Goal: Task Accomplishment & Management: Manage account settings

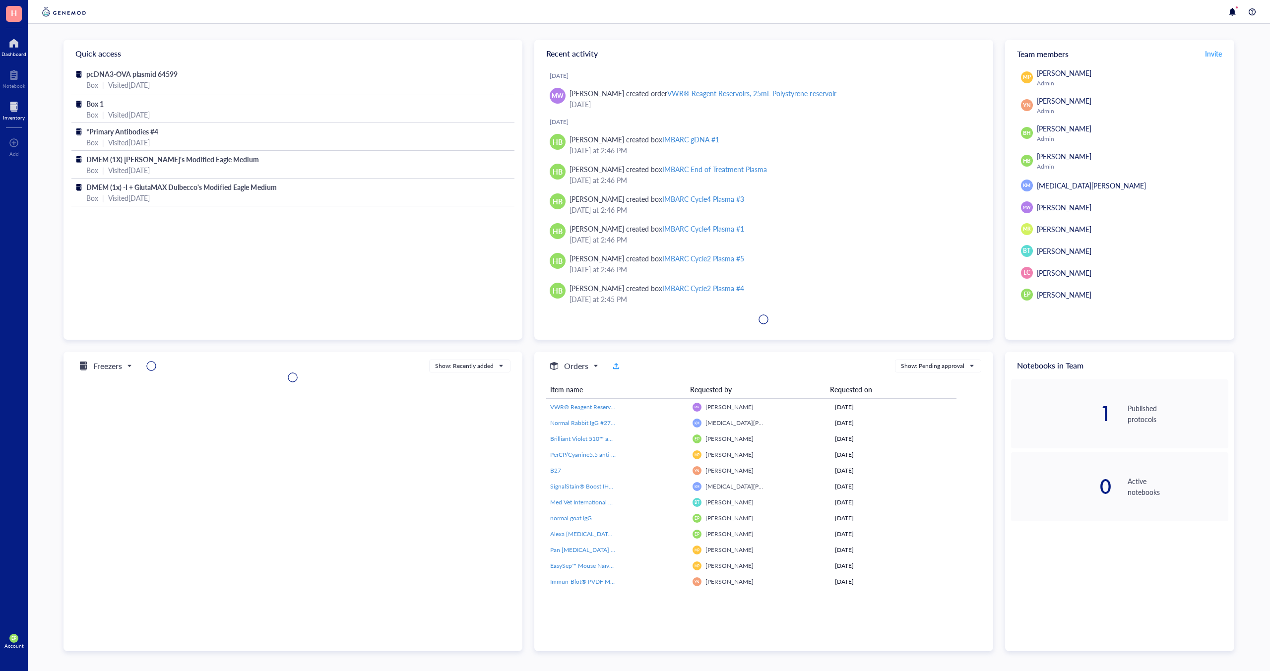
click at [17, 111] on div at bounding box center [14, 107] width 22 height 16
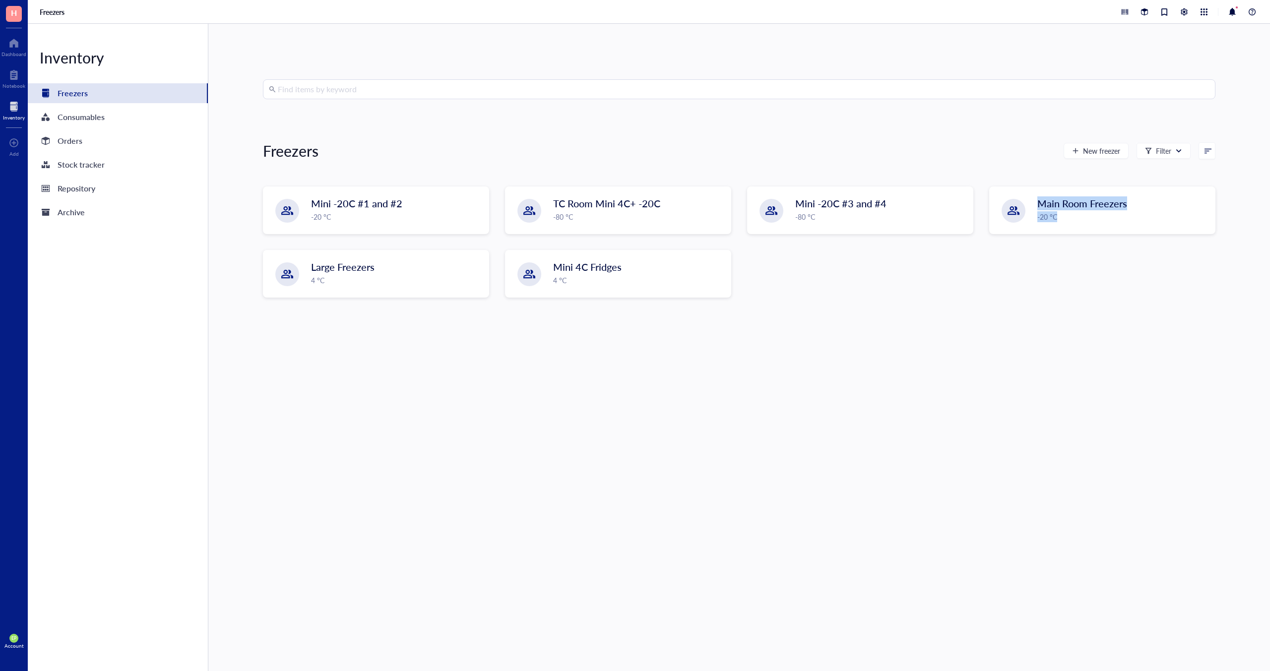
drag, startPoint x: 1057, startPoint y: 220, endPoint x: 1019, endPoint y: 300, distance: 88.1
click at [1019, 300] on div "Mini -20C #1 and #2 -20 °C TC Room Mini 4C+ -20C -80 °C Mini -20C #3 and #4 -80…" at bounding box center [739, 249] width 952 height 127
drag, startPoint x: 1019, startPoint y: 300, endPoint x: 992, endPoint y: 298, distance: 27.8
click at [1019, 300] on div "Mini -20C #1 and #2 -20 °C TC Room Mini 4C+ -20C -80 °C Mini -20C #3 and #4 -80…" at bounding box center [739, 249] width 952 height 127
click at [578, 208] on span "TC Room Mini 4C+ -20C" at bounding box center [607, 204] width 107 height 14
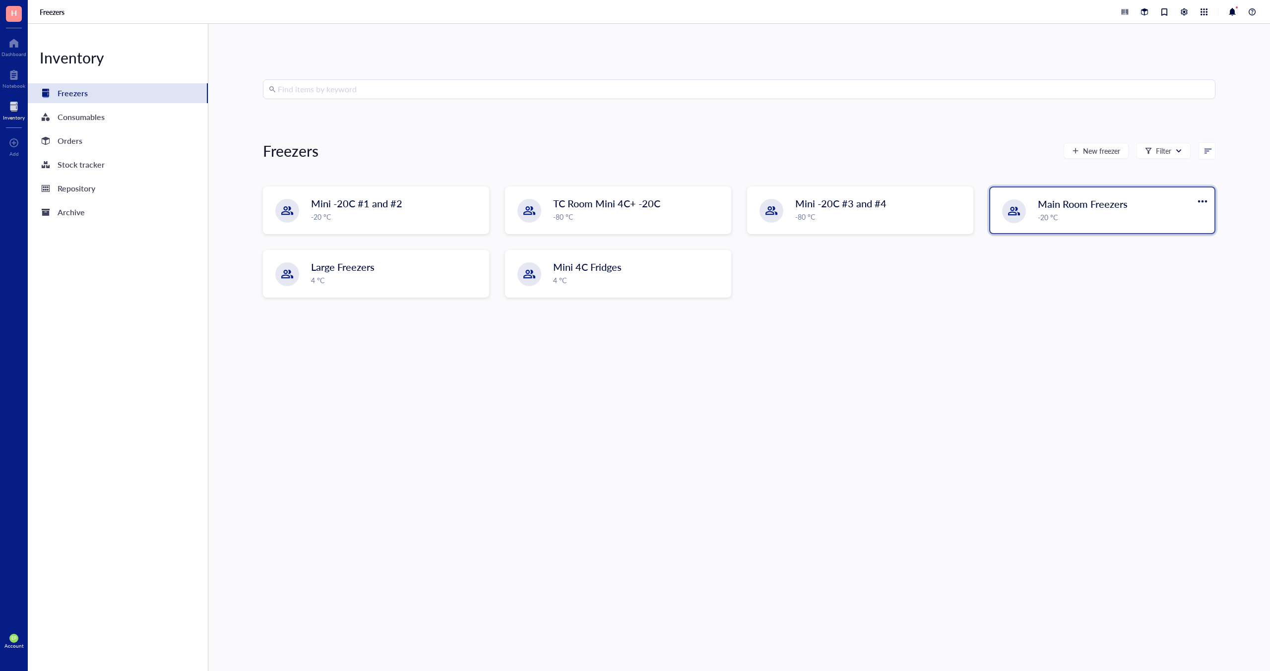
click at [1088, 188] on div "Main Room Freezers -20 °C" at bounding box center [1102, 210] width 224 height 46
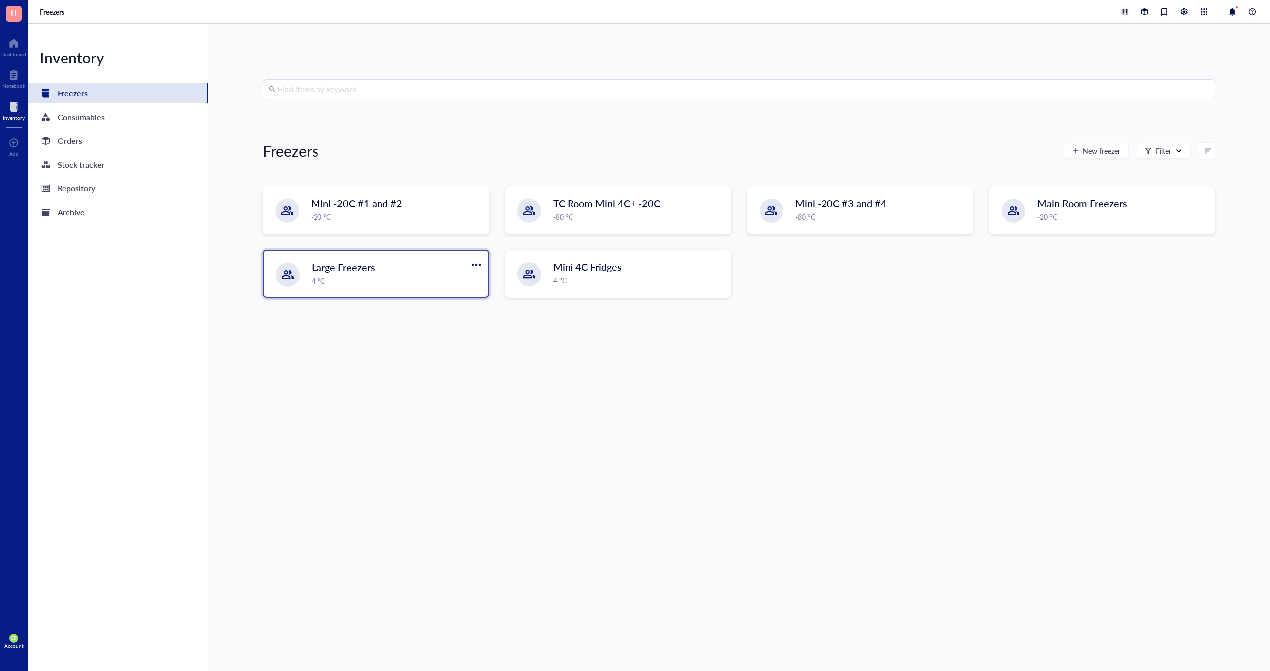
click at [439, 278] on div "4 °C" at bounding box center [396, 280] width 171 height 11
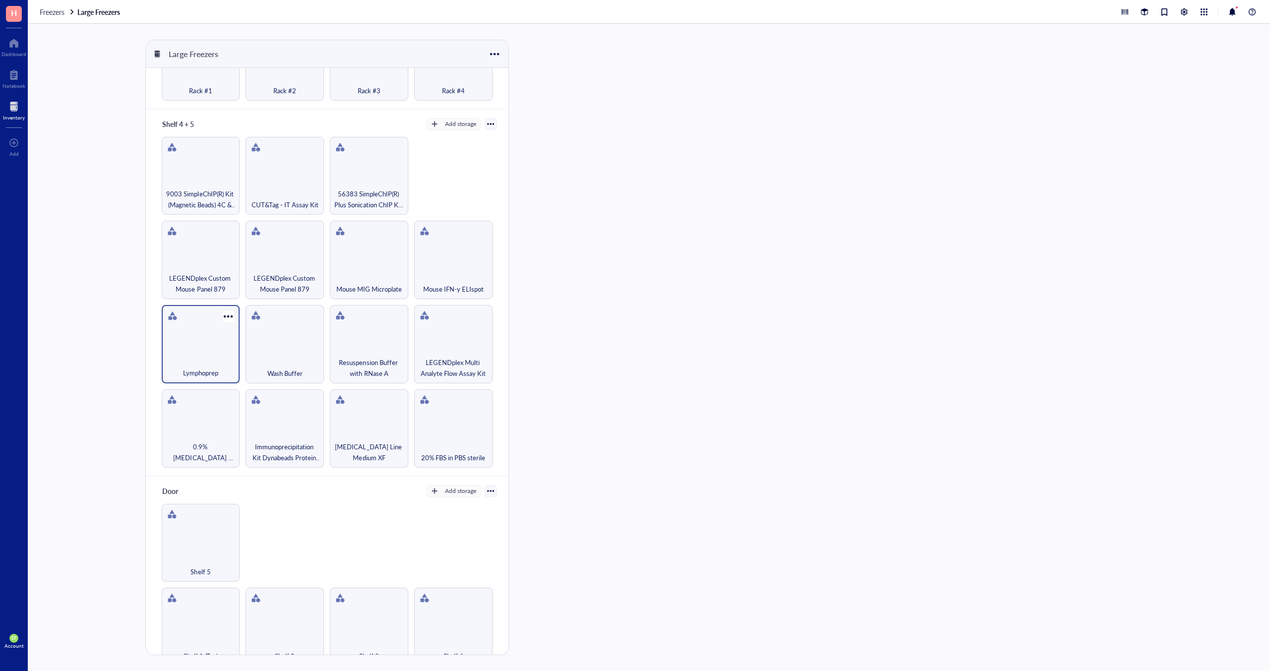
scroll to position [555, 0]
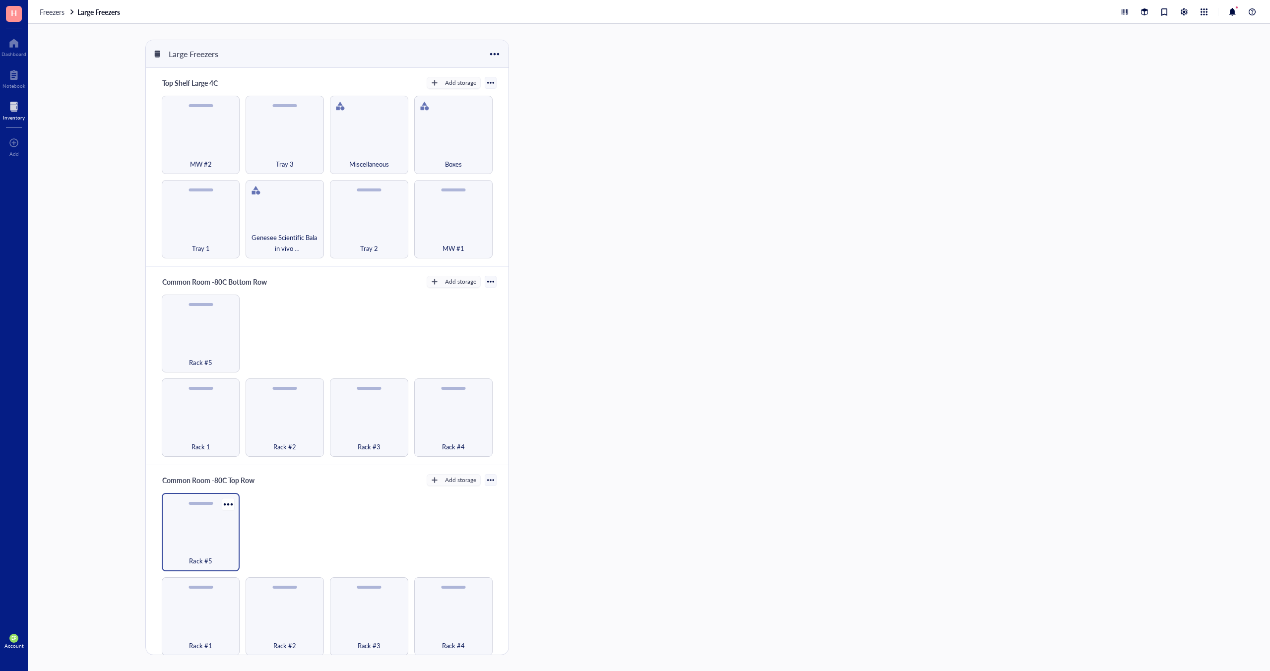
scroll to position [277, 0]
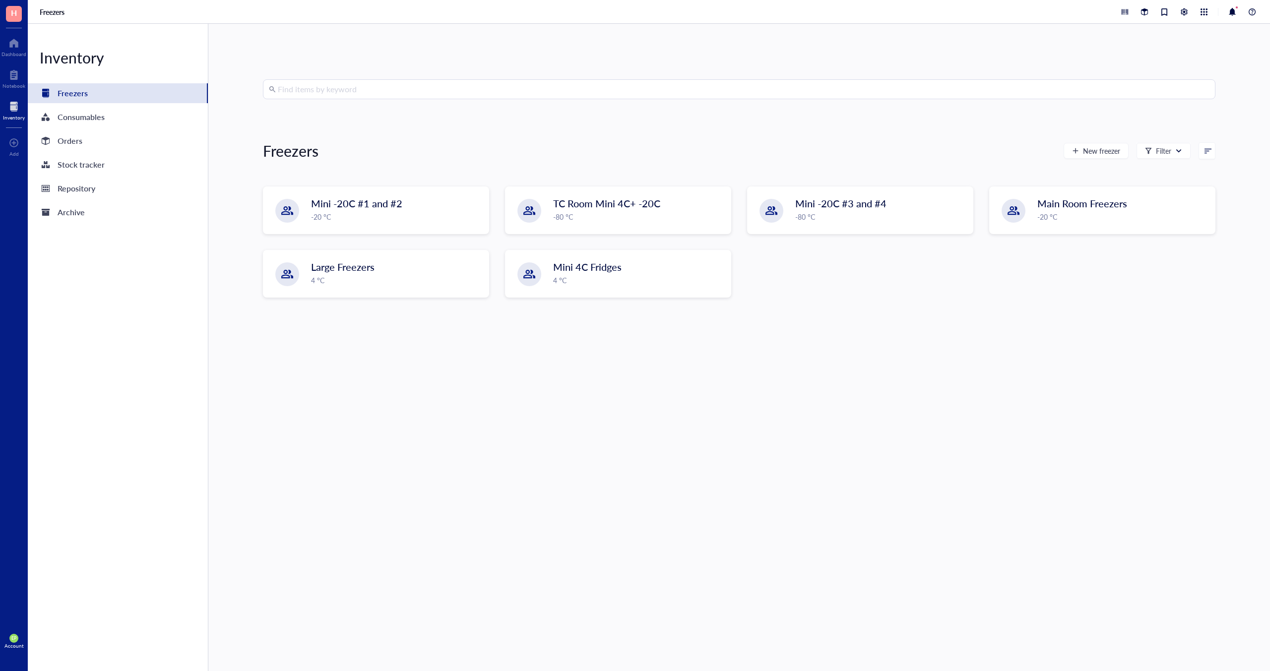
click at [308, 90] on input "search" at bounding box center [744, 89] width 932 height 19
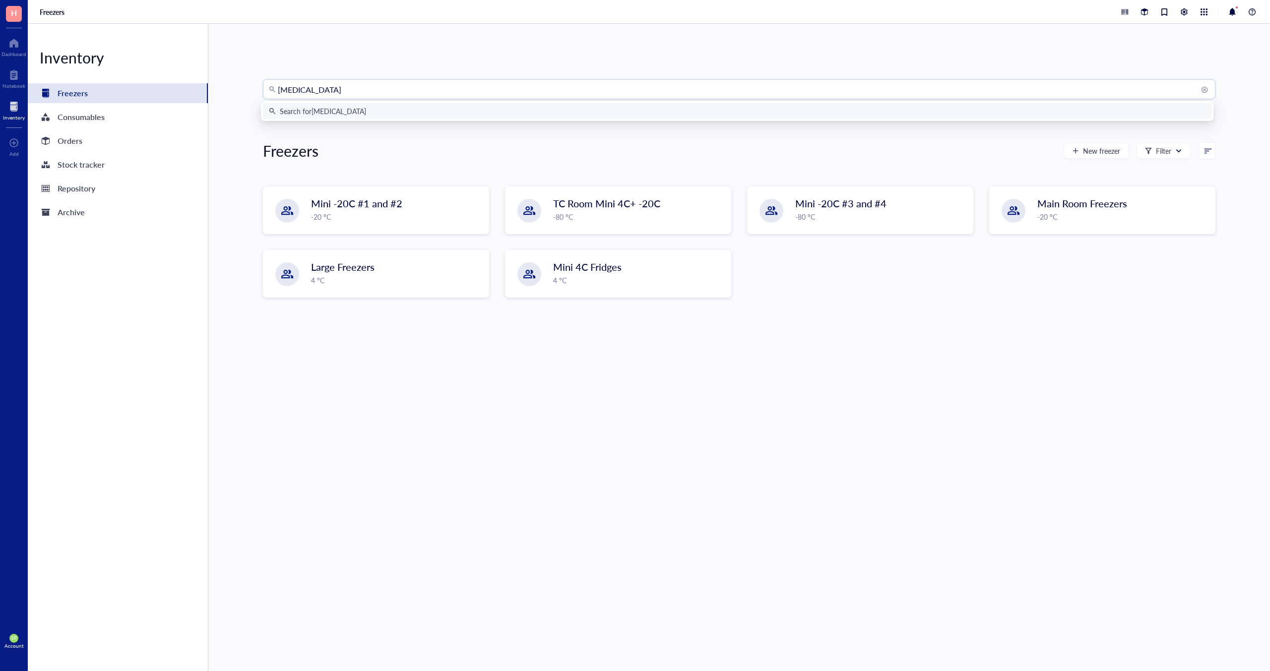
type input "[MEDICAL_DATA]"
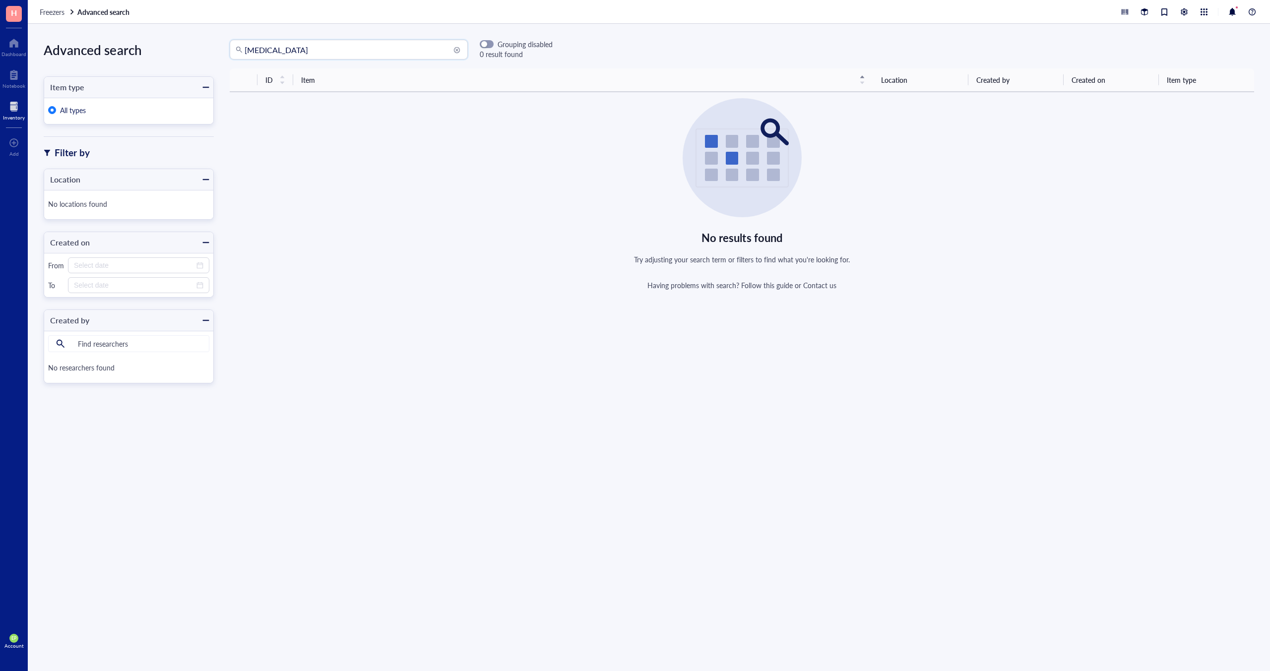
click at [277, 50] on input "[MEDICAL_DATA]" at bounding box center [353, 49] width 217 height 19
drag, startPoint x: 93, startPoint y: 189, endPoint x: 96, endPoint y: 202, distance: 12.9
click at [92, 190] on div "No locations found" at bounding box center [128, 204] width 169 height 29
type input "[MEDICAL_DATA]"
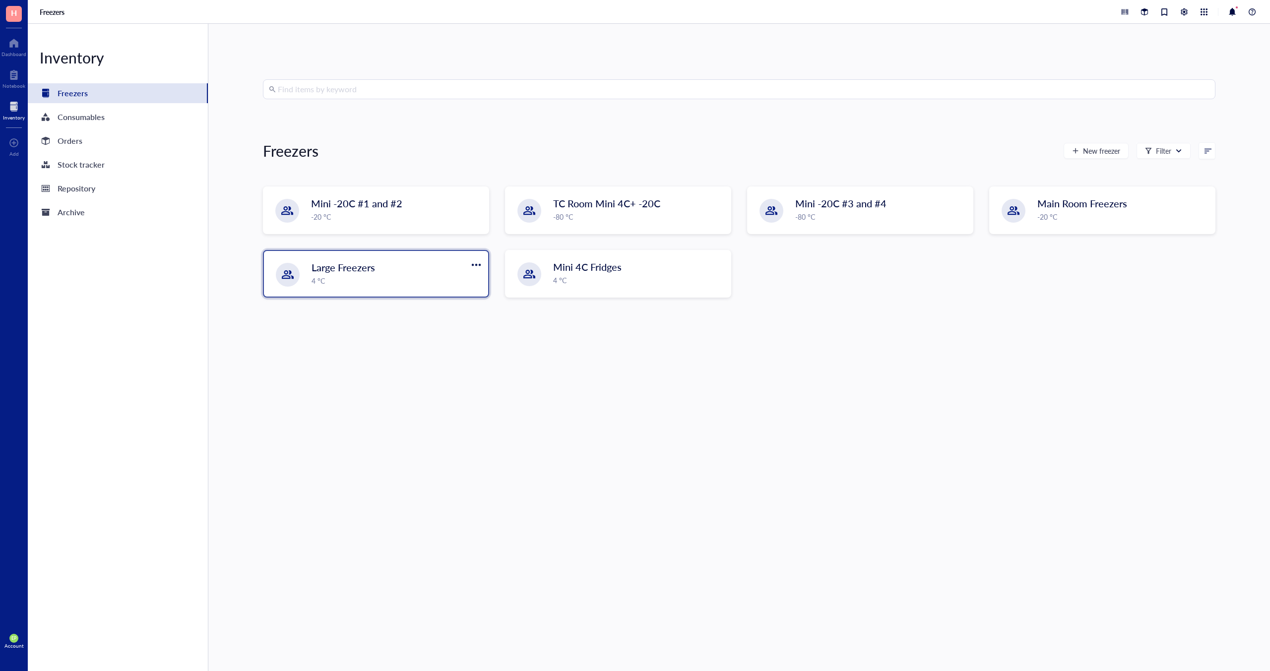
click at [345, 278] on div "4 °C" at bounding box center [396, 280] width 171 height 11
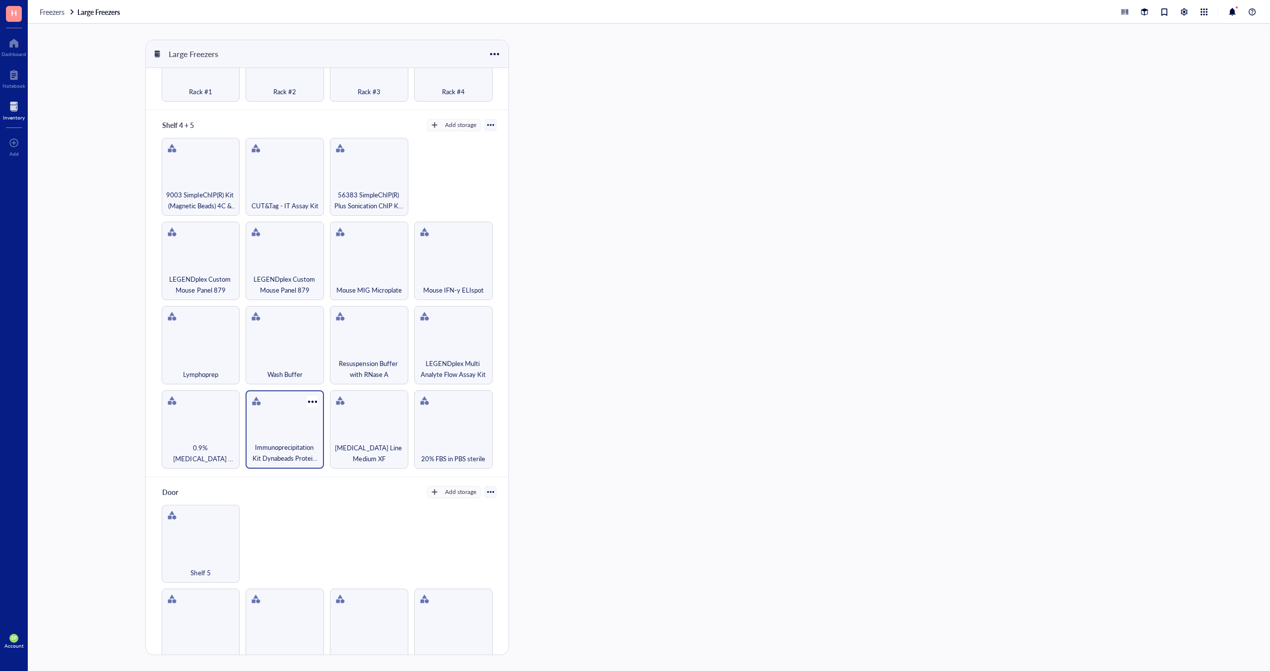
scroll to position [555, 0]
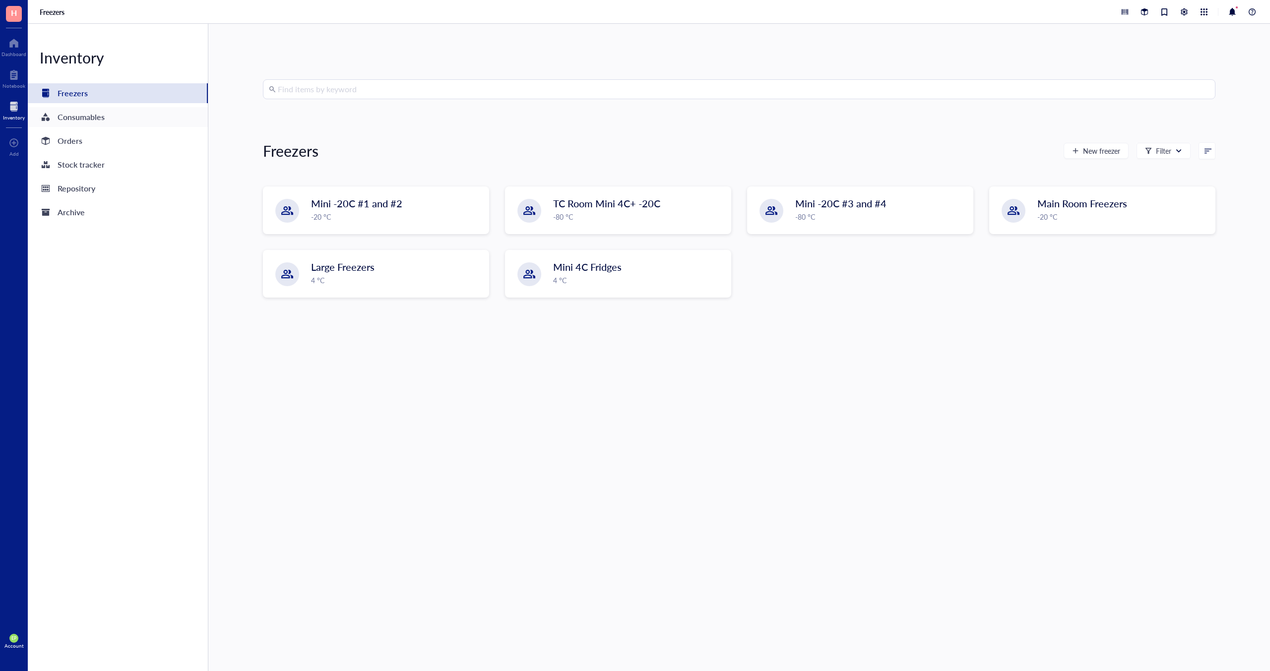
click at [72, 115] on div "Consumables" at bounding box center [81, 117] width 47 height 14
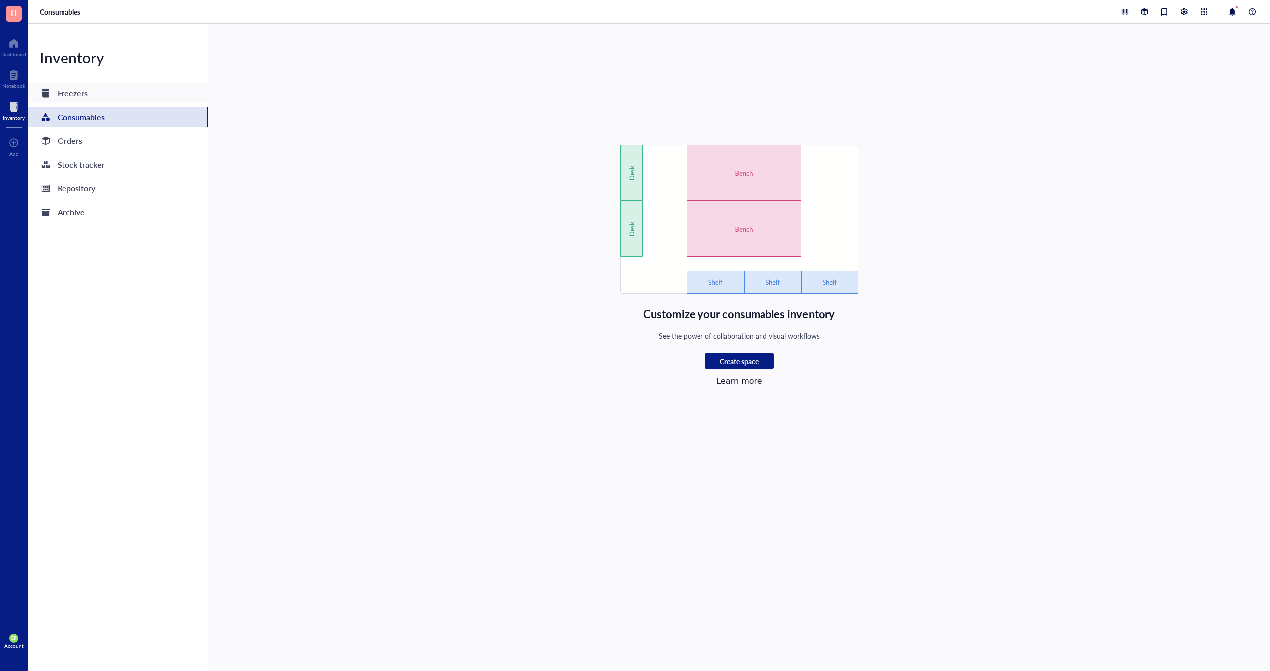
click at [80, 97] on div "Freezers" at bounding box center [73, 93] width 30 height 14
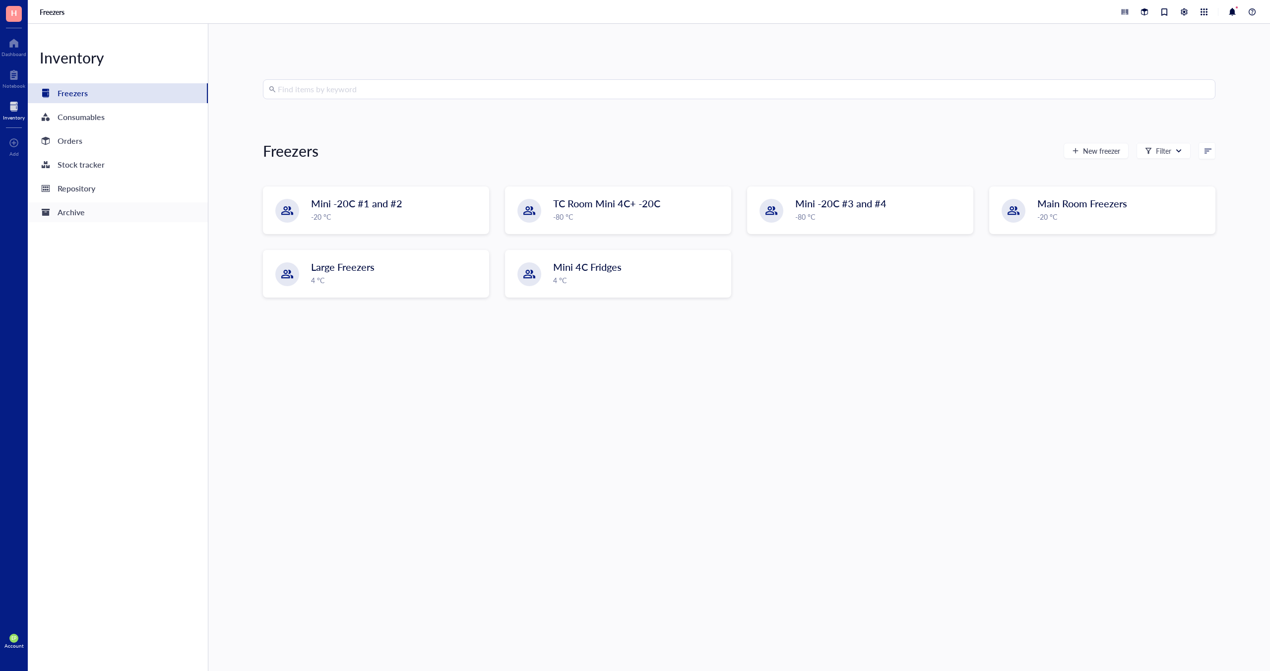
click at [86, 213] on div "Archive" at bounding box center [118, 212] width 180 height 20
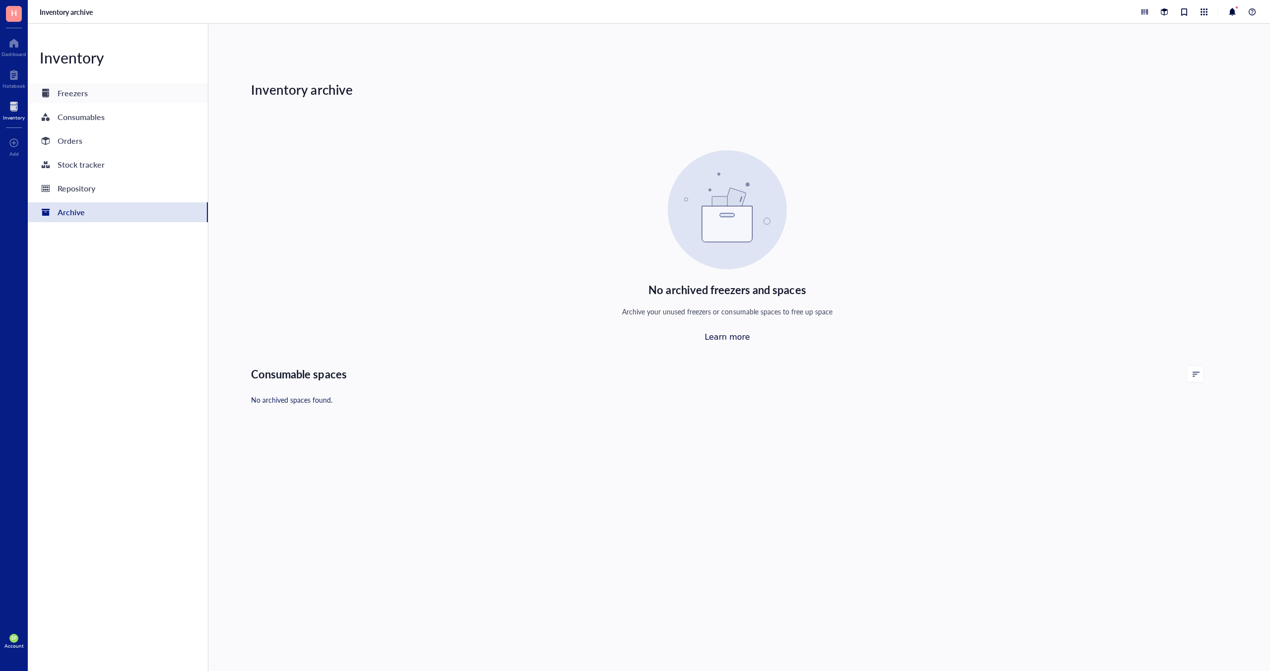
click at [81, 98] on div "Freezers" at bounding box center [73, 93] width 30 height 14
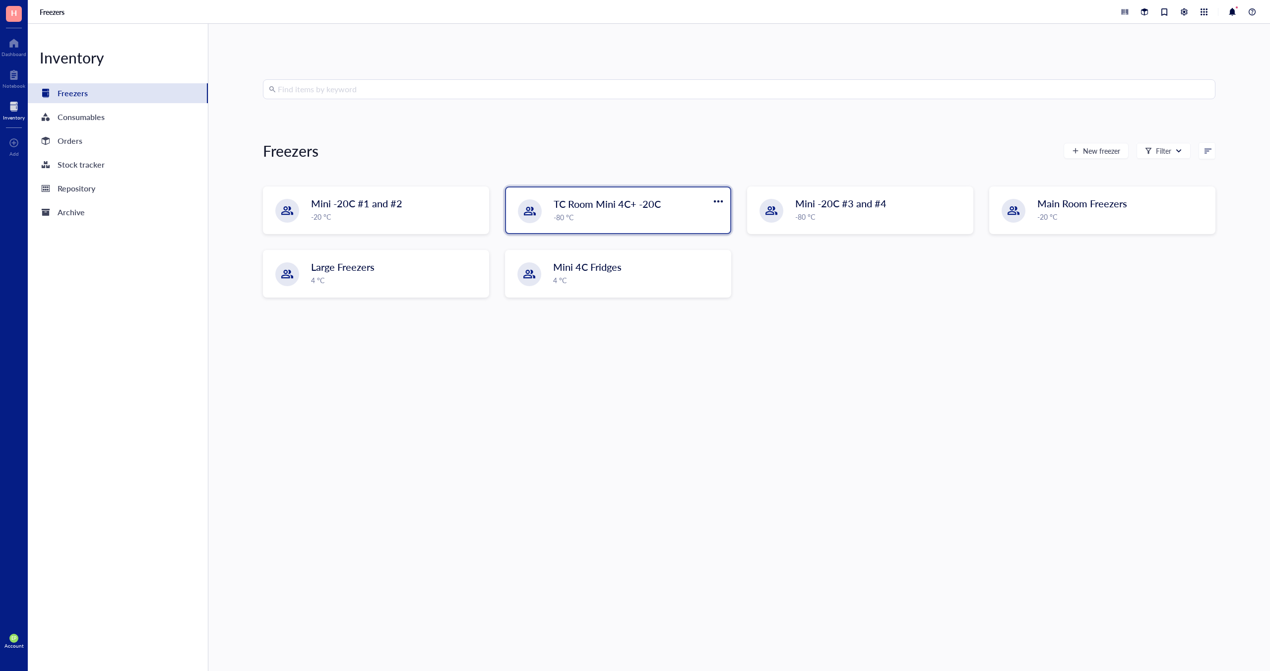
click at [595, 223] on div "TC Room Mini 4C+ -20C -80 °C" at bounding box center [618, 210] width 224 height 46
click at [600, 287] on div "Mini 4C Fridges 4 °C" at bounding box center [618, 274] width 224 height 46
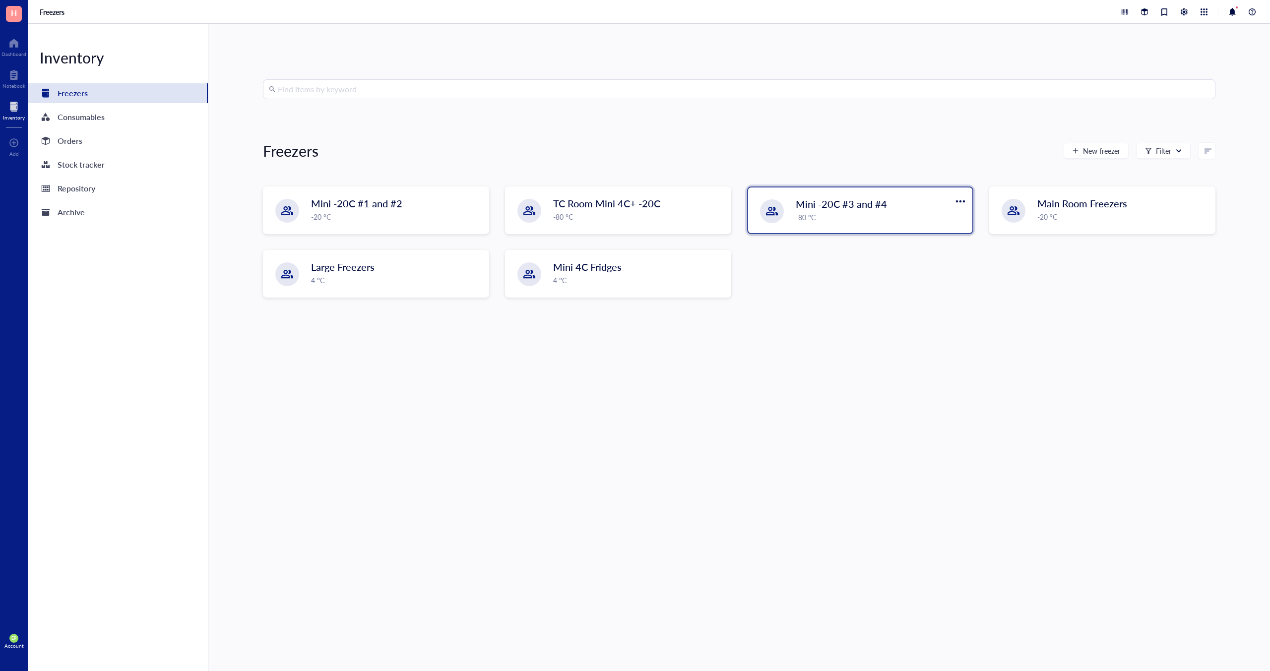
click at [796, 225] on div "Mini -20C #3 and #4 -80 °C" at bounding box center [860, 210] width 224 height 46
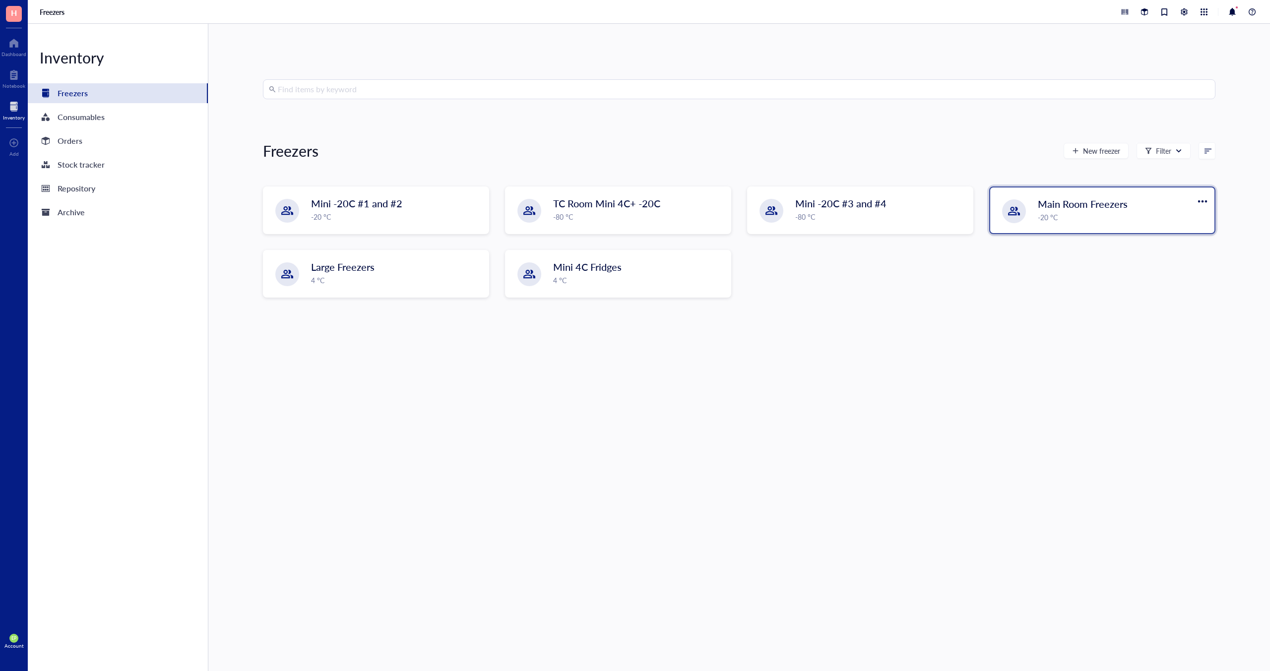
click at [1058, 220] on div "-20 °C" at bounding box center [1123, 217] width 171 height 11
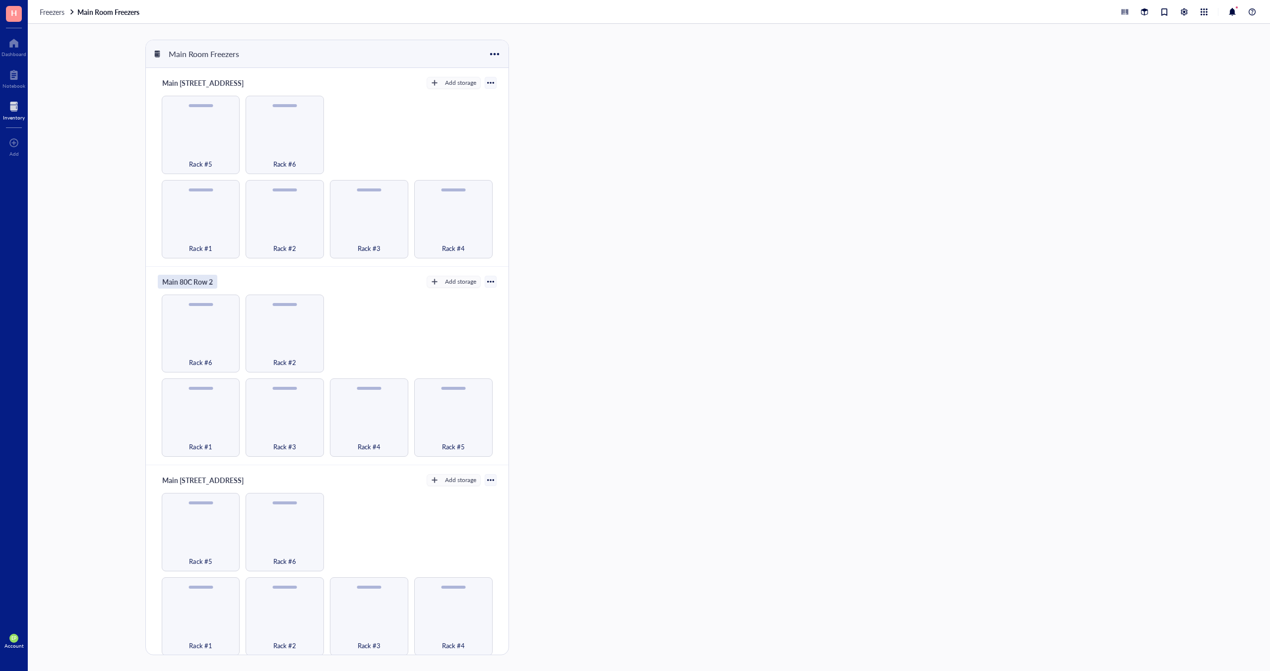
click at [198, 278] on div "Main 80C Row 2" at bounding box center [188, 282] width 60 height 14
click at [281, 278] on div "Main 80C Row 2 Add storage" at bounding box center [327, 282] width 339 height 14
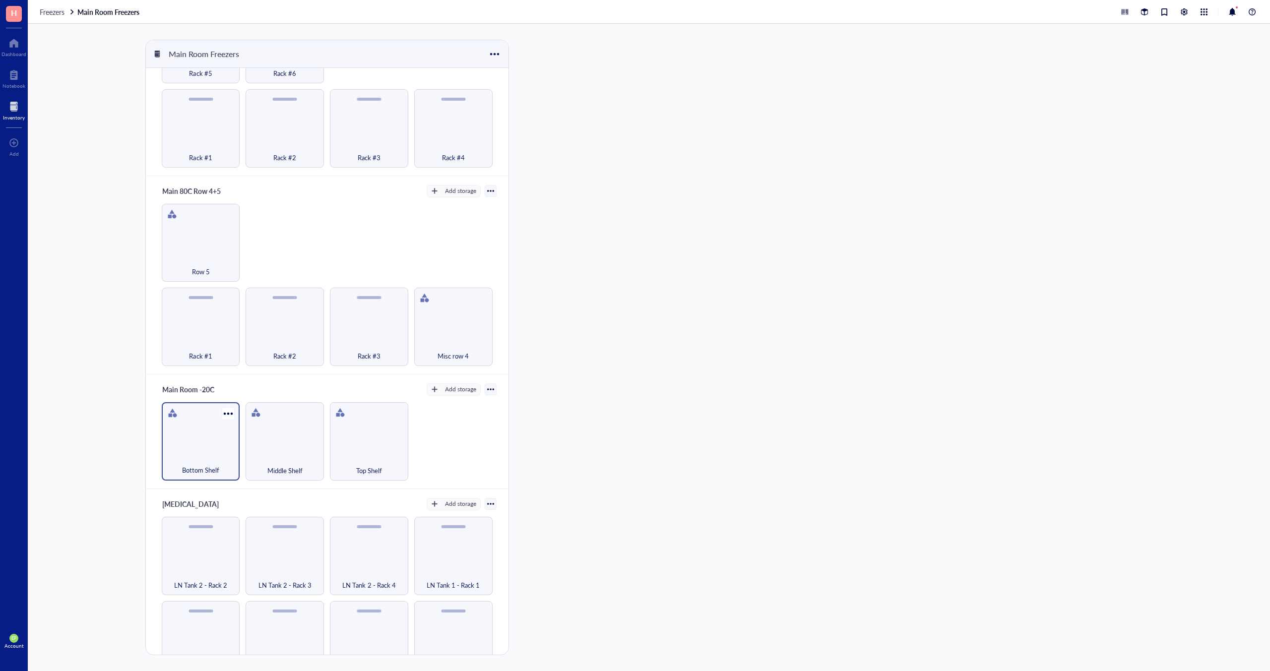
scroll to position [471, 0]
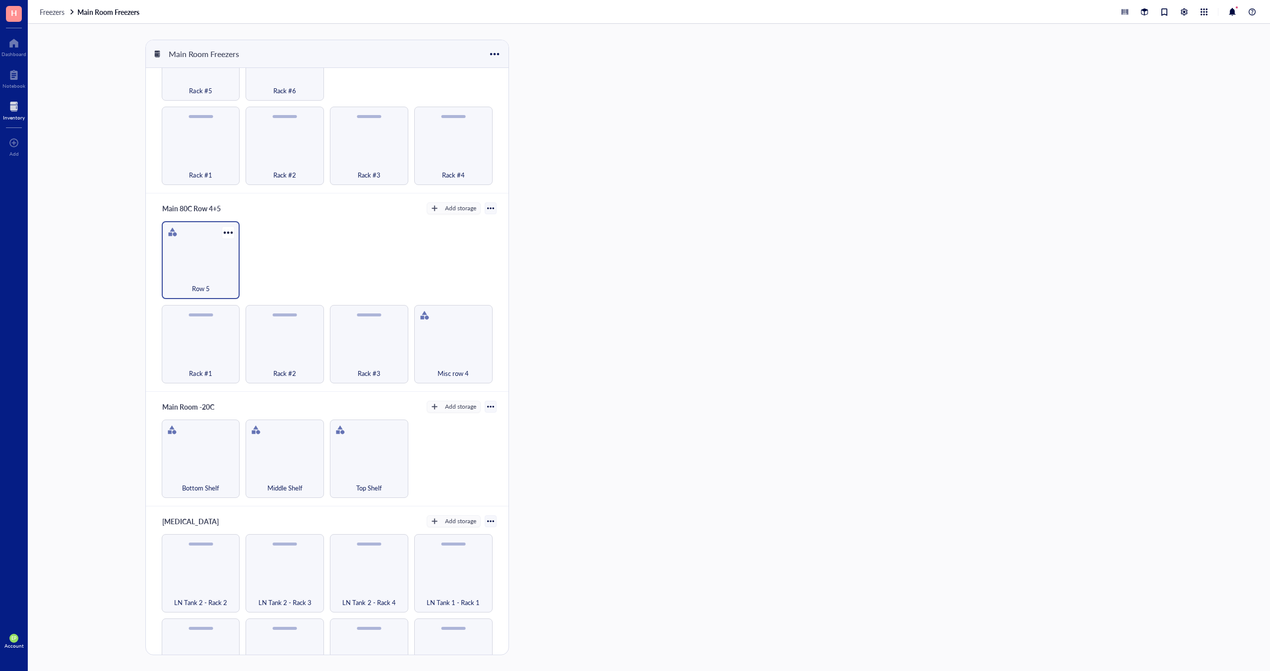
click at [195, 283] on span "Row 5" at bounding box center [201, 288] width 18 height 11
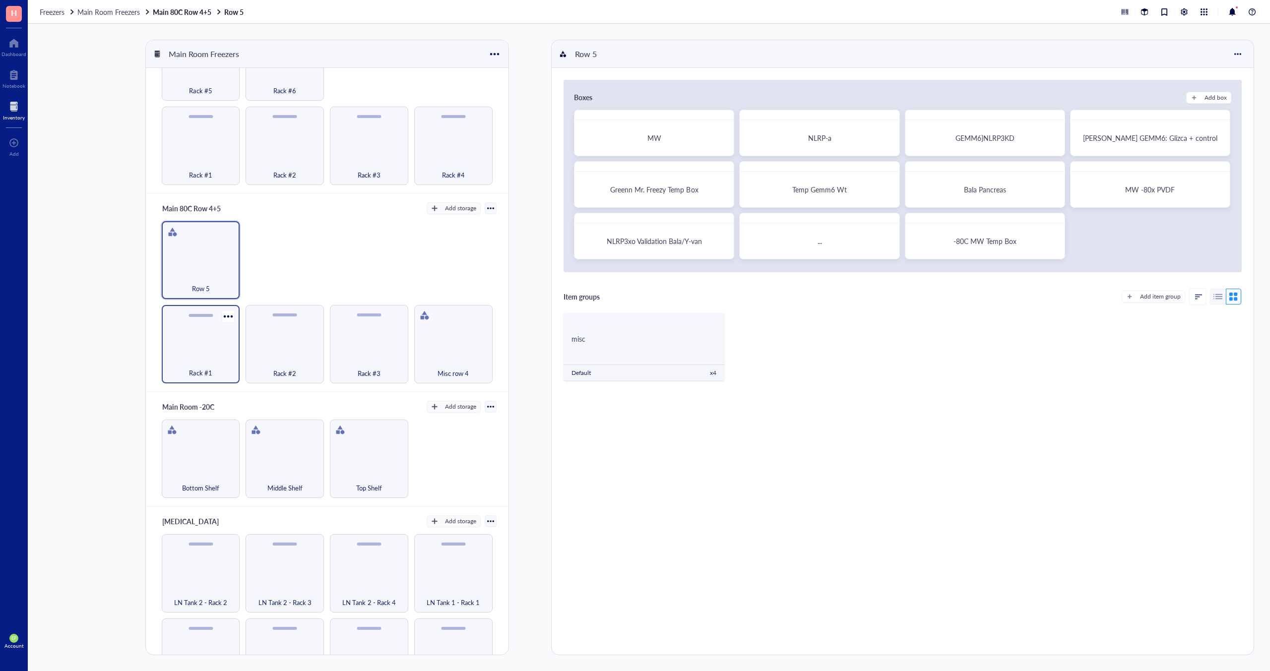
click at [221, 325] on div "Rack #1" at bounding box center [201, 344] width 78 height 78
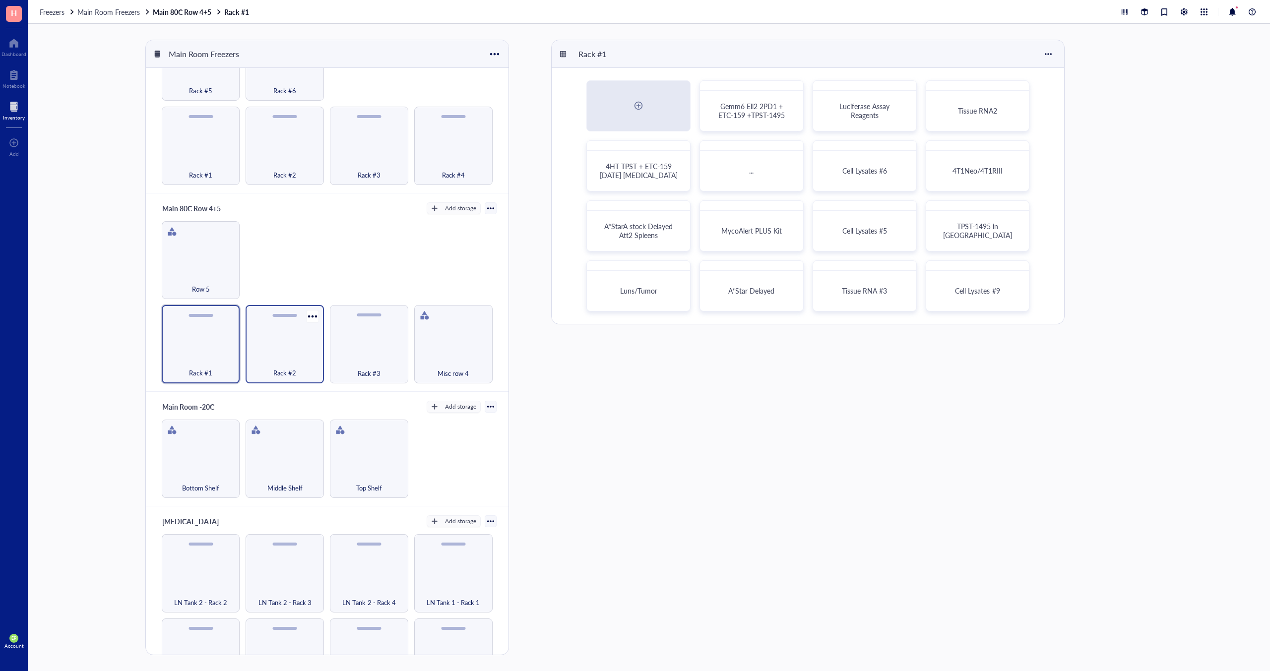
click at [287, 340] on div "Rack #2" at bounding box center [285, 344] width 78 height 78
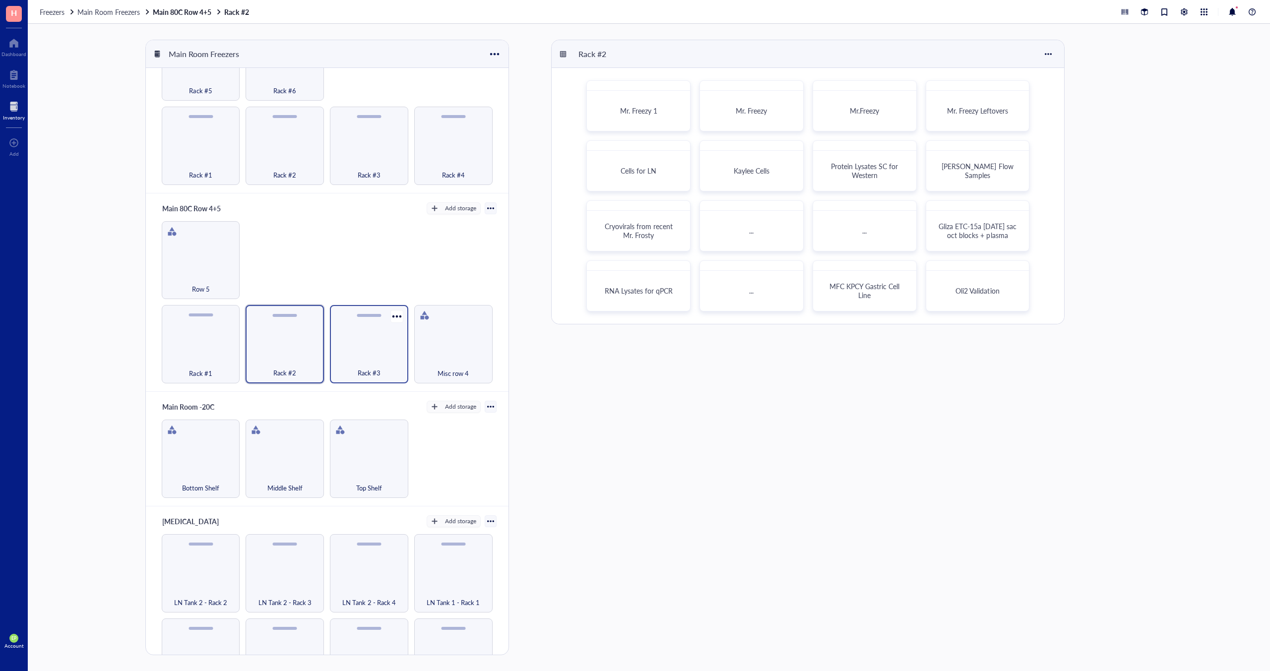
click at [365, 345] on div "Rack #3" at bounding box center [369, 344] width 78 height 78
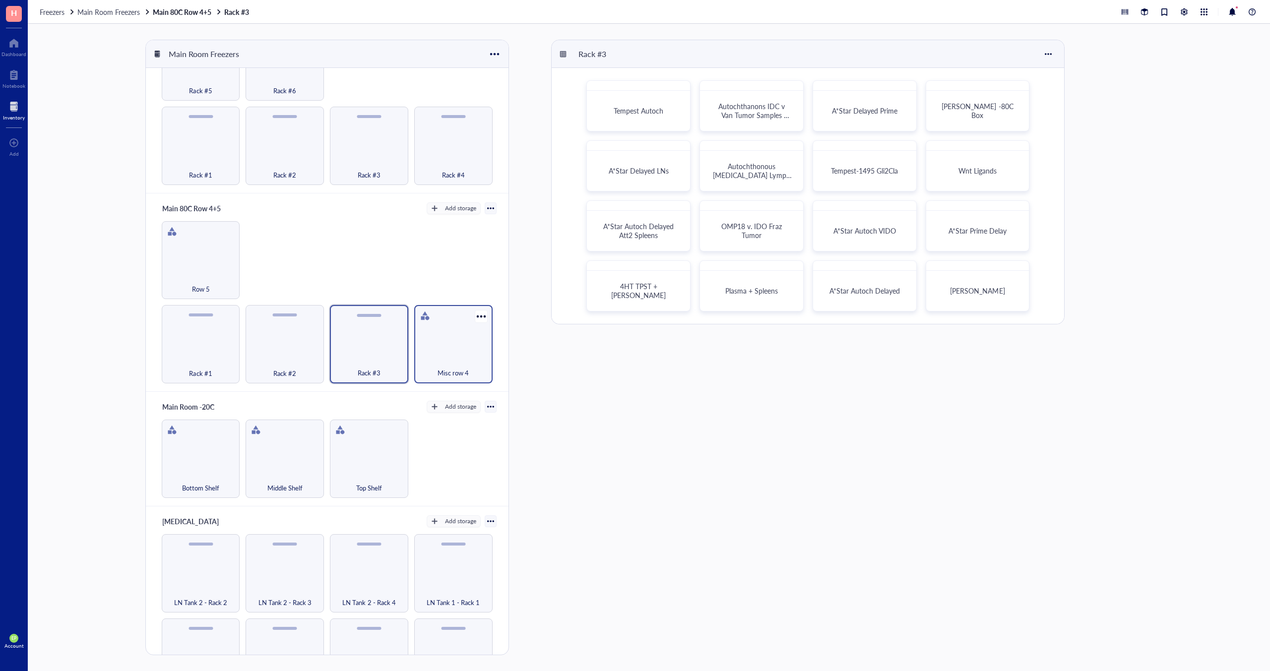
click at [414, 345] on div "Misc row 4" at bounding box center [453, 344] width 78 height 78
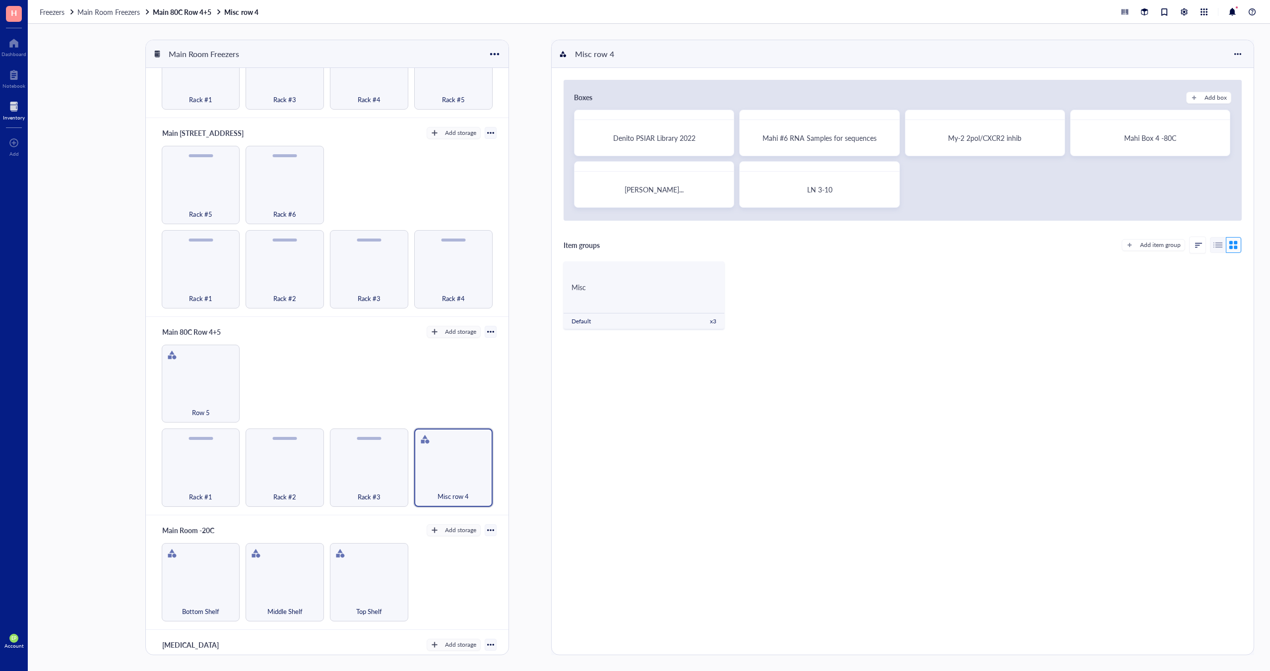
scroll to position [328, 0]
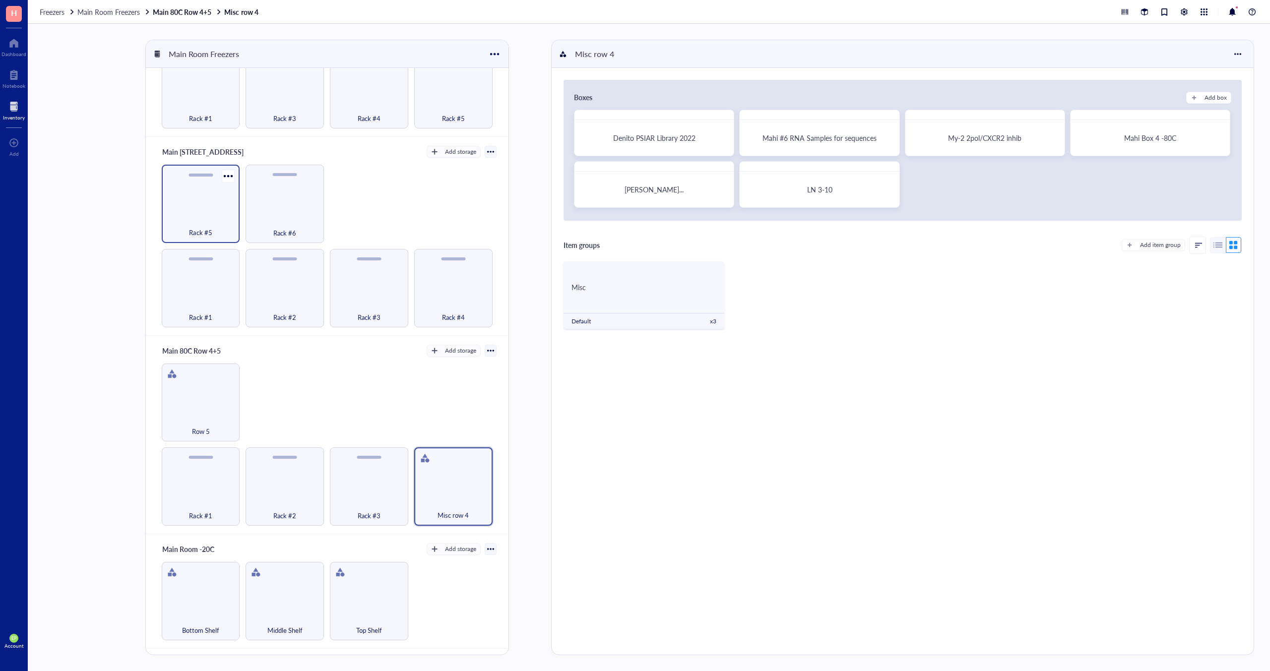
click at [195, 205] on div "Rack #5" at bounding box center [201, 204] width 78 height 78
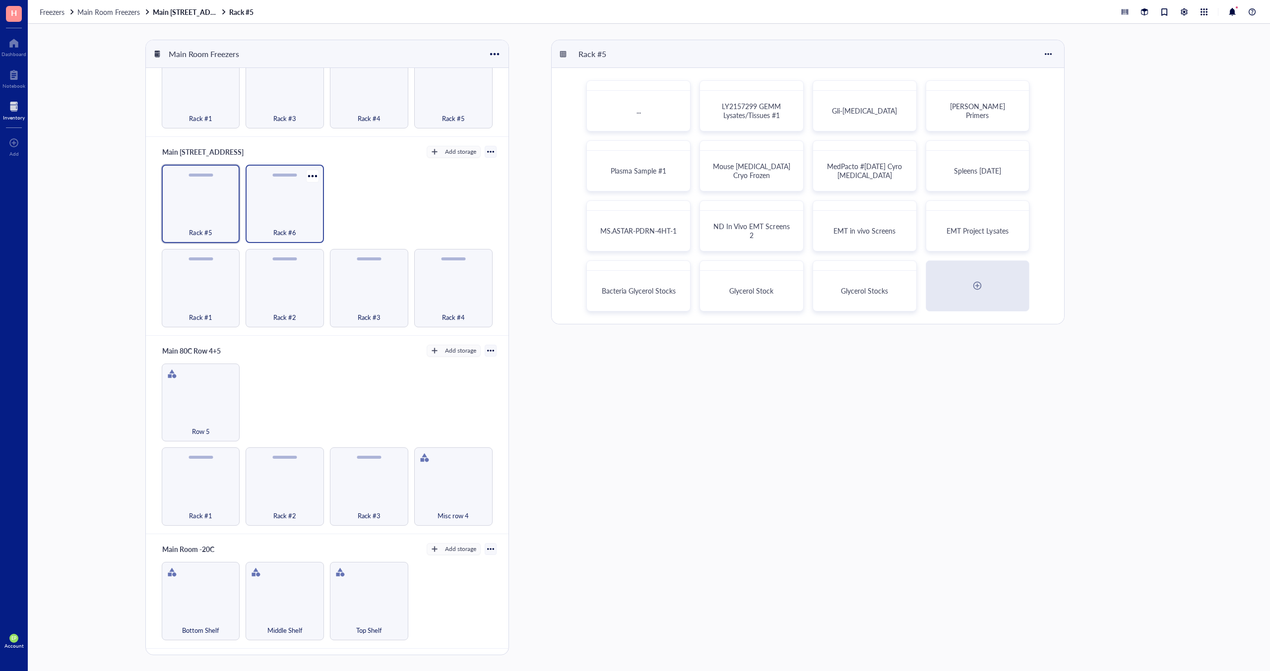
click at [283, 206] on div "Rack #6" at bounding box center [285, 204] width 78 height 78
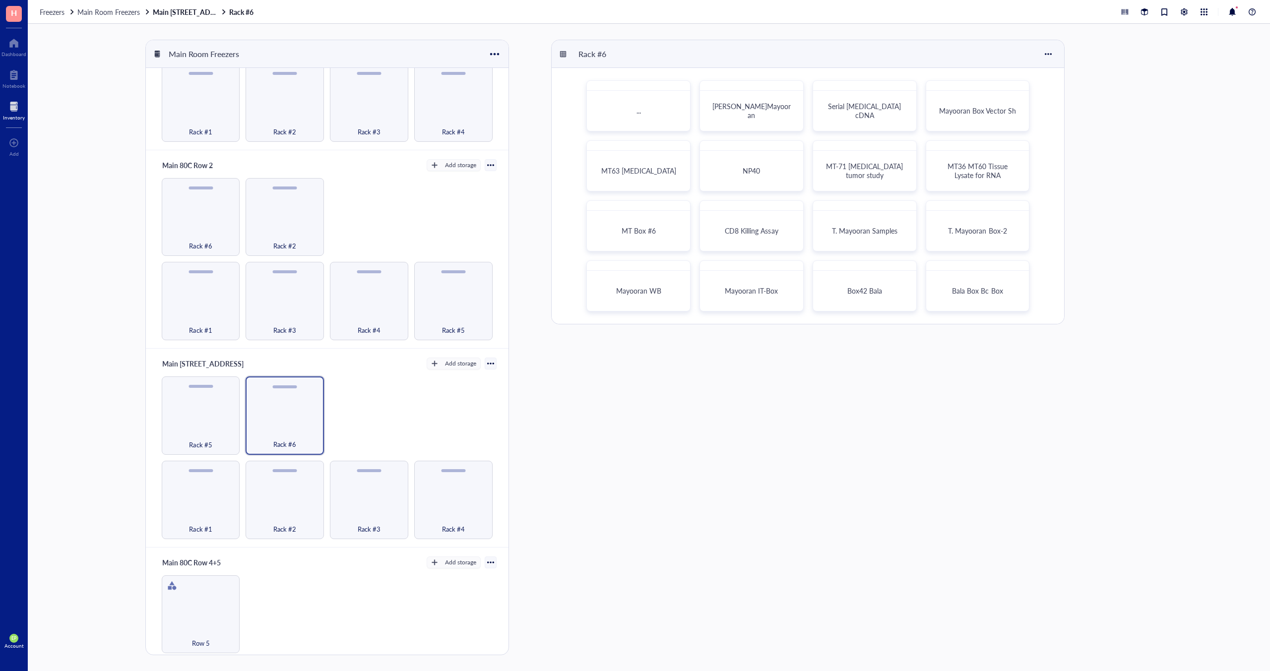
scroll to position [121, 0]
click at [437, 494] on div "Rack #4" at bounding box center [453, 495] width 78 height 78
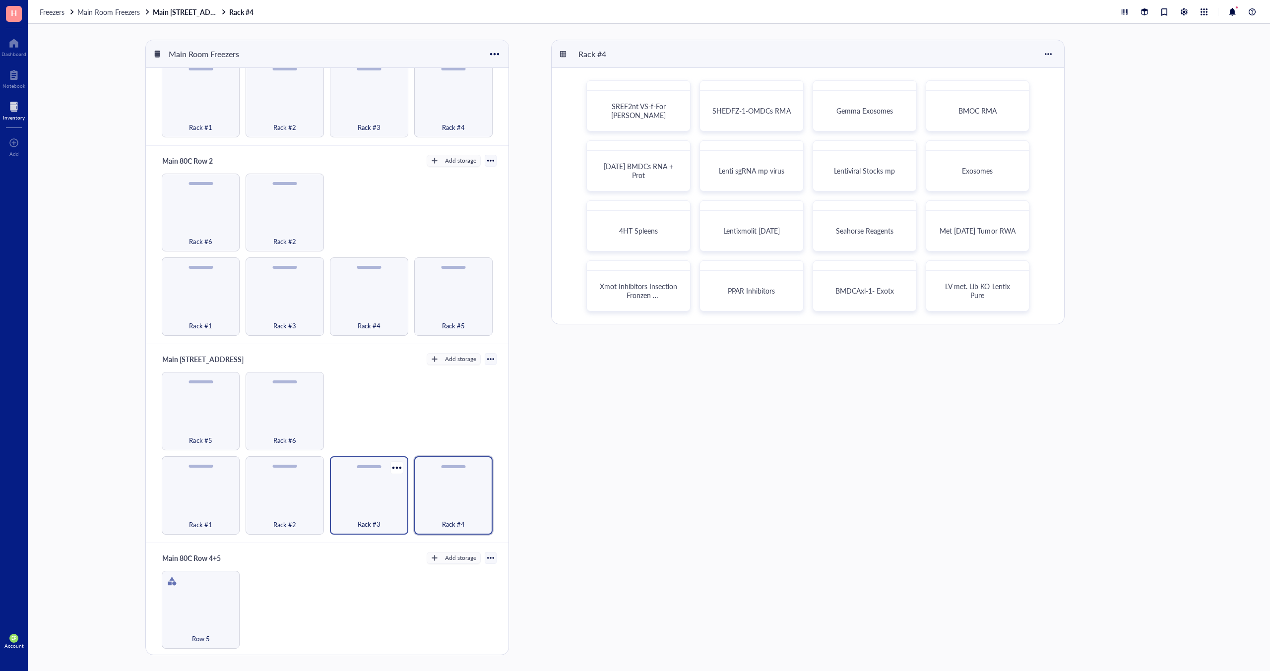
click at [388, 497] on div "Rack #3" at bounding box center [369, 495] width 78 height 78
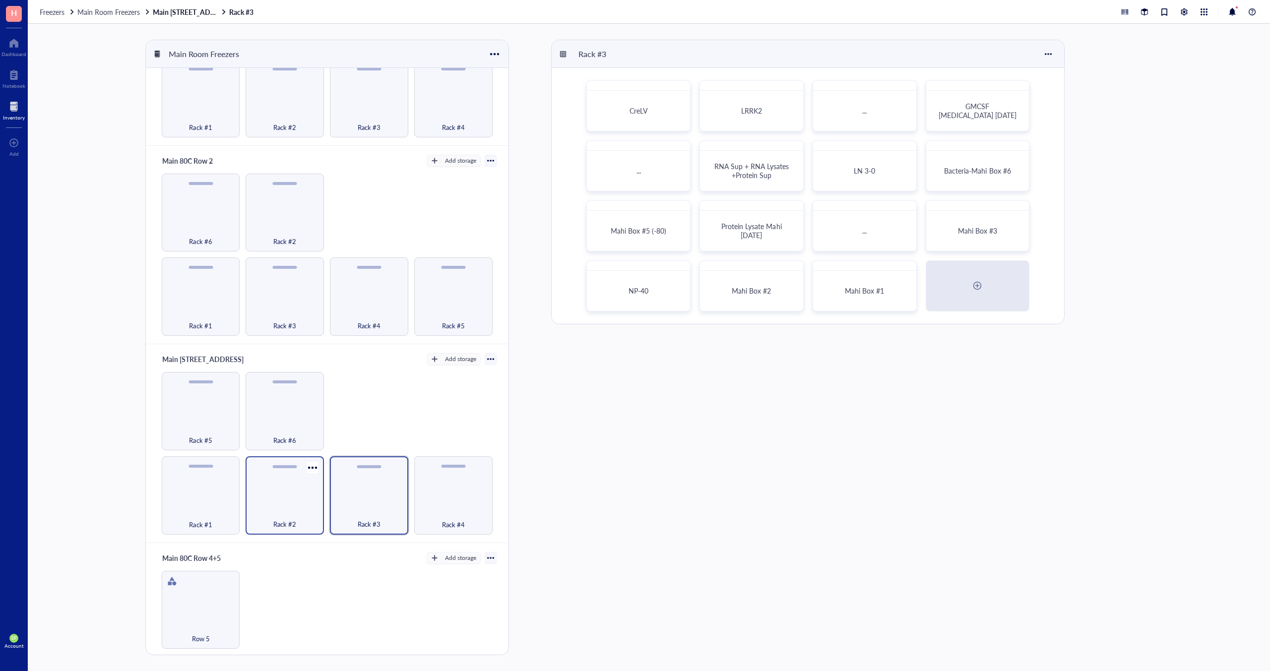
click at [301, 493] on div "Rack #2" at bounding box center [285, 495] width 78 height 78
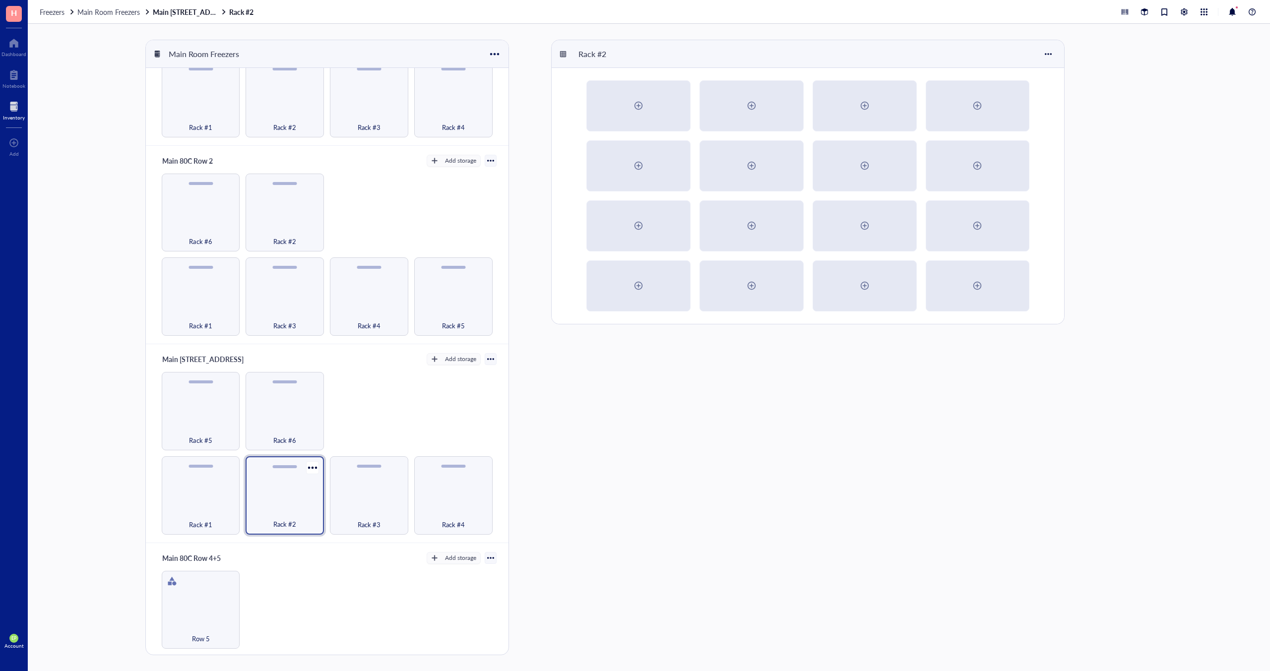
scroll to position [121, 0]
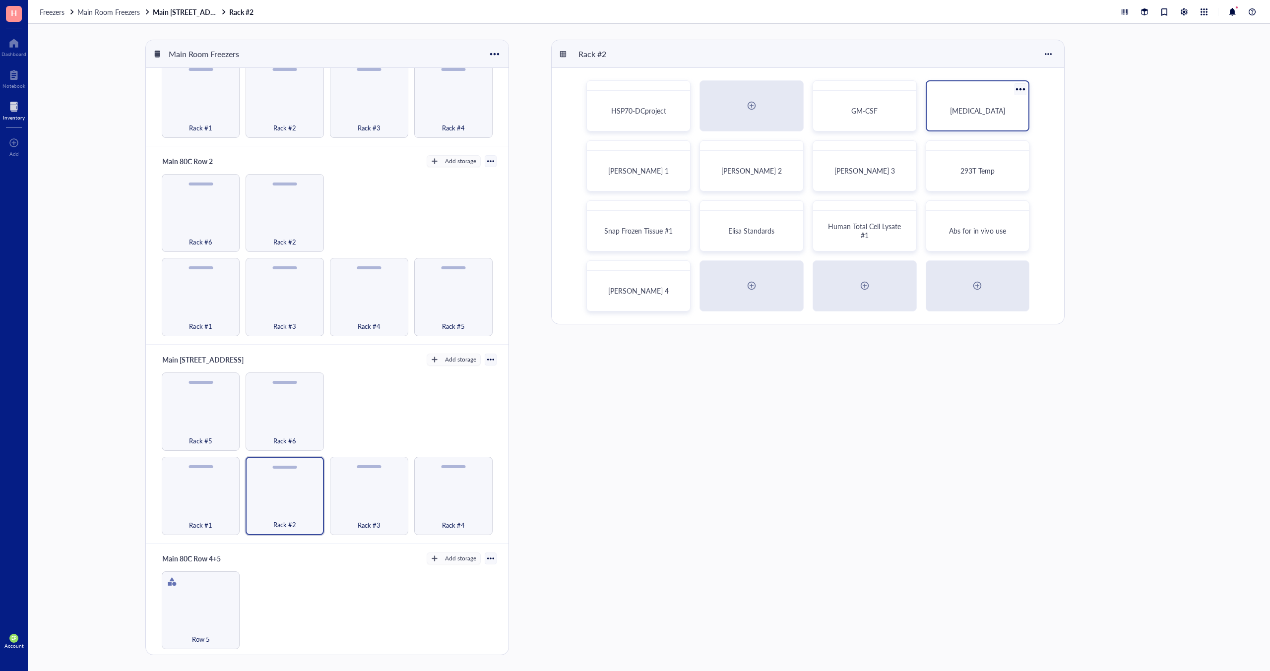
click at [998, 107] on div "Cytokines" at bounding box center [977, 110] width 78 height 9
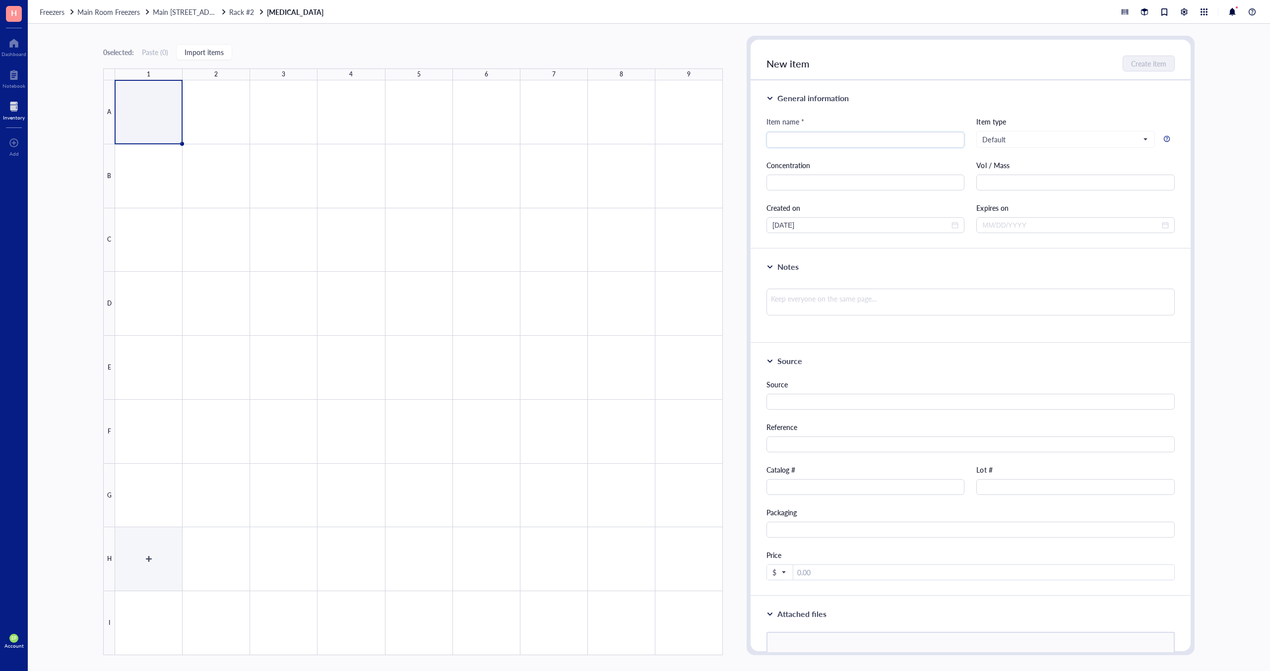
click at [148, 557] on div at bounding box center [419, 367] width 608 height 575
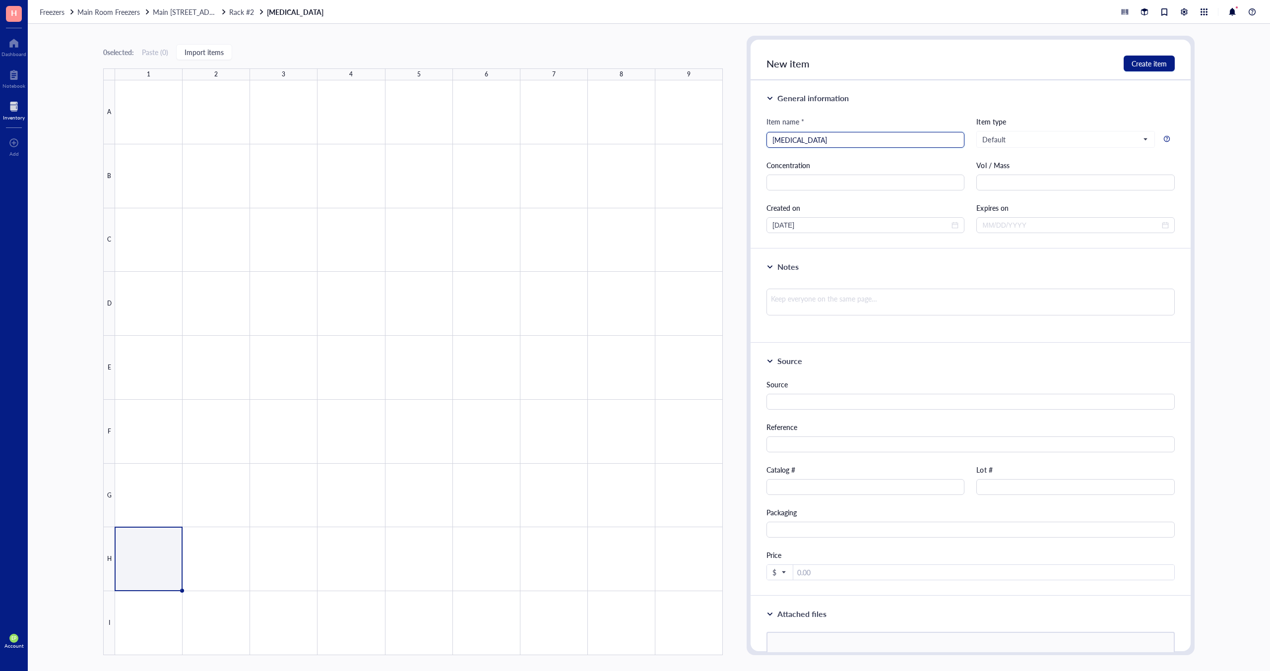
click at [820, 140] on input "Interferon" at bounding box center [865, 139] width 186 height 15
click at [820, 141] on input "Interferon" at bounding box center [865, 139] width 186 height 15
paste input "Mouse IFN-gamma Recombinant Protein, PeproTech®"
click at [1003, 140] on span "Default" at bounding box center [1064, 139] width 164 height 9
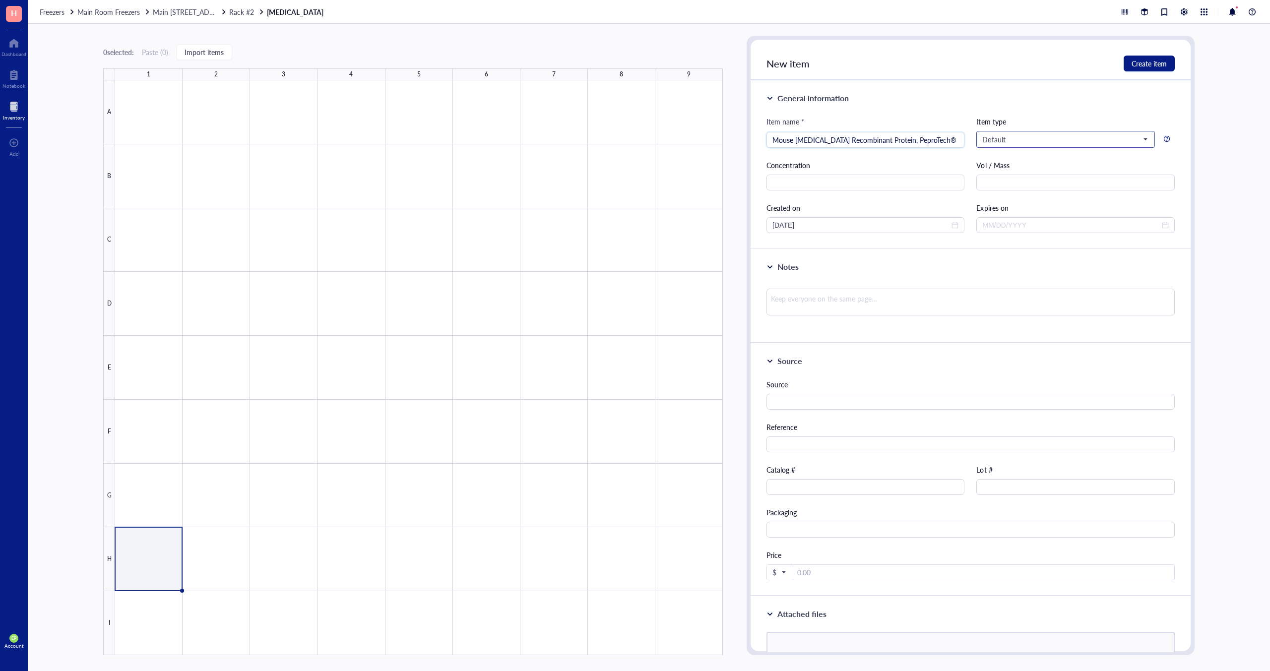
type input "Mouse IFN-gamma Recombinant Protein, PeproTech®"
click at [1013, 132] on span "Default" at bounding box center [1064, 132] width 164 height 9
click at [896, 180] on input "text" at bounding box center [865, 176] width 198 height 16
type input "100 ug/mL"
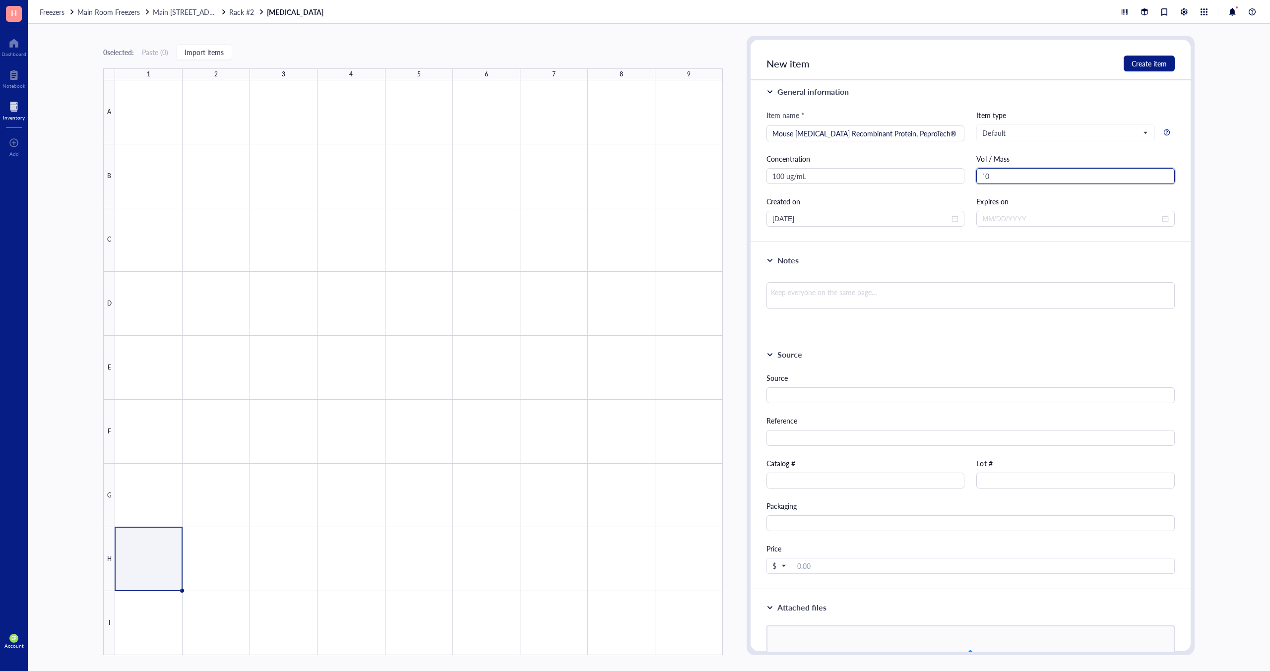
type input "`"
type input "1"
type input "40 uL aliquots"
click at [1041, 220] on input at bounding box center [1070, 218] width 177 height 11
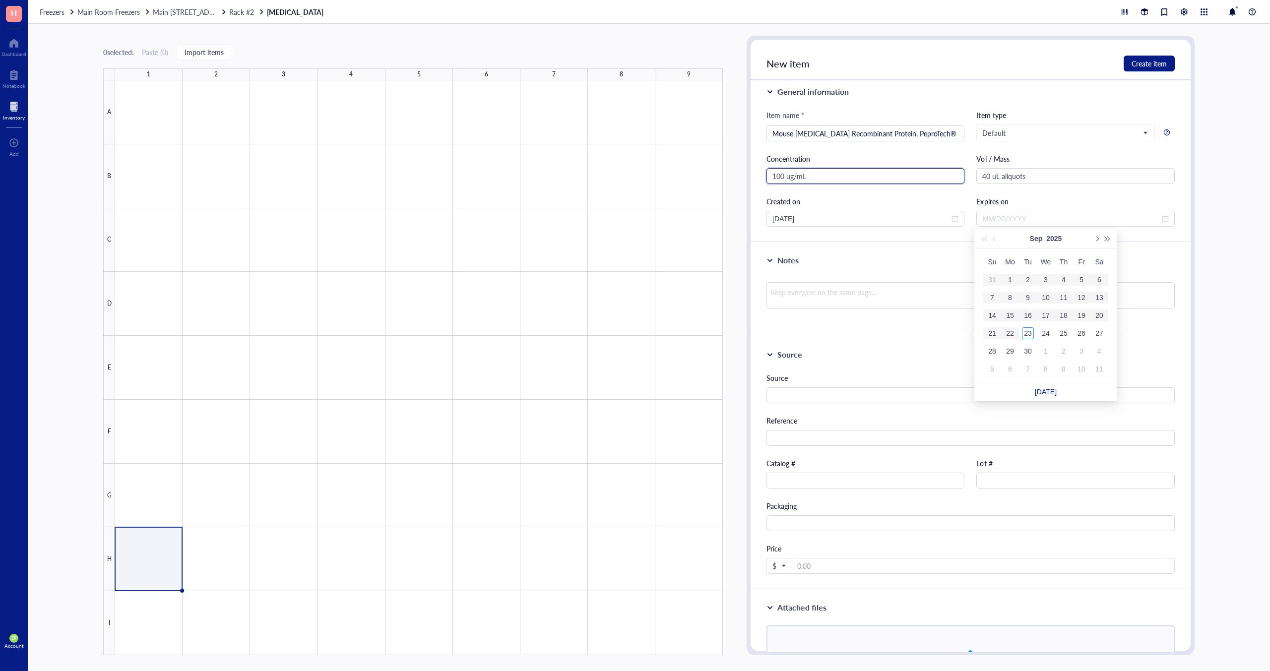
click at [896, 180] on input "100 ug/mL" at bounding box center [865, 176] width 198 height 16
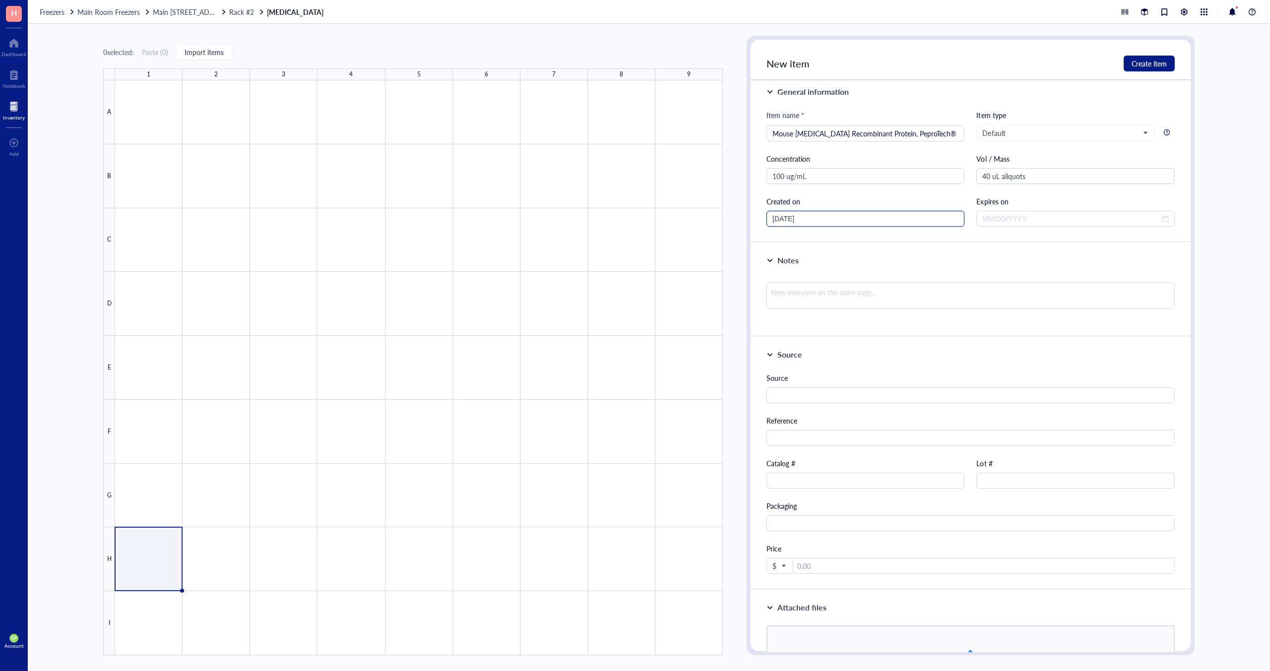
click at [873, 222] on input "09/23/2025" at bounding box center [860, 218] width 177 height 11
click at [1041, 219] on input at bounding box center [1070, 218] width 177 height 11
type input "12/31/2029"
click at [841, 252] on div "Notes" at bounding box center [970, 290] width 440 height 94
click at [828, 293] on textarea at bounding box center [970, 295] width 408 height 27
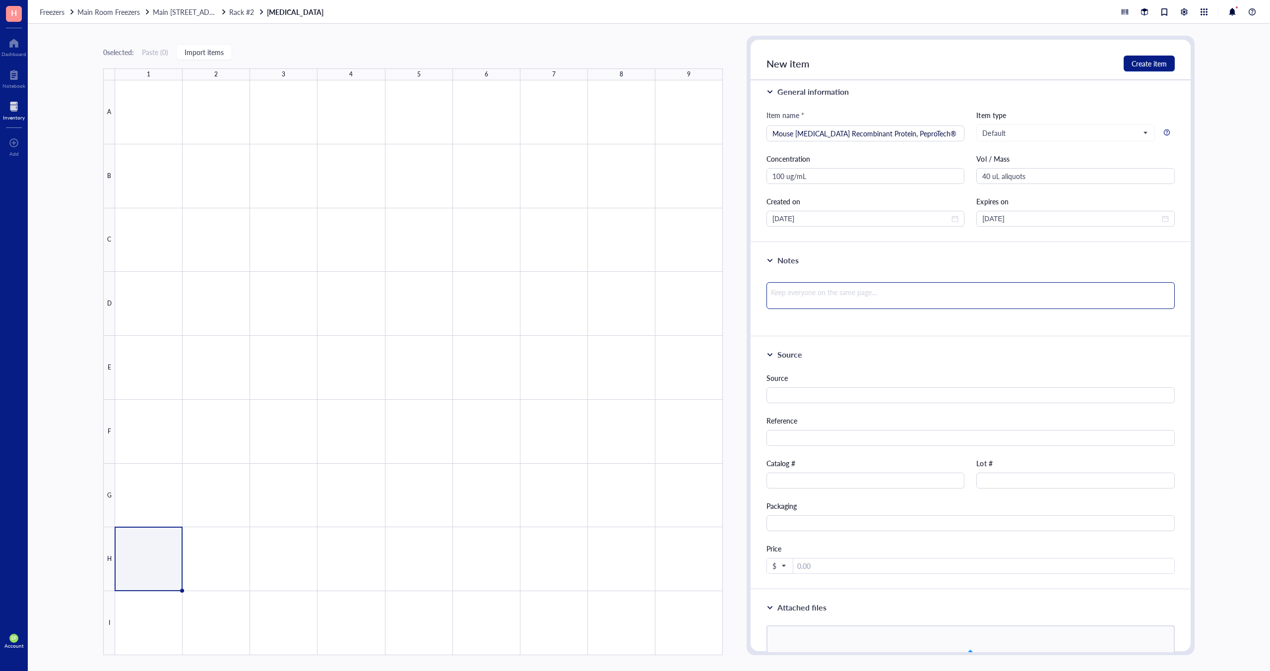
type textarea "d"
type textarea "di"
type textarea "dis"
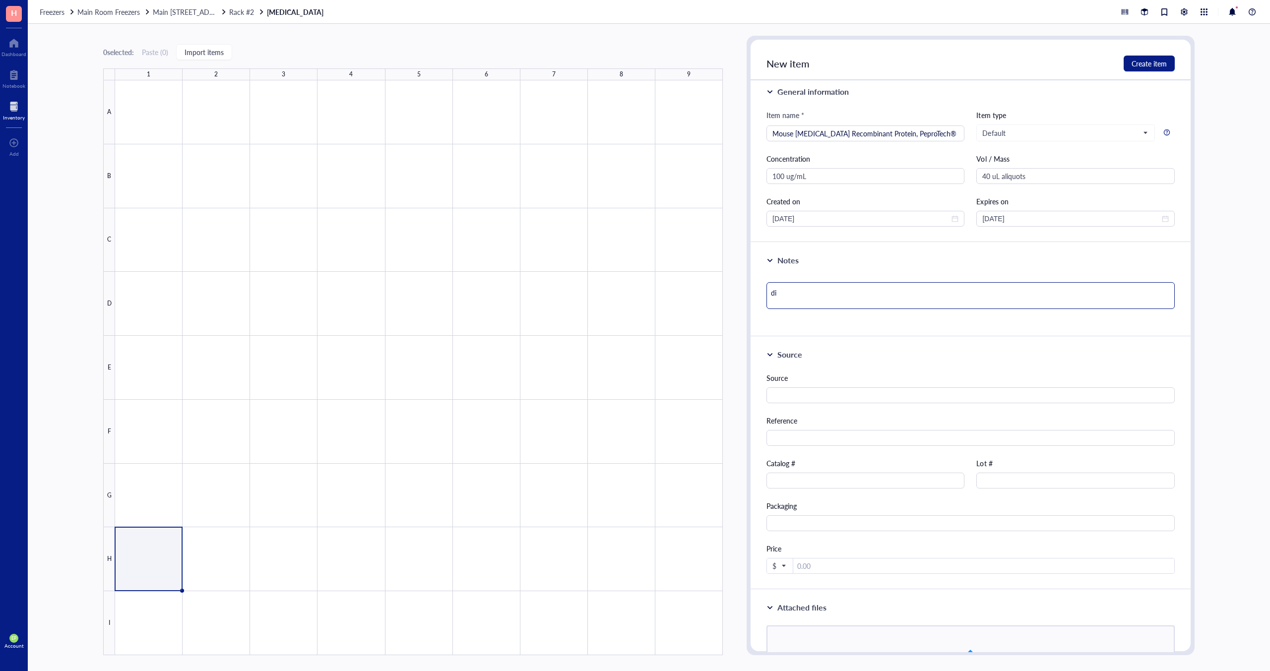
type textarea "dis"
type textarea "diss"
type textarea "disso"
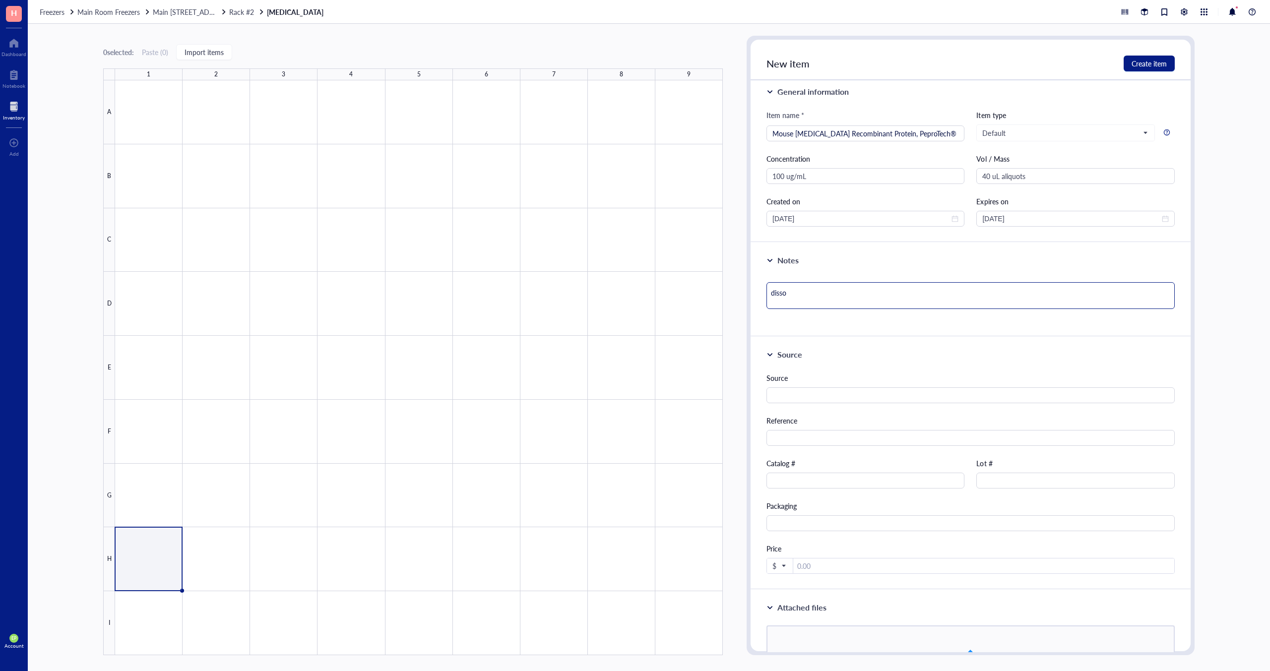
type textarea "dissol"
type textarea "dissolv"
type textarea "dissolve"
type textarea "dissolved"
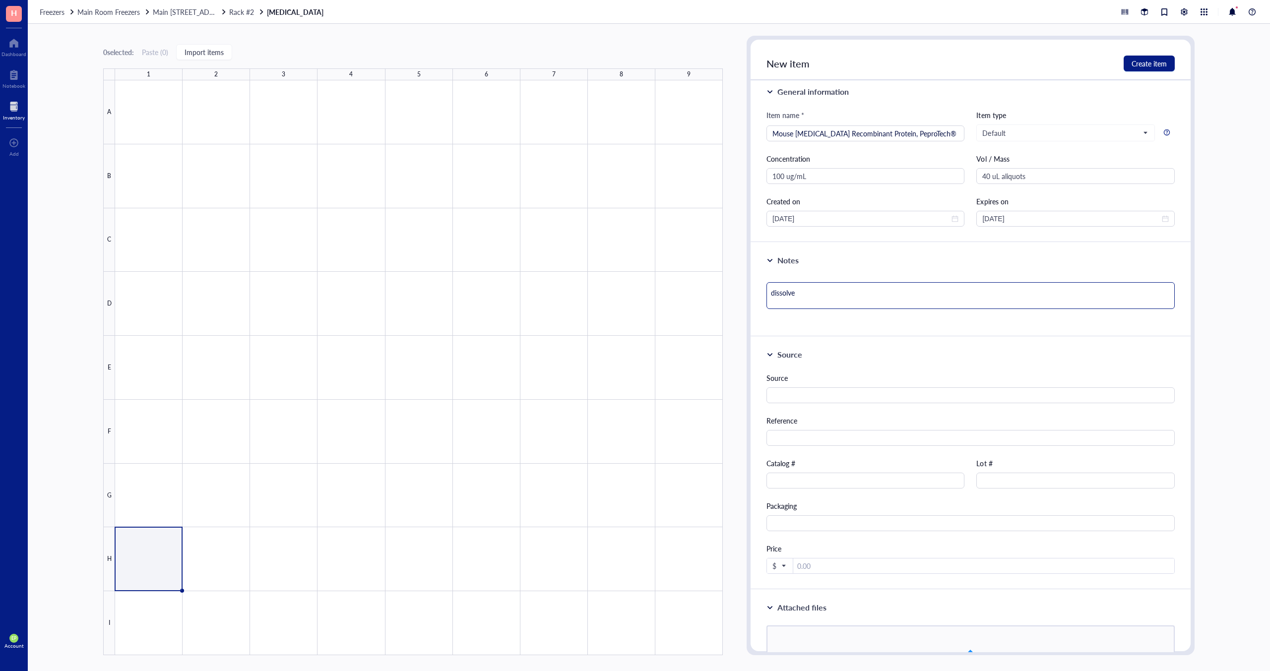
type textarea "dissolved"
type textarea "dissolved i"
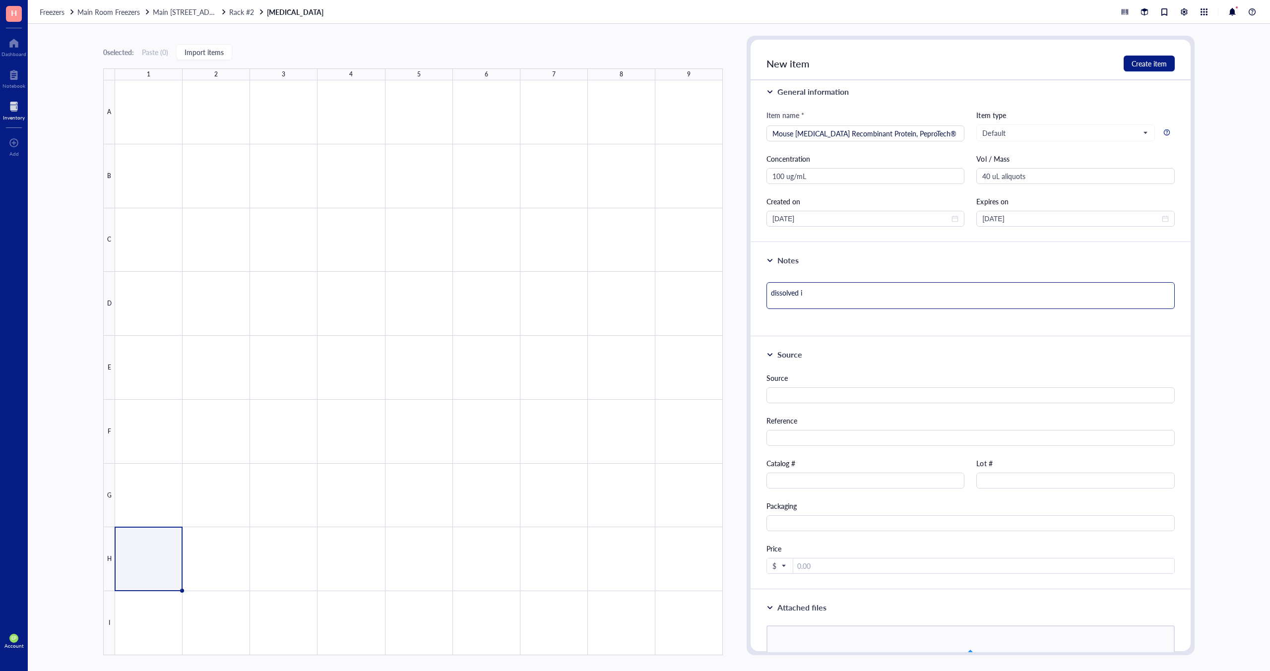
type textarea "dissolved in"
type textarea "dissolved in 0"
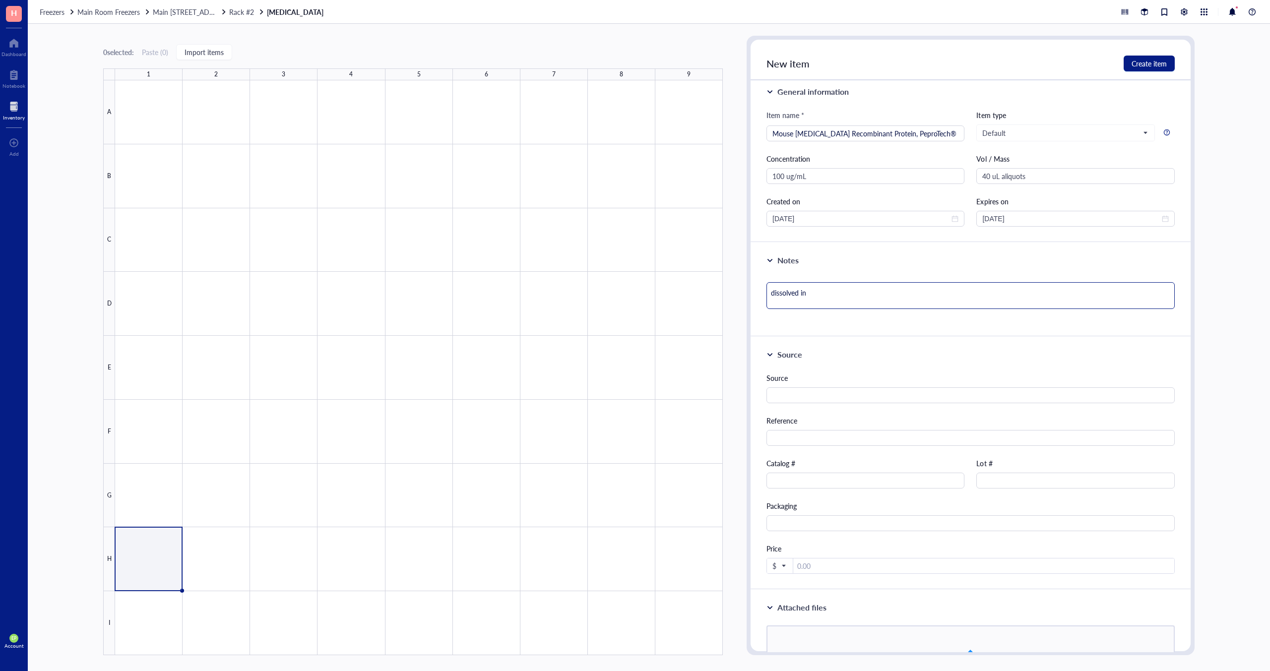
type textarea "dissolved in 0"
type textarea "dissolved in 0."
type textarea "dissolved in 0.1"
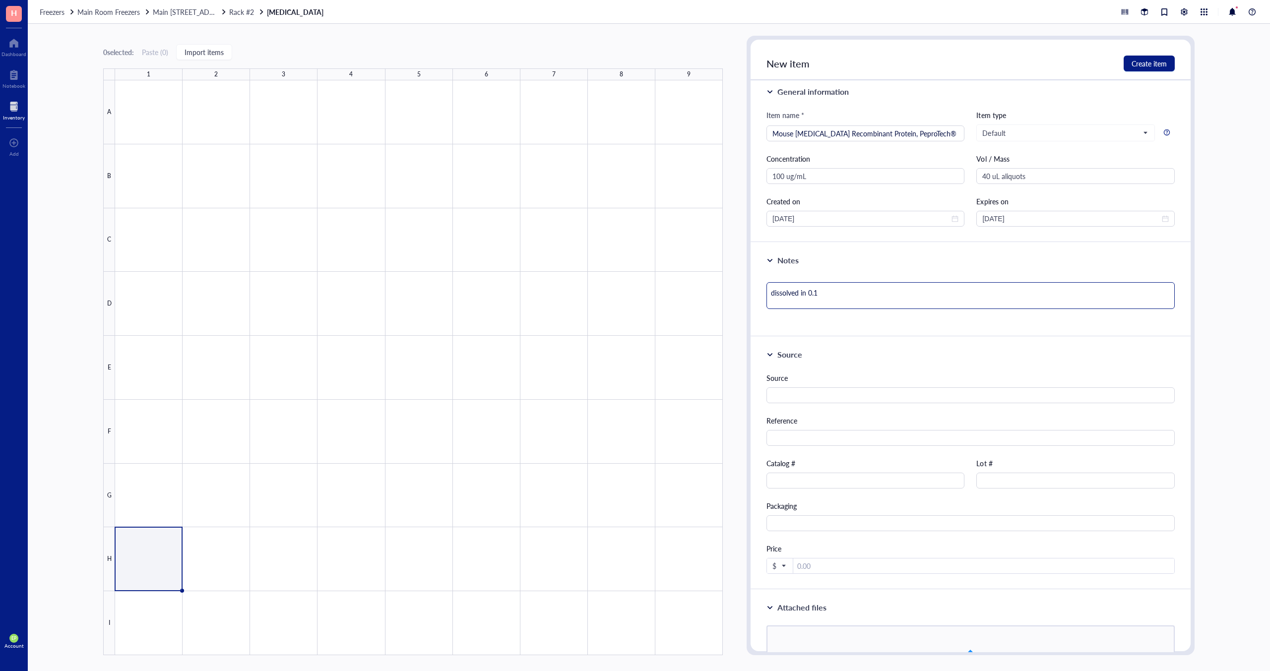
type textarea "dissolved in 0.1%"
type textarea "dissolved in 0.1% w"
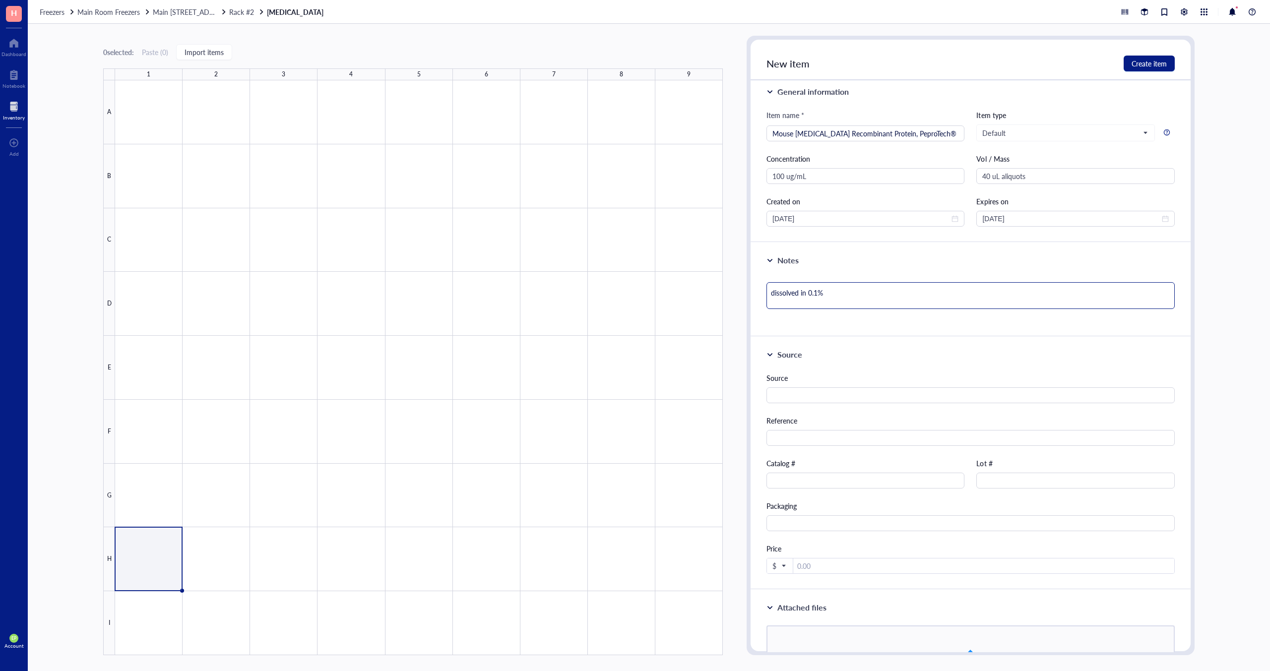
type textarea "dissolved in 0.1% w"
type textarea "dissolved in 0.1% w/"
type textarea "dissolved in 0.1% w/v"
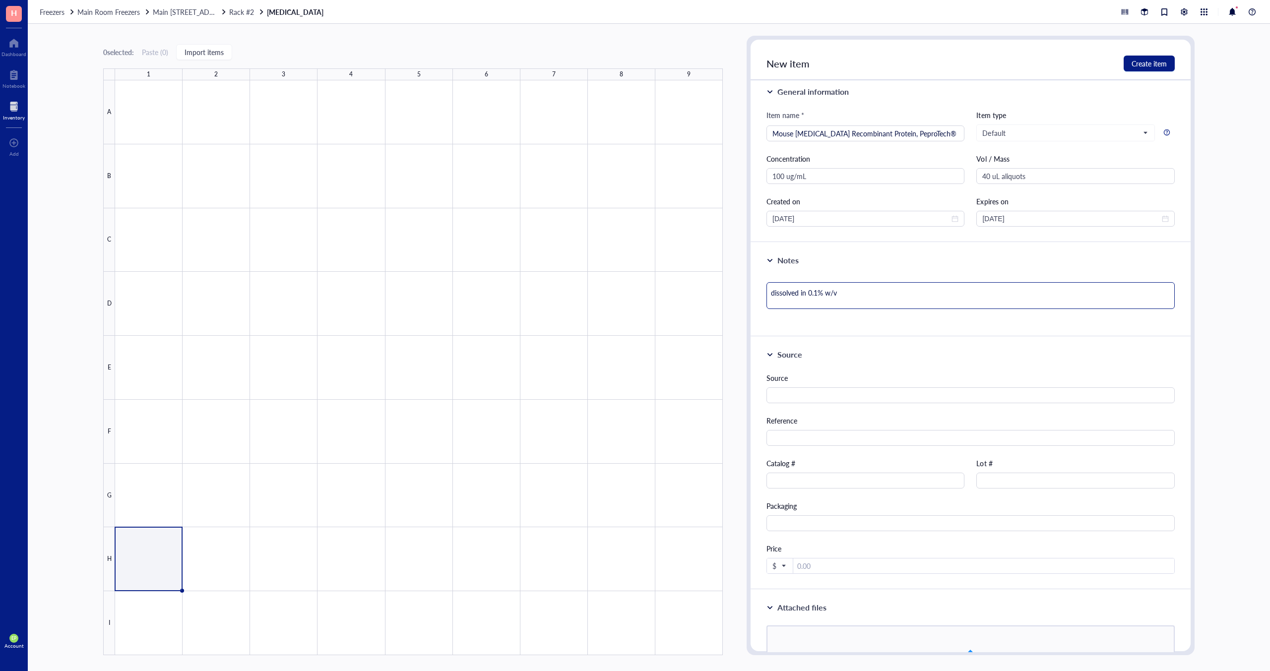
type textarea "dissolved in 0.1% w/v"
type textarea "dissolved in 0.1% w/v B"
type textarea "dissolved in 0.1% w/v BS"
type textarea "dissolved in 0.1% w/v BSA"
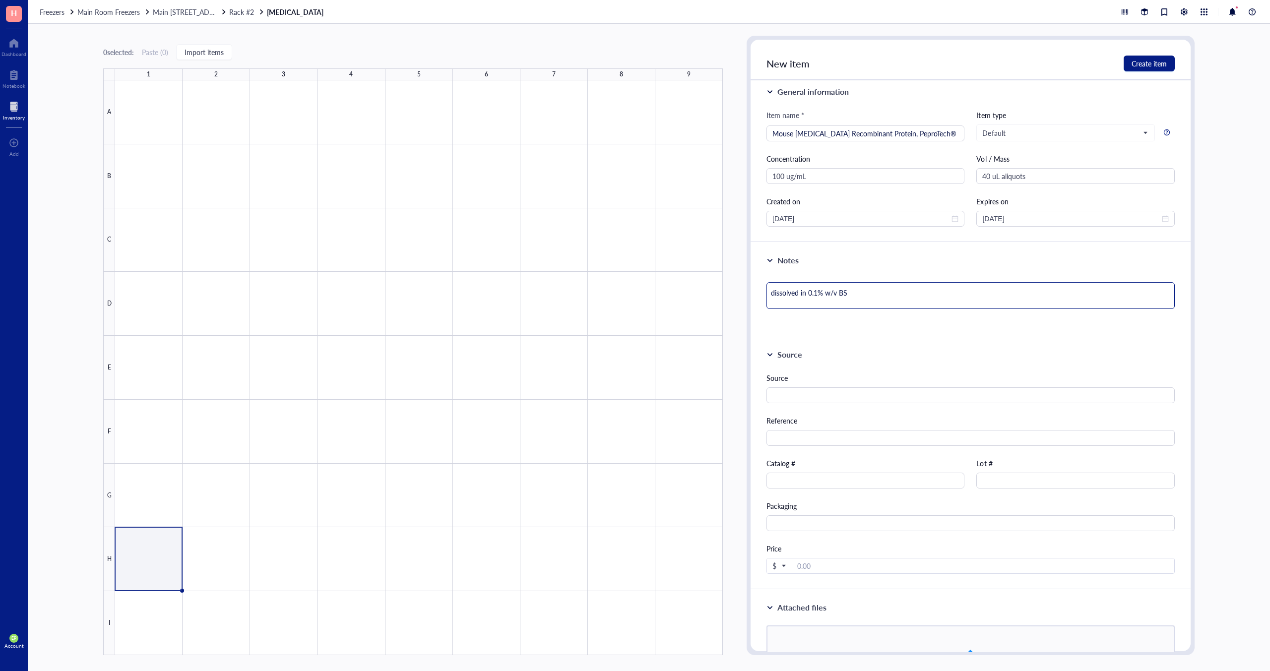
type textarea "dissolved in 0.1% w/v BSA"
type textarea "dissolved in 0.1% w/v BSA ("
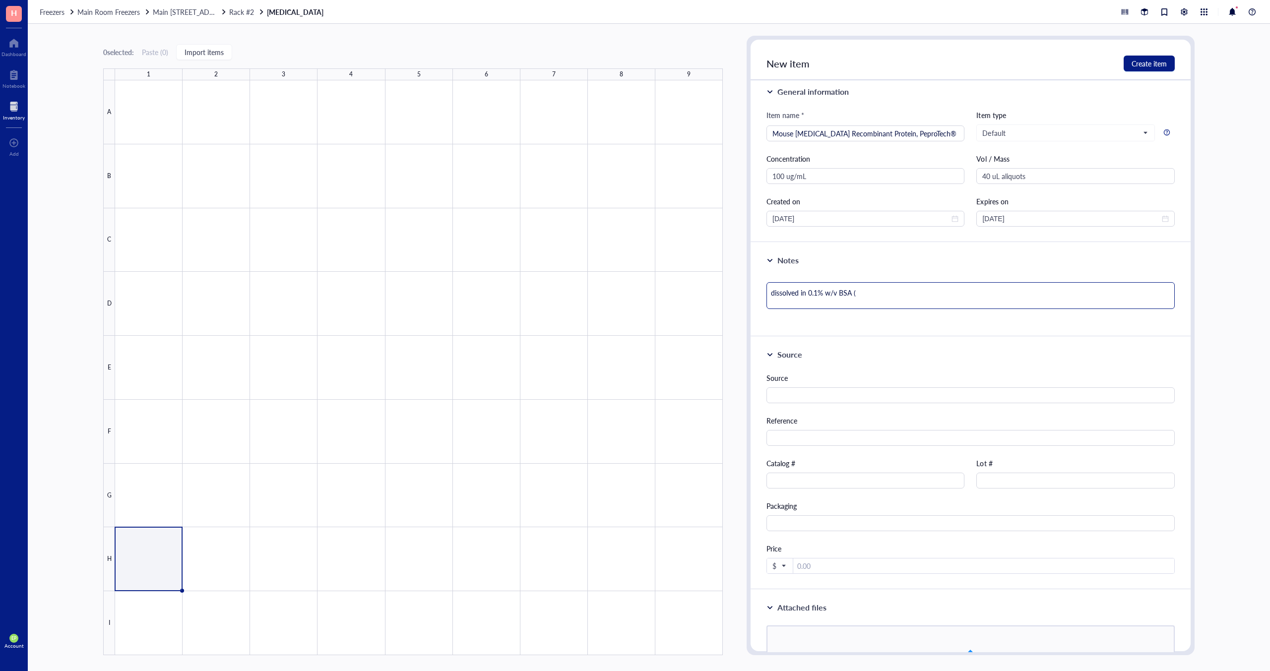
type textarea "dissolved in 0.1% w/v BSA (f"
type textarea "dissolved in 0.1% w/v BSA (fa"
type textarea "dissolved in 0.1% w/v BSA (fat"
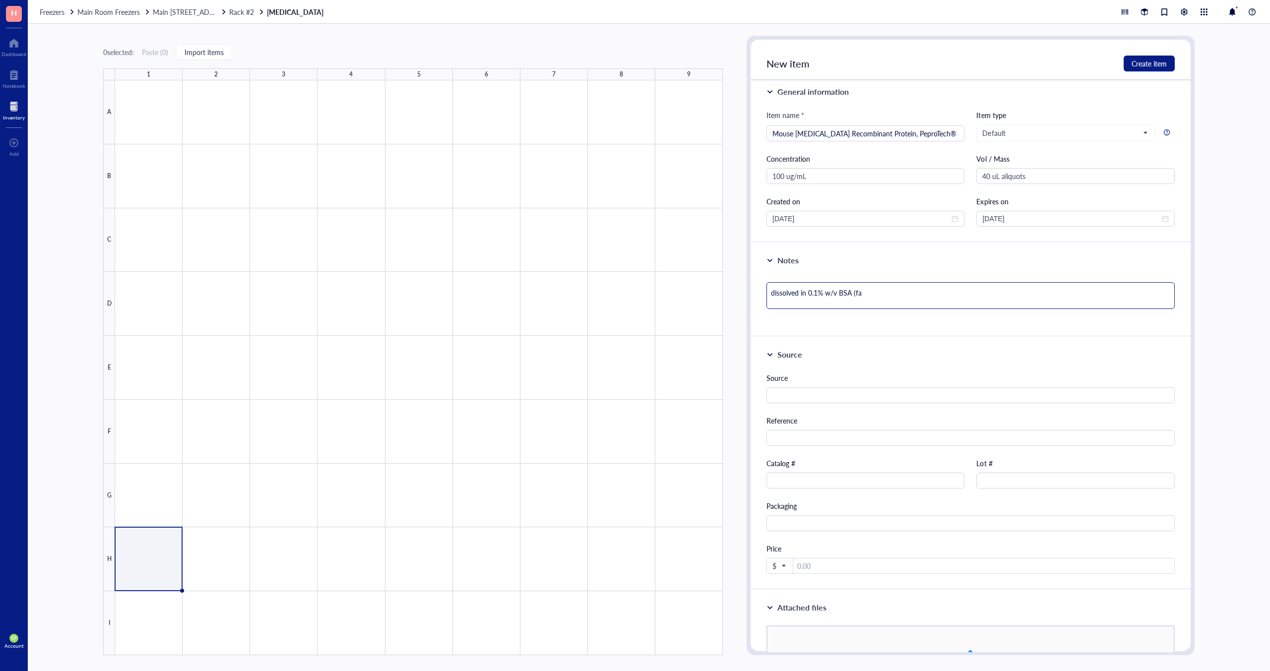
type textarea "dissolved in 0.1% w/v BSA (fat"
type textarea "dissolved in 0.1% w/v BSA (fatt"
type textarea "dissolved in 0.1% w/v BSA (fatty"
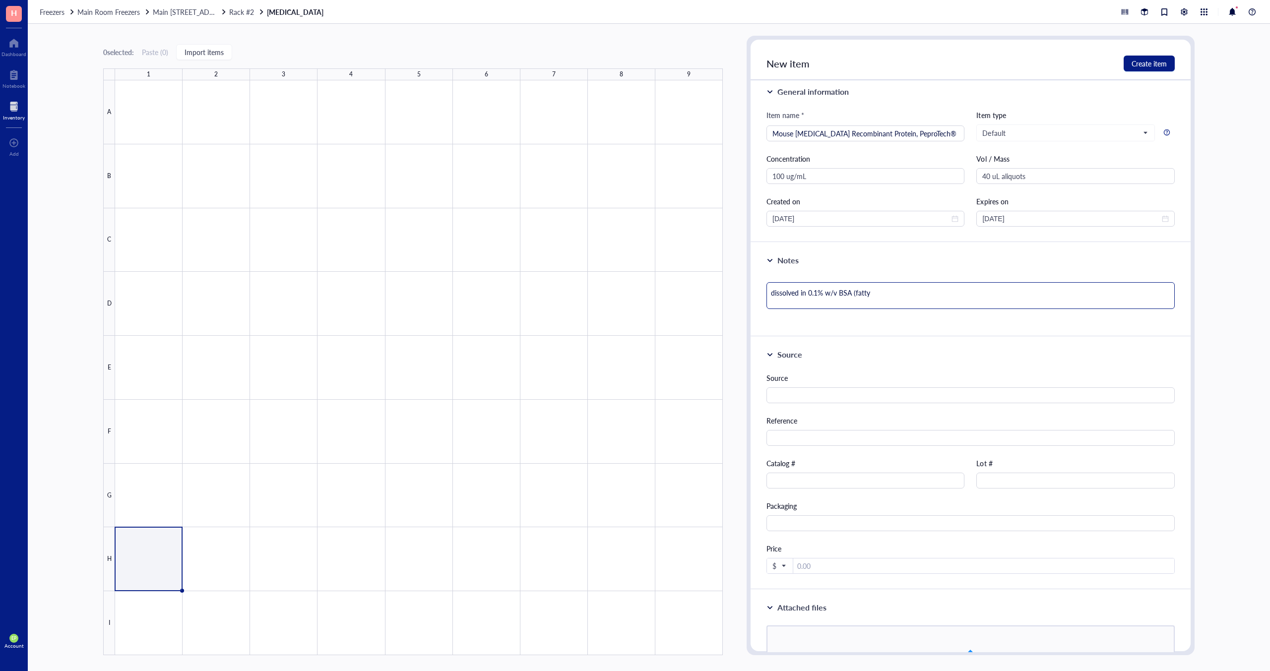
type textarea "dissolved in 0.1% w/v BSA (fatty-"
type textarea "dissolved in 0.1% w/v BSA (fatty-a"
type textarea "dissolved in 0.1% w/v BSA (fatty-ac"
type textarea "dissolved in 0.1% w/v BSA (fatty-aci"
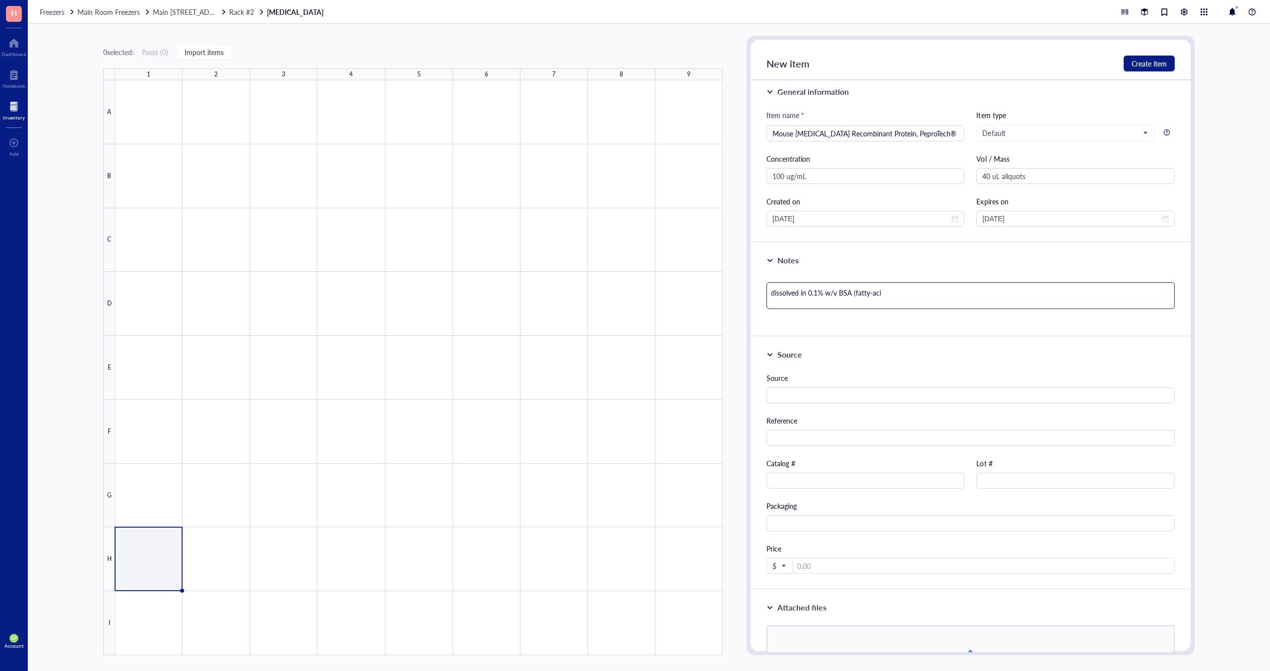
type textarea "dissolved in 0.1% w/v BSA (fatty-acid"
type textarea "dissolved in 0.1% w/v BSA (fatty-acid f"
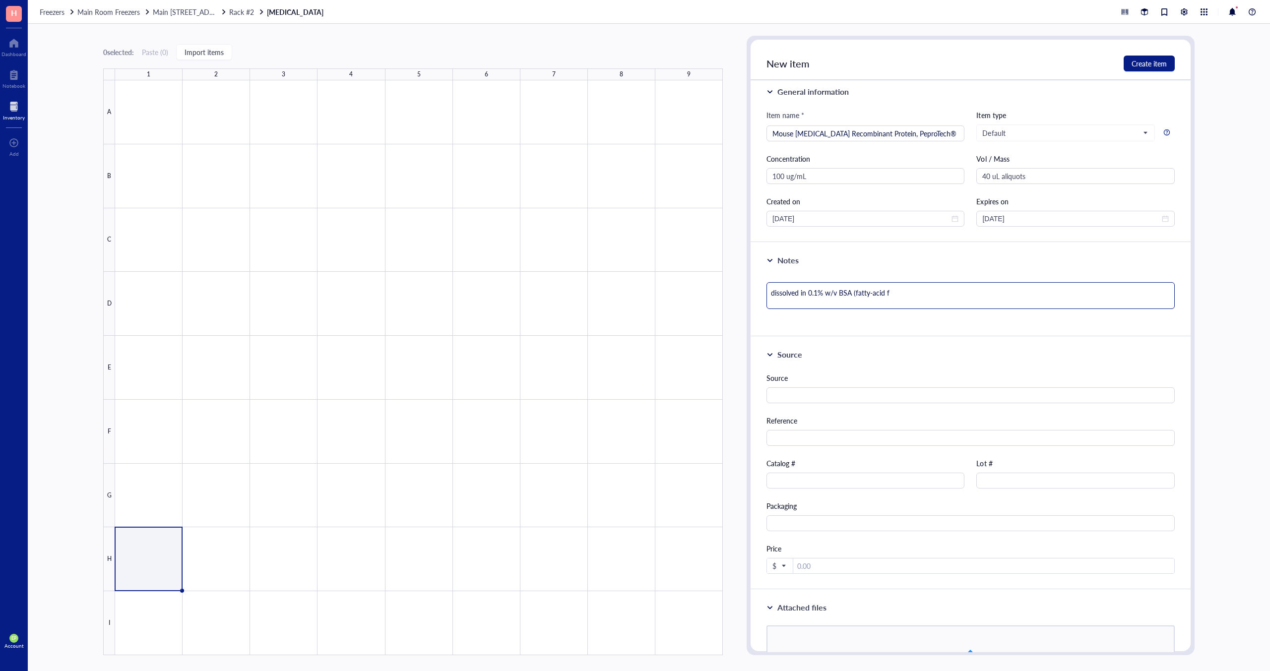
type textarea "dissolved in 0.1% w/v BSA (fatty-acid fr"
type textarea "dissolved in 0.1% w/v BSA (fatty-acid fre"
type textarea "dissolved in 0.1% w/v BSA (fatty-acid free"
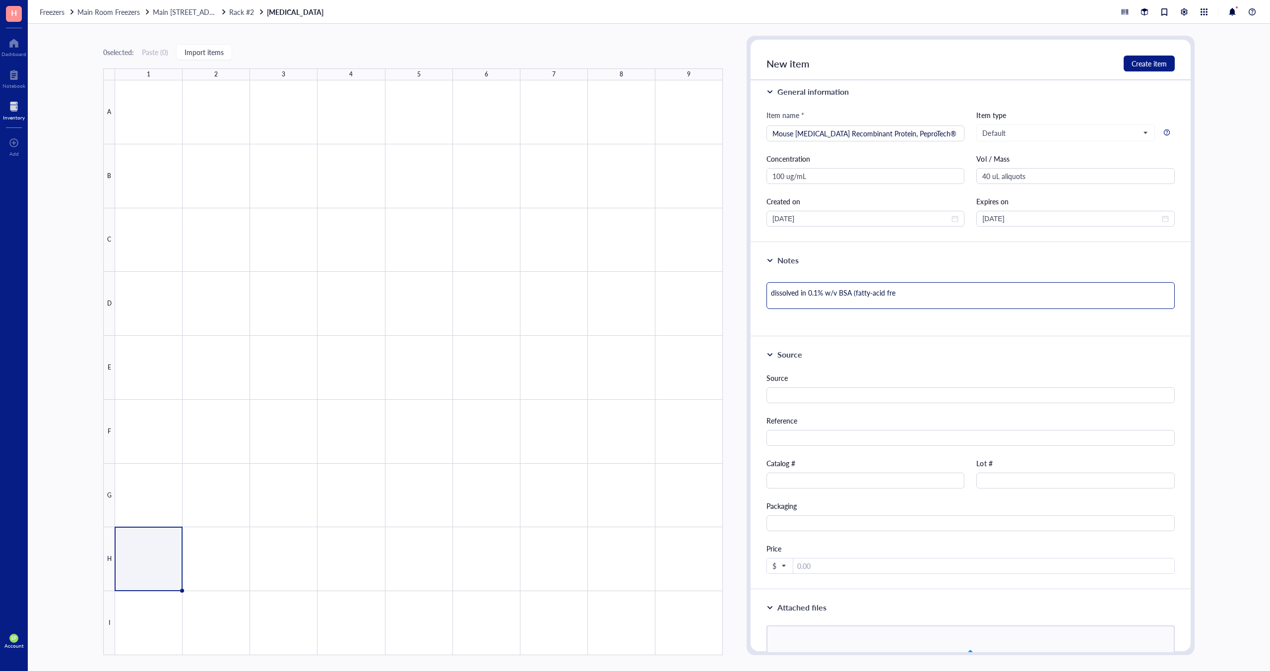
type textarea "dissolved in 0.1% w/v BSA (fatty-acid free"
type textarea "dissolved in 0.1% w/v BSA (fatty-acid free)"
type textarea "dissolved in 0.1% w/v BSA (fattyacid free)"
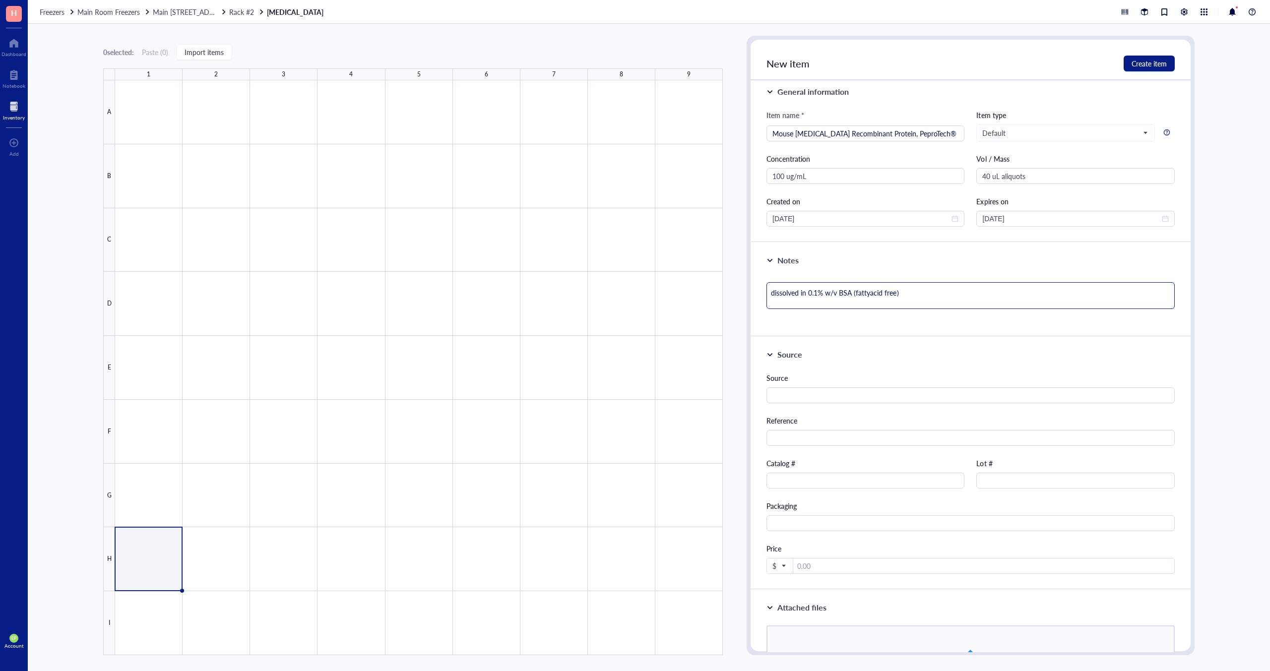
type textarea "dissolved in 0.1% w/v BSA (fatty acid free)"
type textarea "dissolved in s0.1% w/v BSA (fatty acid free)"
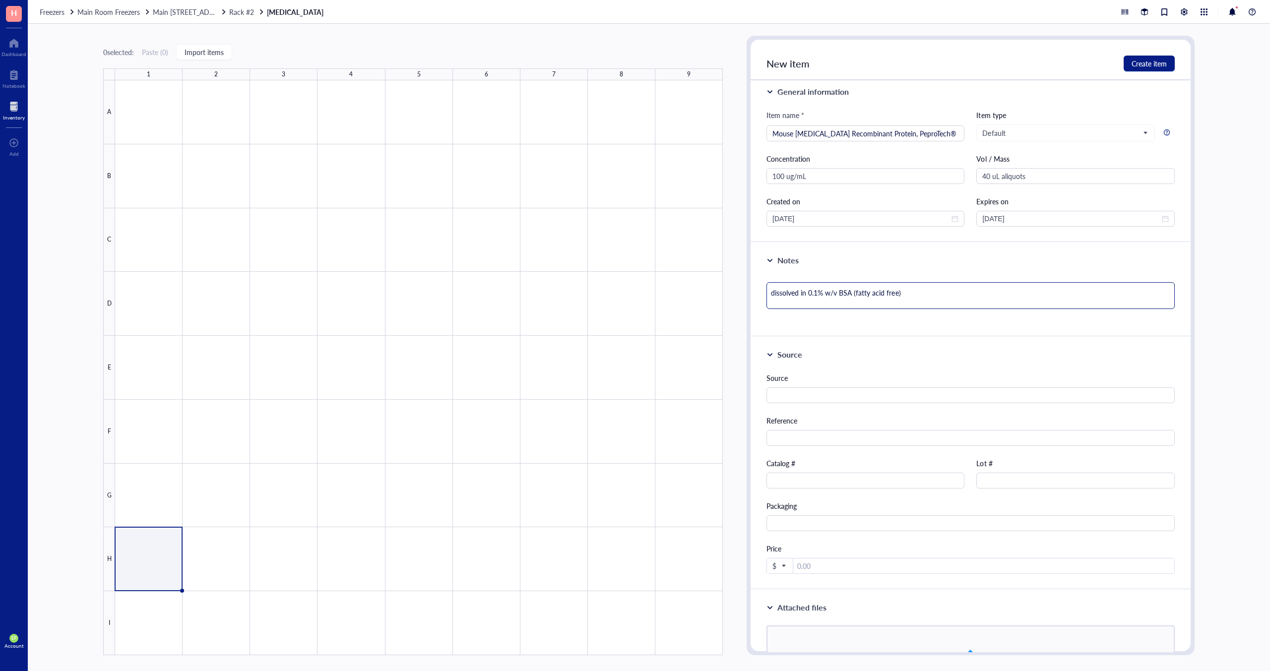
type textarea "dissolved in s0.1% w/v BSA (fatty acid free)"
type textarea "dissolved in st0.1% w/v BSA (fatty acid free)"
type textarea "dissolved in ste0.1% w/v BSA (fatty acid free)"
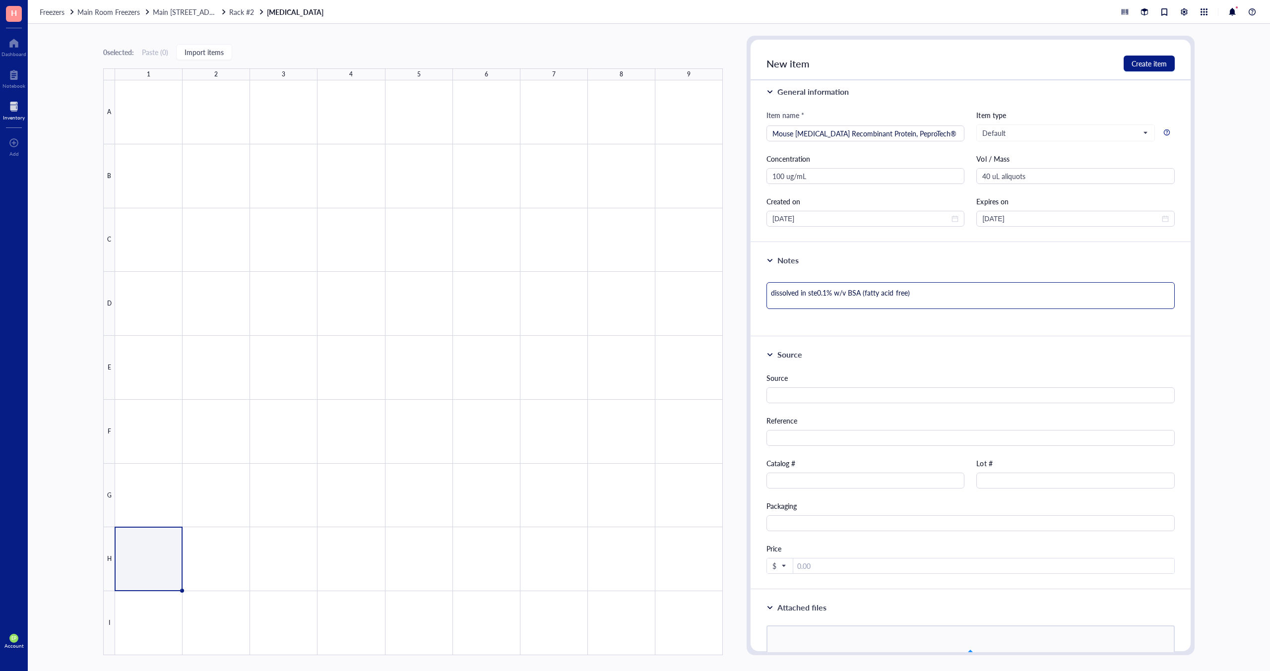
type textarea "dissolved in ster0.1% w/v BSA (fatty acid free)"
type textarea "dissolved in steri0.1% w/v BSA (fatty acid free)"
type textarea "dissolved in steril0.1% w/v BSA (fatty acid free)"
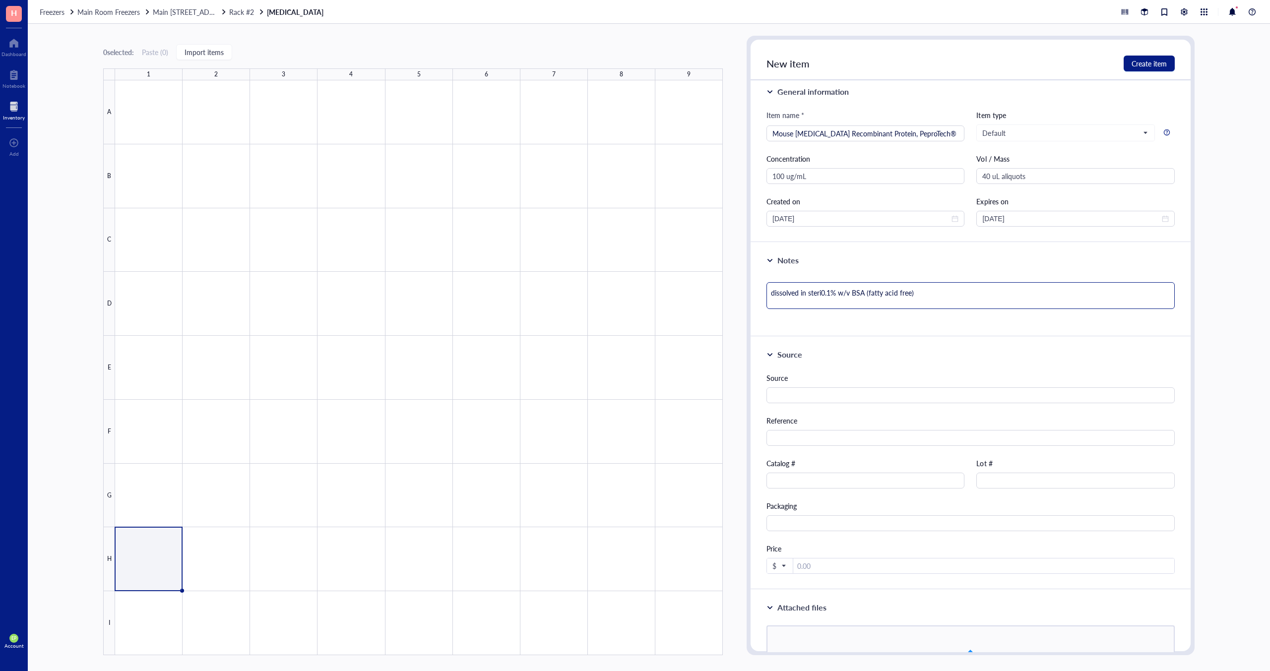
type textarea "dissolved in steril0.1% w/v BSA (fatty acid free)"
type textarea "dissolved in sterile0.1% w/v BSA (fatty acid free)"
type textarea "dissolved in sterile-0.1% w/v BSA (fatty acid free)"
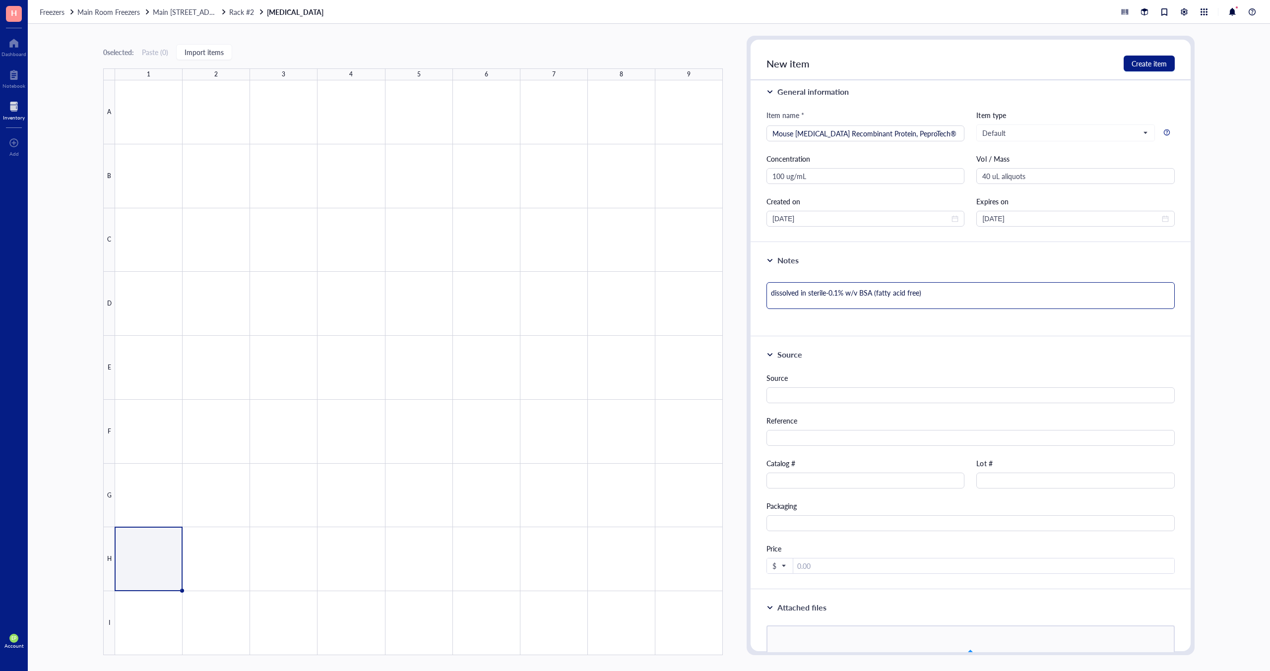
type textarea "dissolved in sterile-f0.1% w/v BSA (fatty acid free)"
type textarea "dissolved in sterile-fi0.1% w/v BSA (fatty acid free)"
type textarea "dissolved in sterile-fil0.1% w/v BSA (fatty acid free)"
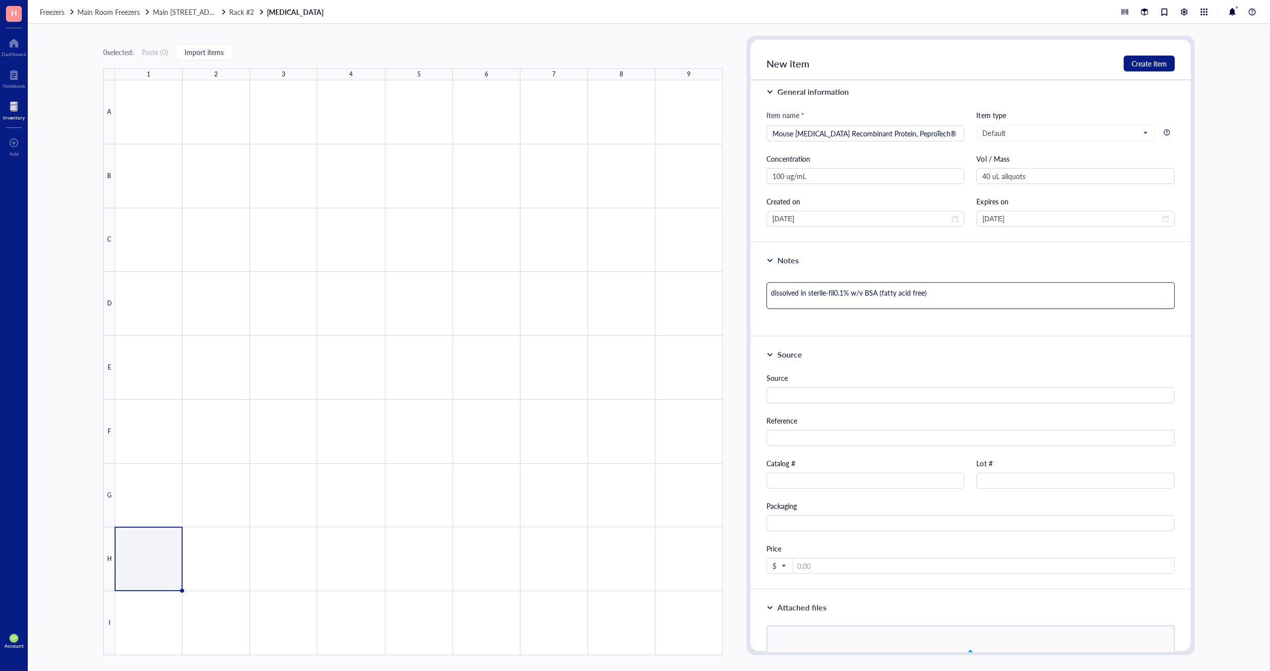
type textarea "dissolved in sterile-filt0.1% w/v BSA (fatty acid free)"
type textarea "dissolved in sterile-filte0.1% w/v BSA (fatty acid free)"
type textarea "dissolved in sterile-filter0.1% w/v BSA (fatty acid free)"
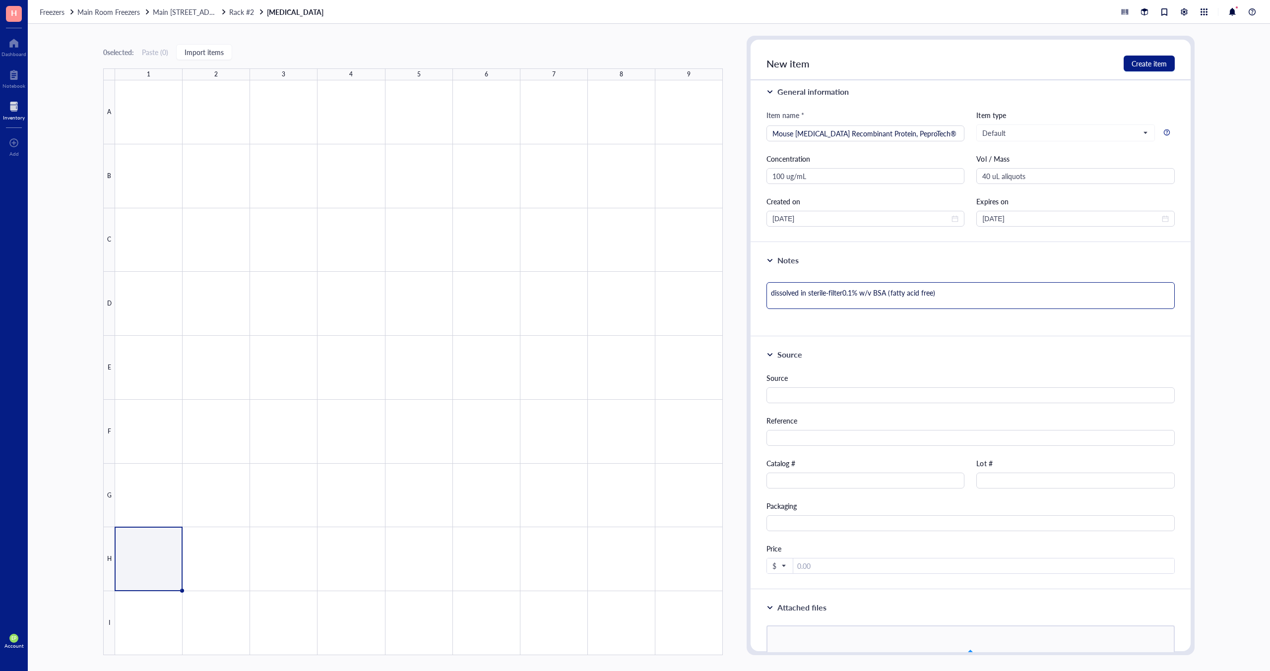
type textarea "dissolved in sterile-filtere0.1% w/v BSA (fatty acid free)"
type textarea "dissolved in sterile-filtered0.1% w/v BSA (fatty acid free)"
type textarea "dissolved in sterile-filtered 0.1% w/v BSA (fatty acid free)"
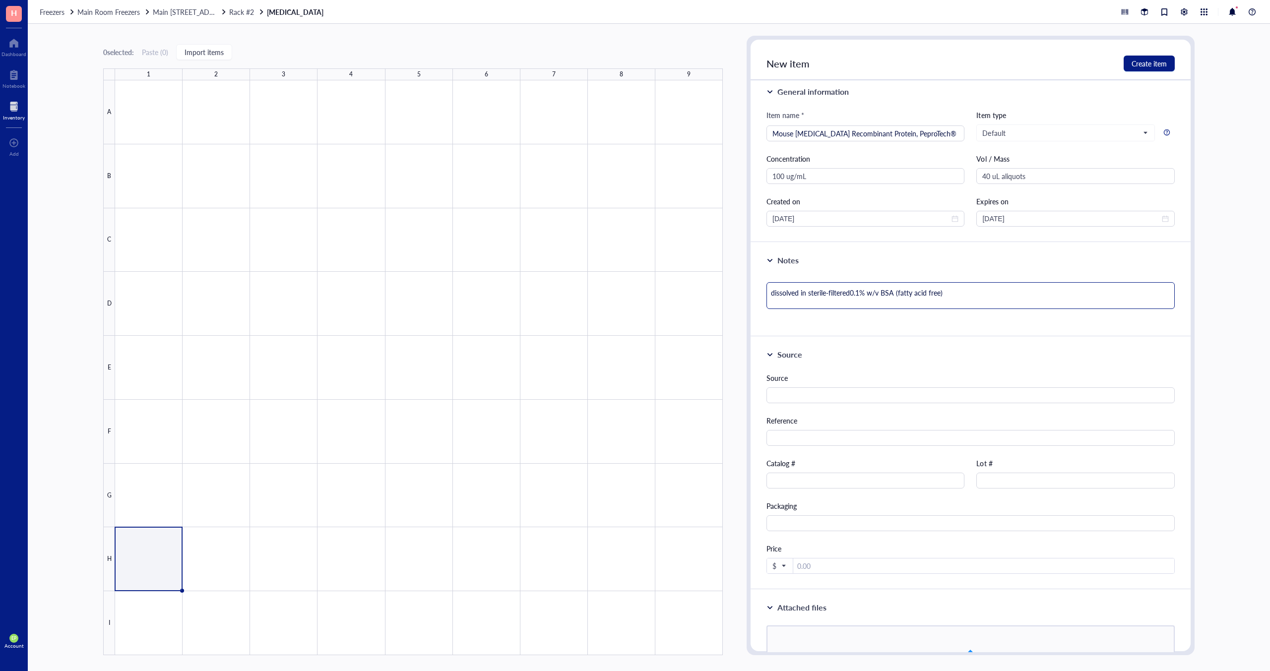
type textarea "dissolved in sterile-filtered 0.1% w/v BSA (fatty acid free)"
type textarea "dissolved in sterile-filtered 0.1% w/v BSA (fatty acid free) i"
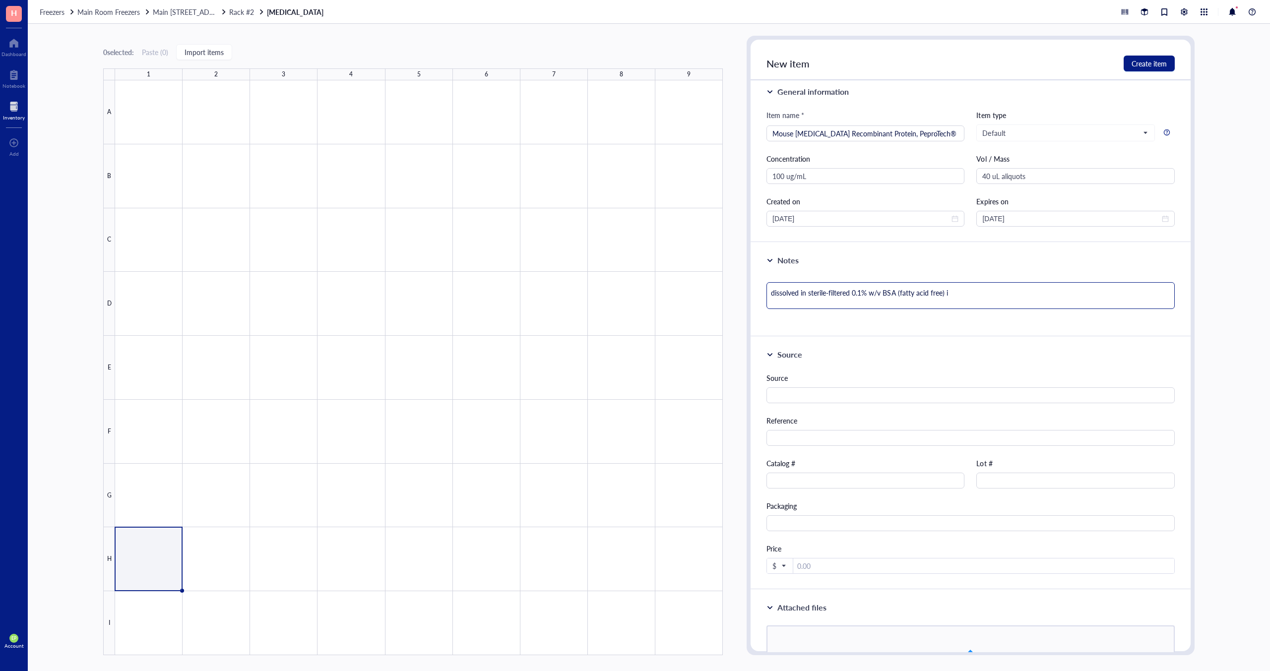
type textarea "dissolved in sterile-filtered 0.1% w/v BSA (fatty acid free) in"
type textarea "dissolved in sterile-filtered 0.1% w/v BSA (fatty acid free) in u"
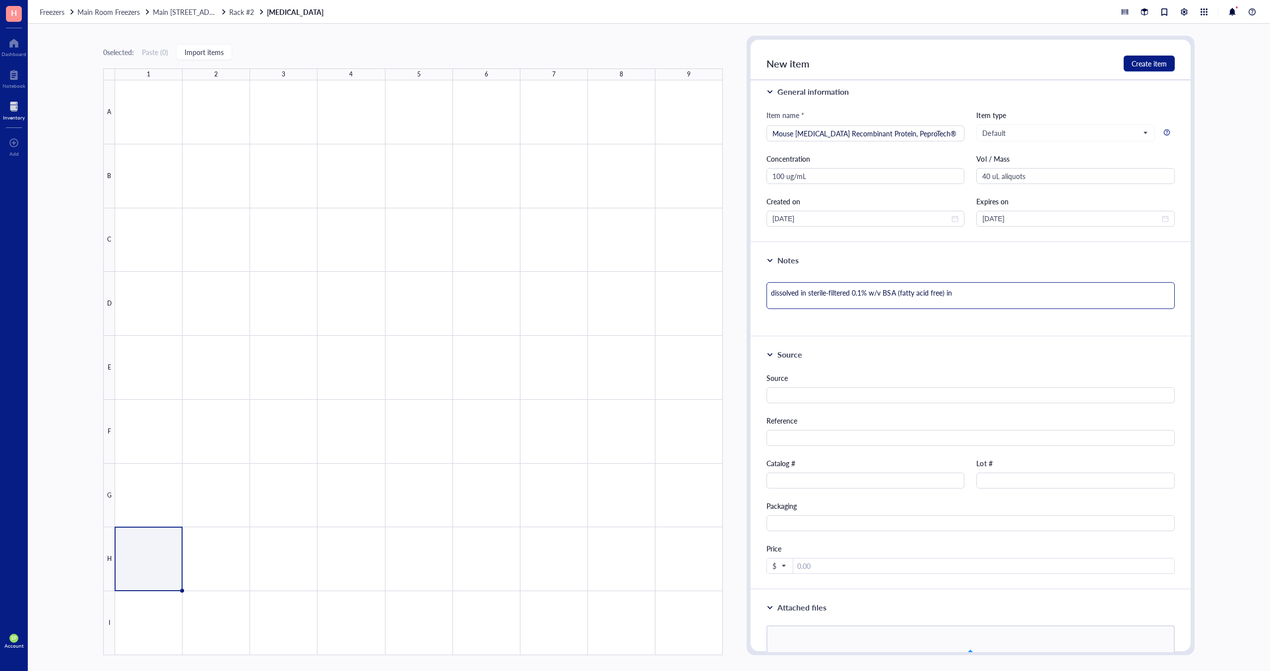
type textarea "dissolved in sterile-filtered 0.1% w/v BSA (fatty acid free) in u"
type textarea "dissolved in sterile-filtered 0.1% w/v BSA (fatty acid free) in ul"
type textarea "dissolved in sterile-filtered 0.1% w/v BSA (fatty acid free) in ult"
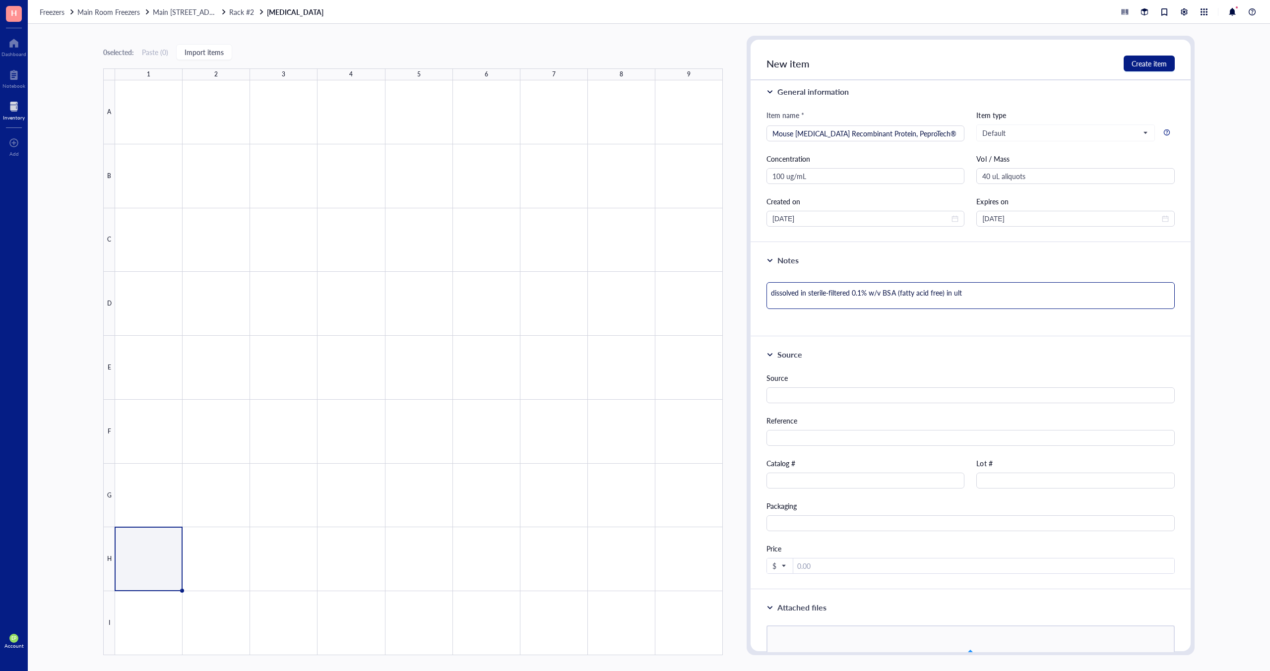
type textarea "dissolved in sterile-filtered 0.1% w/v BSA (fatty acid free) in ultr"
type textarea "dissolved in sterile-filtered 0.1% w/v BSA (fatty acid free) in ultra"
type textarea "dissolved in sterile-filtered 0.1% w/v BSA (fatty acid free) in ultrap"
type textarea "dissolved in sterile-filtered 0.1% w/v BSA (fatty acid free) in ultrapu"
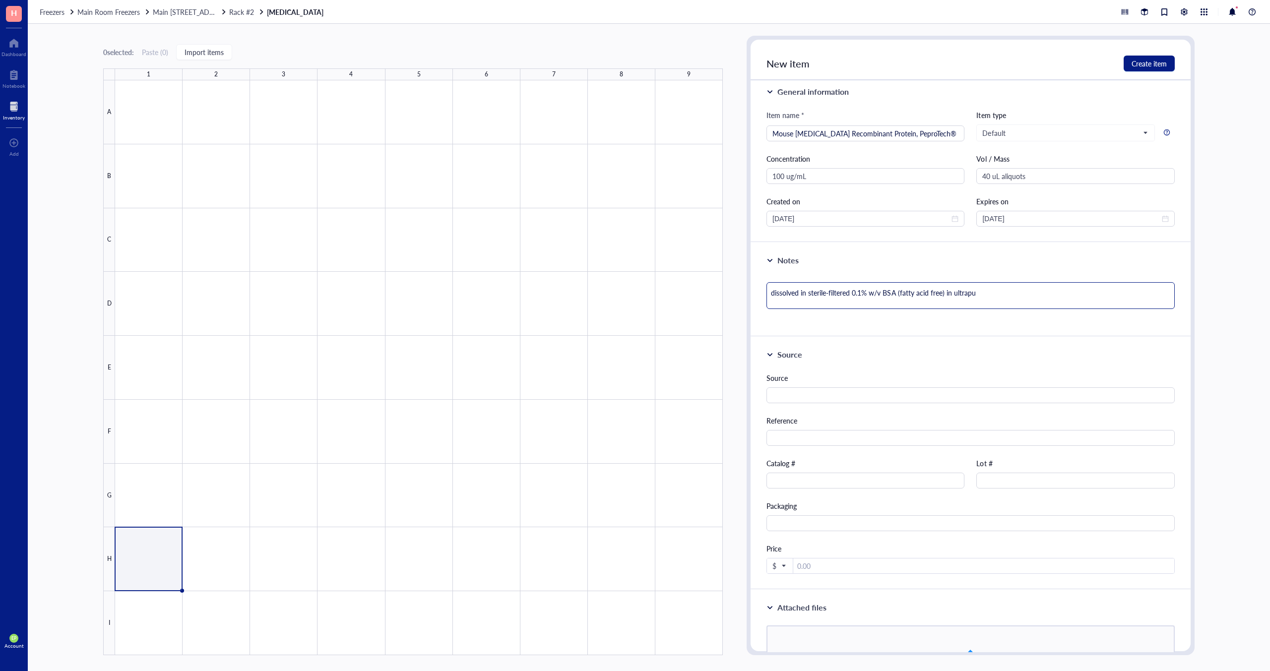
type textarea "dissolved in sterile-filtered 0.1% w/v BSA (fatty acid free) in ultrapur"
type textarea "dissolved in sterile-filtered 0.1% w/v BSA (fatty acid free) in ultrapure"
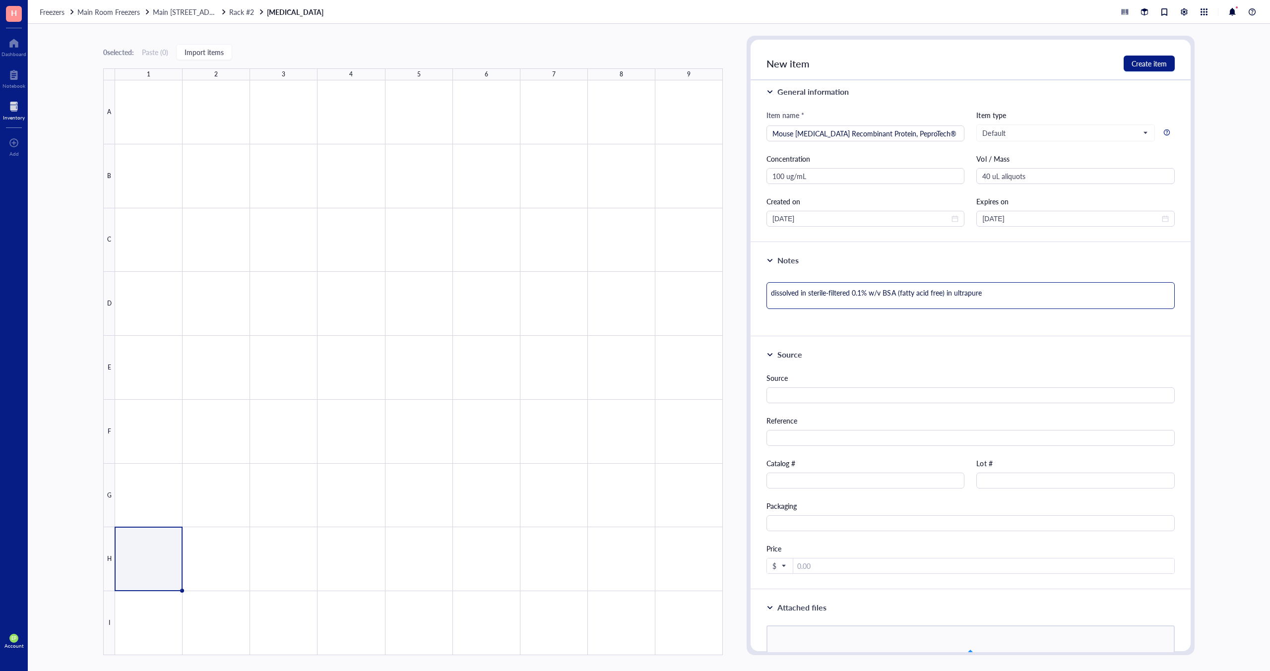
type textarea "dissolved in sterile-filtered 0.1% w/v BSA (fatty acid free) in ultrapure w"
type textarea "dissolved in sterile-filtered 0.1% w/v BSA (fatty acid free) in ultrapure wa"
type textarea "dissolved in sterile-filtered 0.1% w/v BSA (fatty acid free) in ultrapure wat"
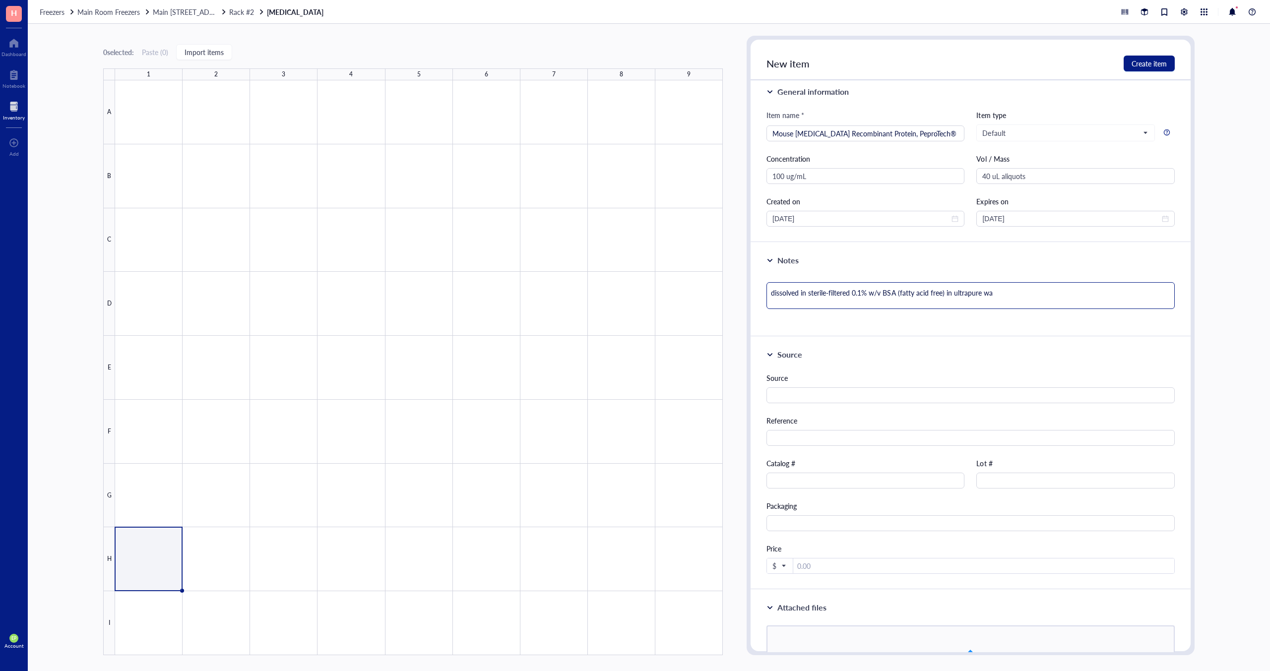
type textarea "dissolved in sterile-filtered 0.1% w/v BSA (fatty acid free) in ultrapure wat"
type textarea "dissolved in sterile-filtered 0.1% w/v BSA (fatty acid free) in ultrapure wate"
type textarea "dissolved in sterile-filtered 0.1% w/v BSA (fatty acid free) in ultrapure water"
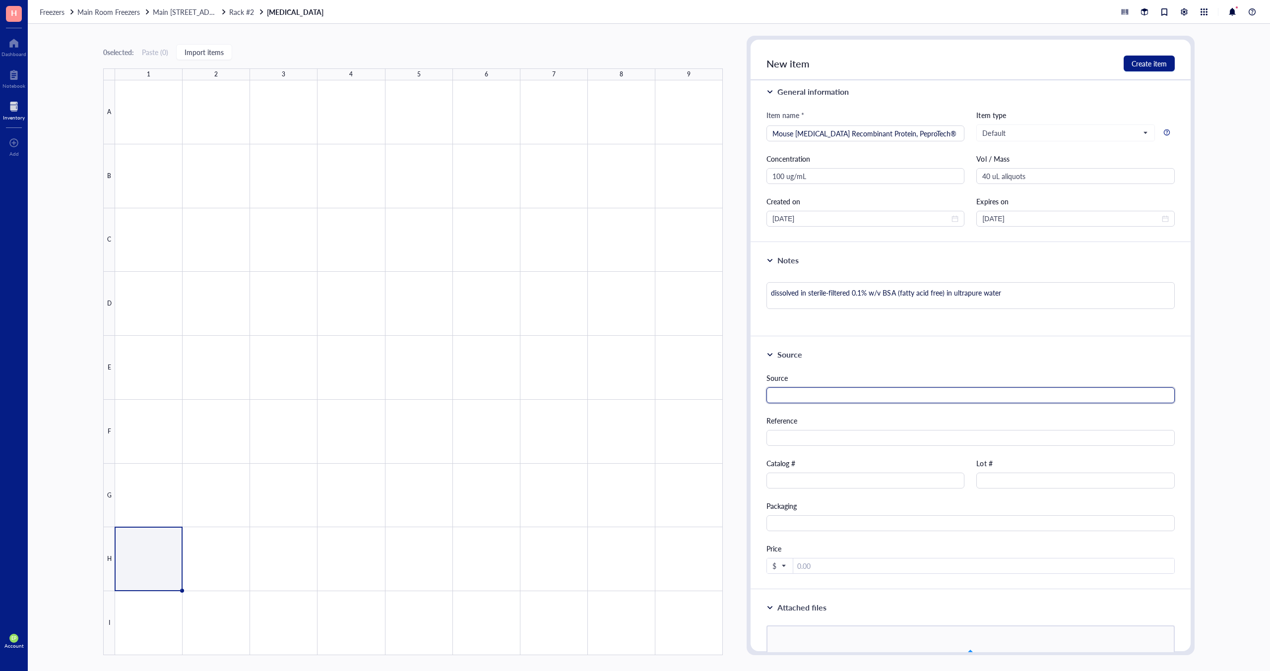
click at [796, 398] on input "text" at bounding box center [970, 395] width 408 height 16
paste input "https://www.thermofisher.com/proteins/product/Mouse-IFN-gamma-Recombinant-Prote…"
type input "https://www.thermofisher.com/proteins/product/Mouse-IFN-gamma-Recombinant-Prote…"
click at [798, 484] on input "text" at bounding box center [865, 481] width 198 height 16
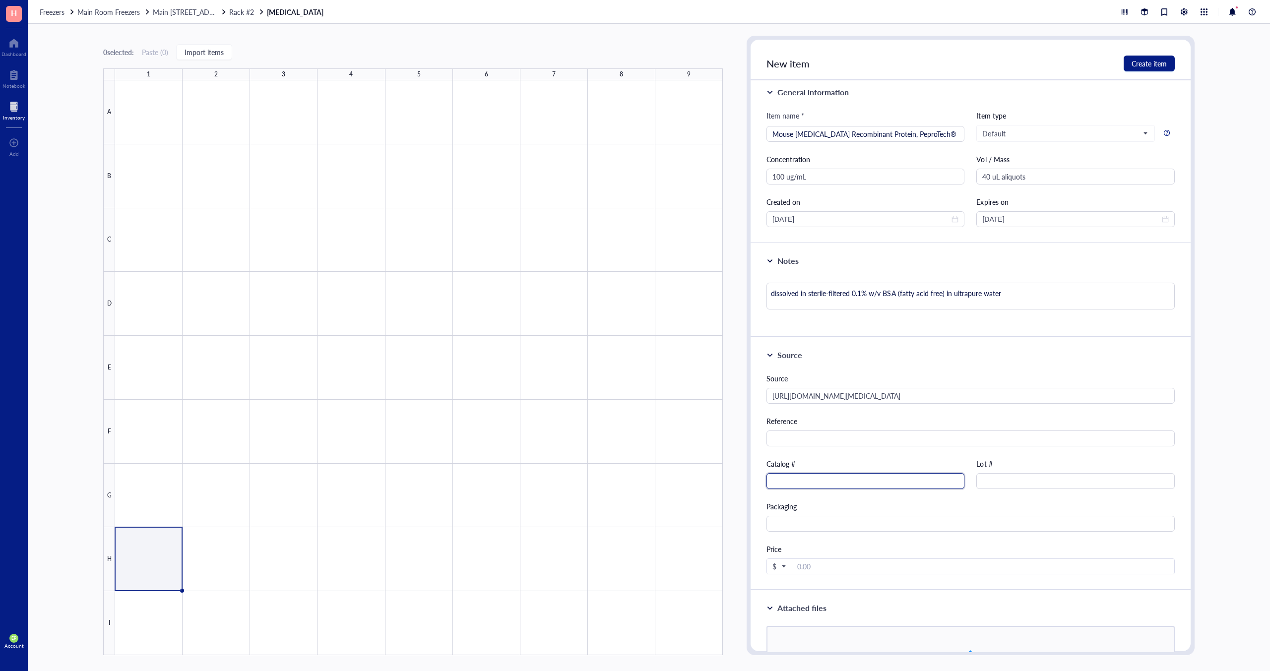
paste input "315-05-100UG"
type input "315-05-100UG"
click at [1025, 479] on input "text" at bounding box center [1075, 481] width 198 height 16
type input "122498 L1624"
click at [801, 499] on div "Source https://www.thermofisher.com/proteins/product/Mouse-IFN-gamma-Recombinan…" at bounding box center [970, 473] width 408 height 201
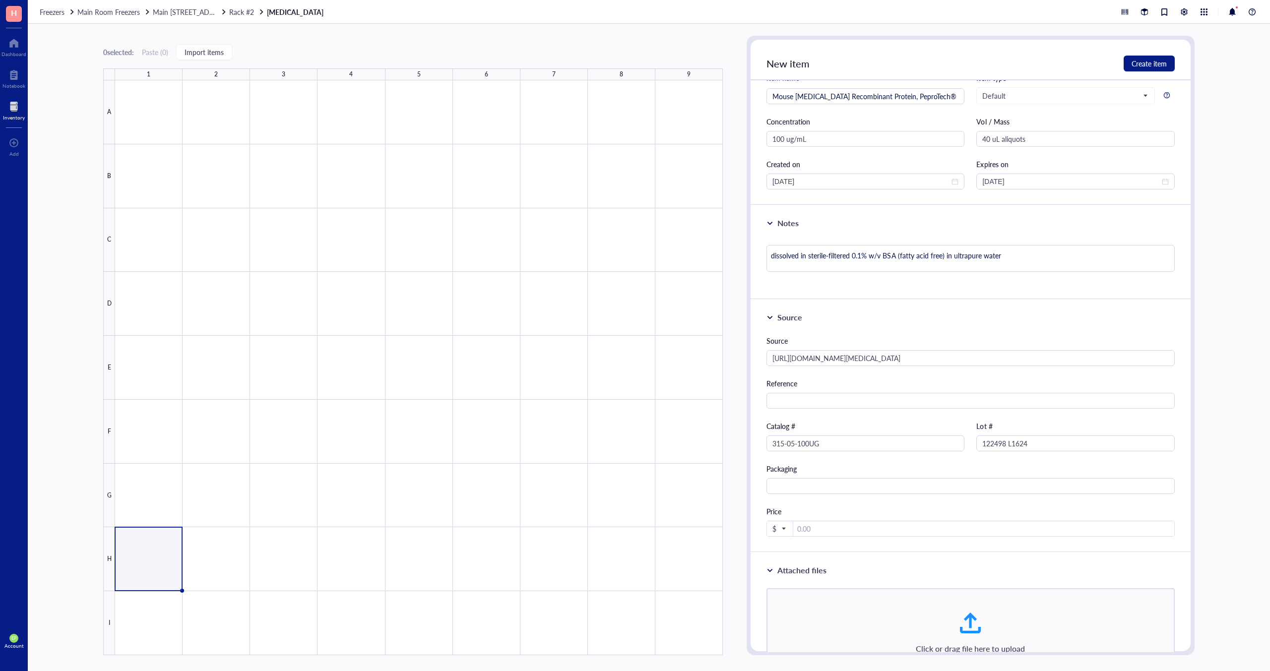
scroll to position [81, 0]
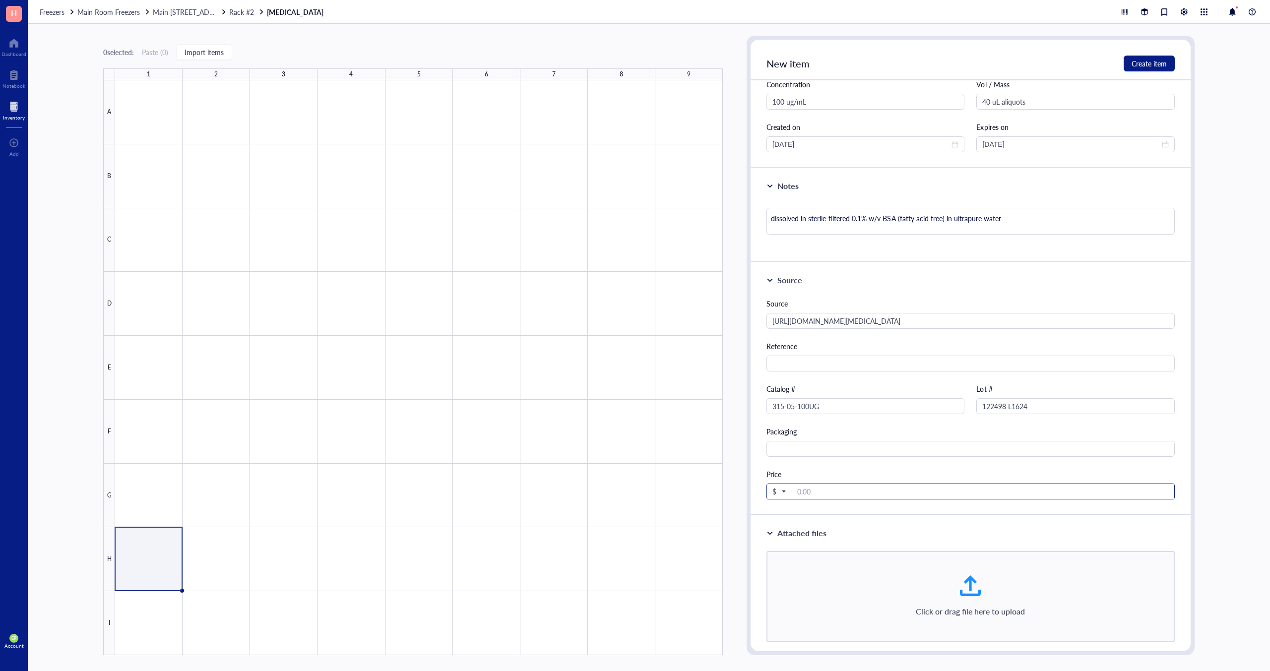
click at [839, 487] on input "number" at bounding box center [983, 492] width 381 height 16
type input "168"
click at [1148, 62] on span "Create item" at bounding box center [1148, 64] width 35 height 8
type textarea "Keep everyone on the same page…"
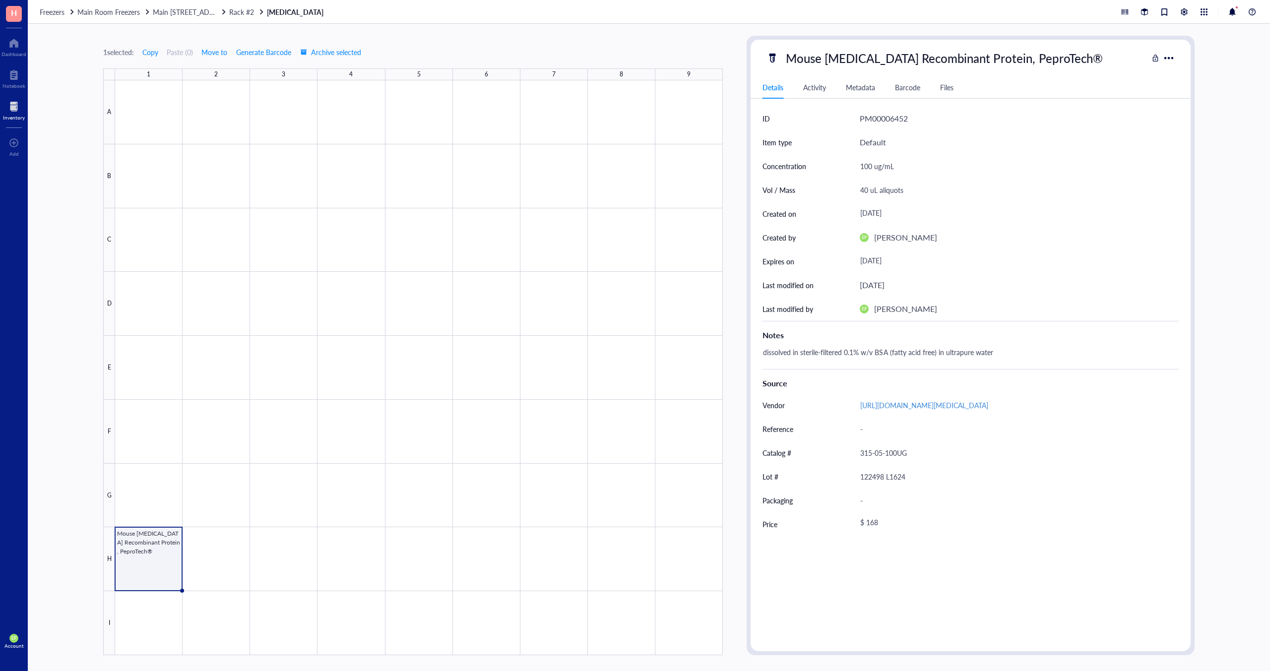
click at [14, 113] on div at bounding box center [14, 107] width 22 height 16
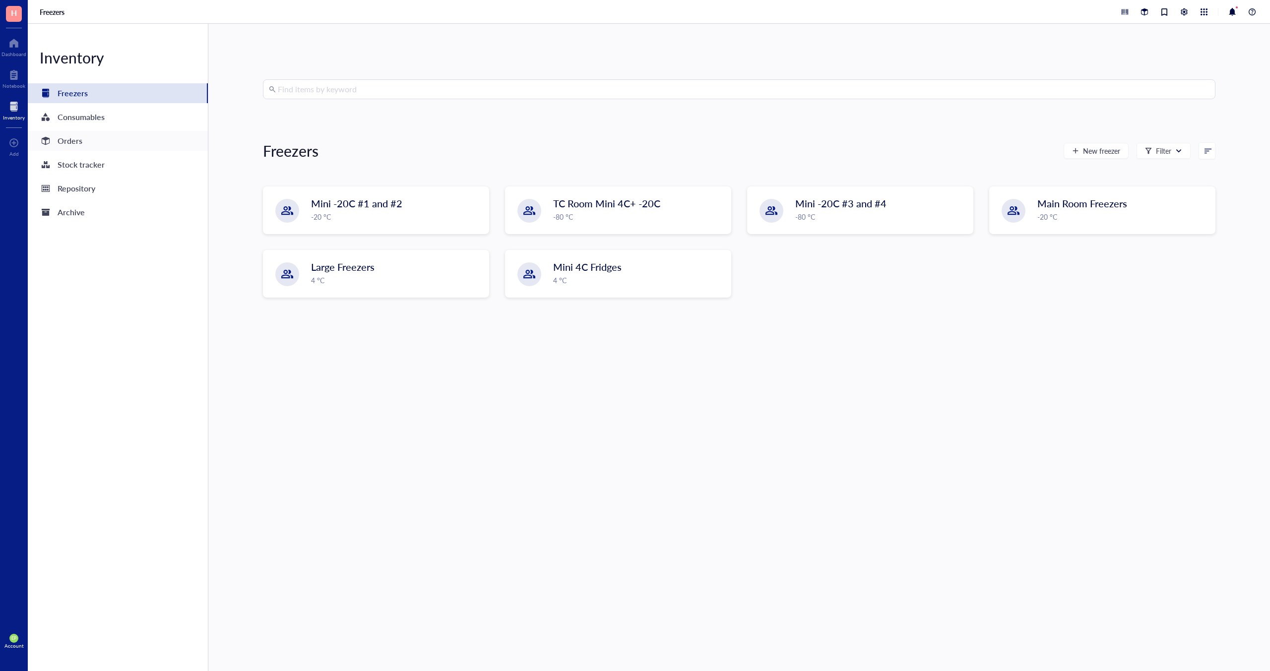
click at [70, 137] on div "Orders" at bounding box center [70, 141] width 25 height 14
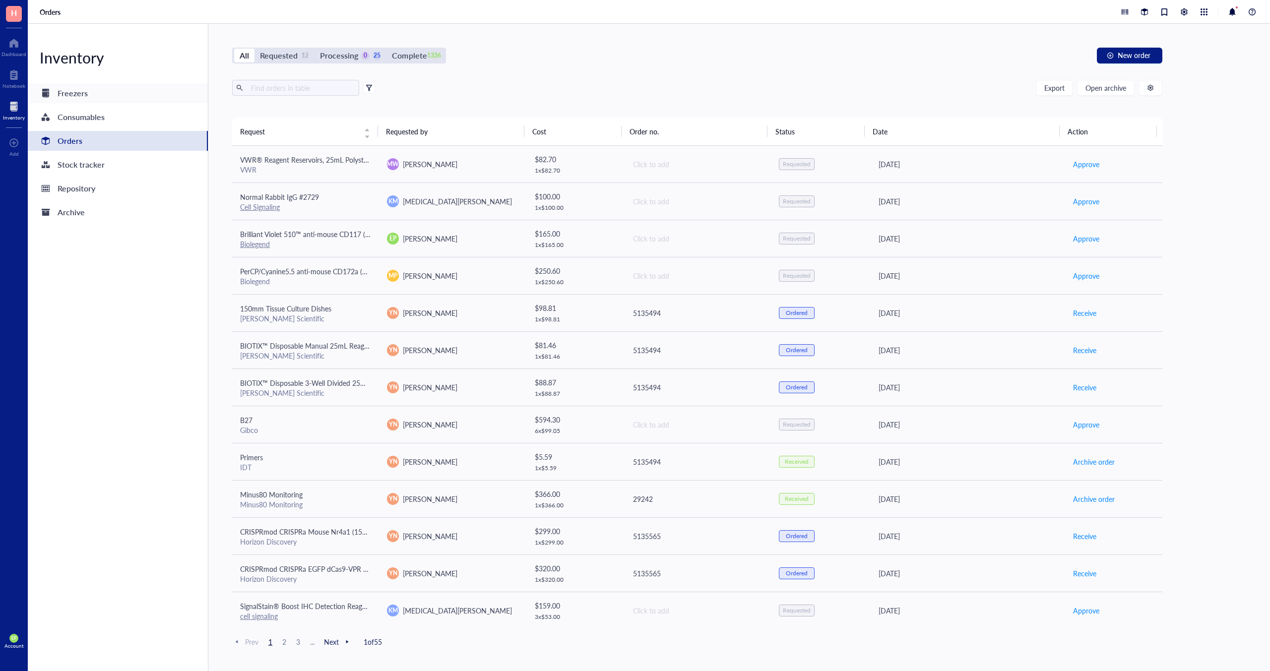
click at [89, 95] on div "Freezers" at bounding box center [118, 93] width 180 height 20
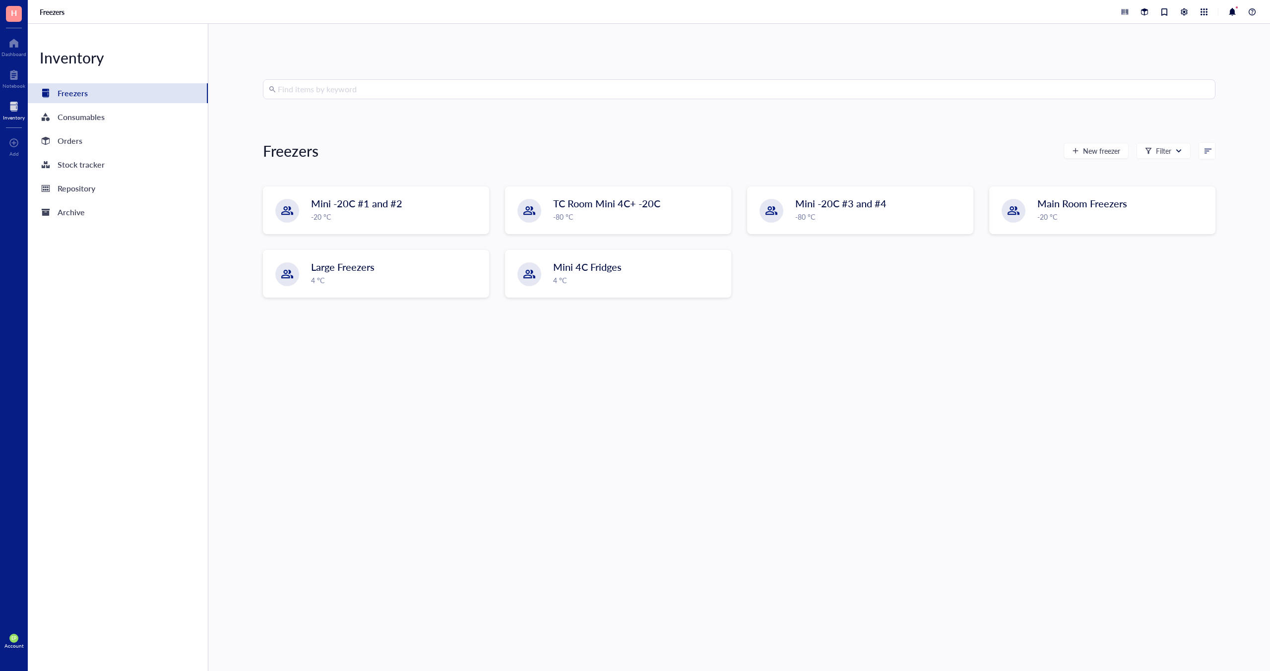
click at [399, 92] on input "search" at bounding box center [744, 89] width 932 height 19
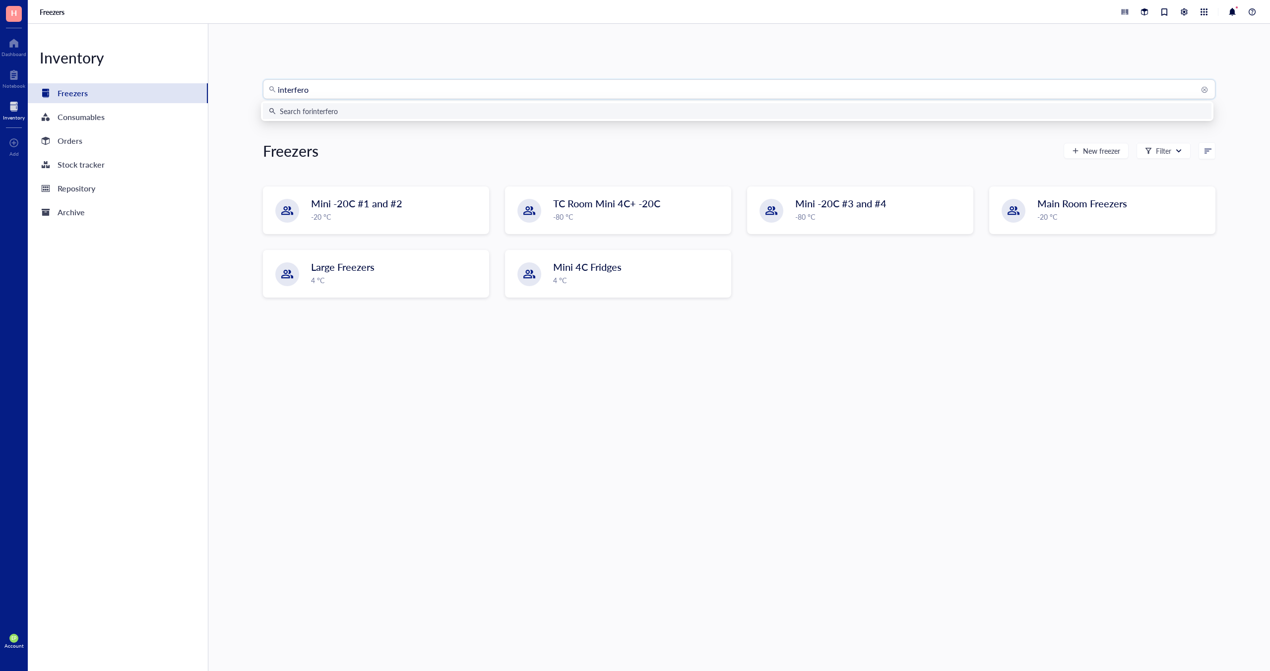
type input "interferon"
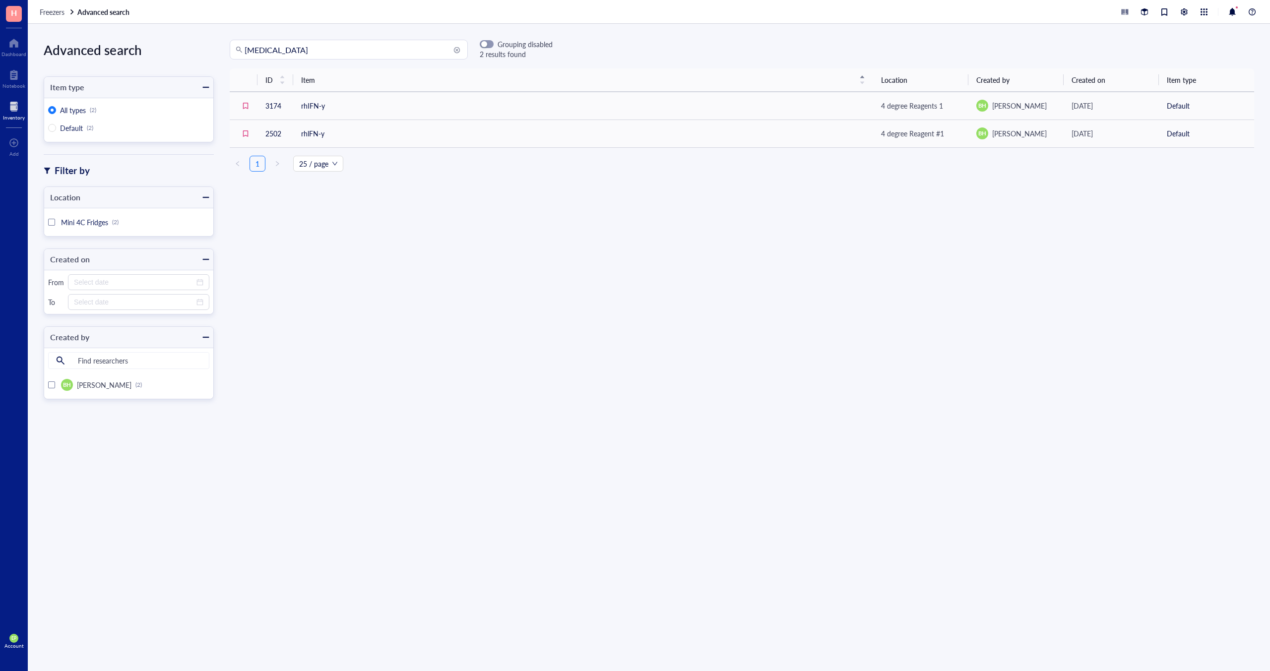
click at [304, 51] on input "interferon" at bounding box center [353, 49] width 217 height 19
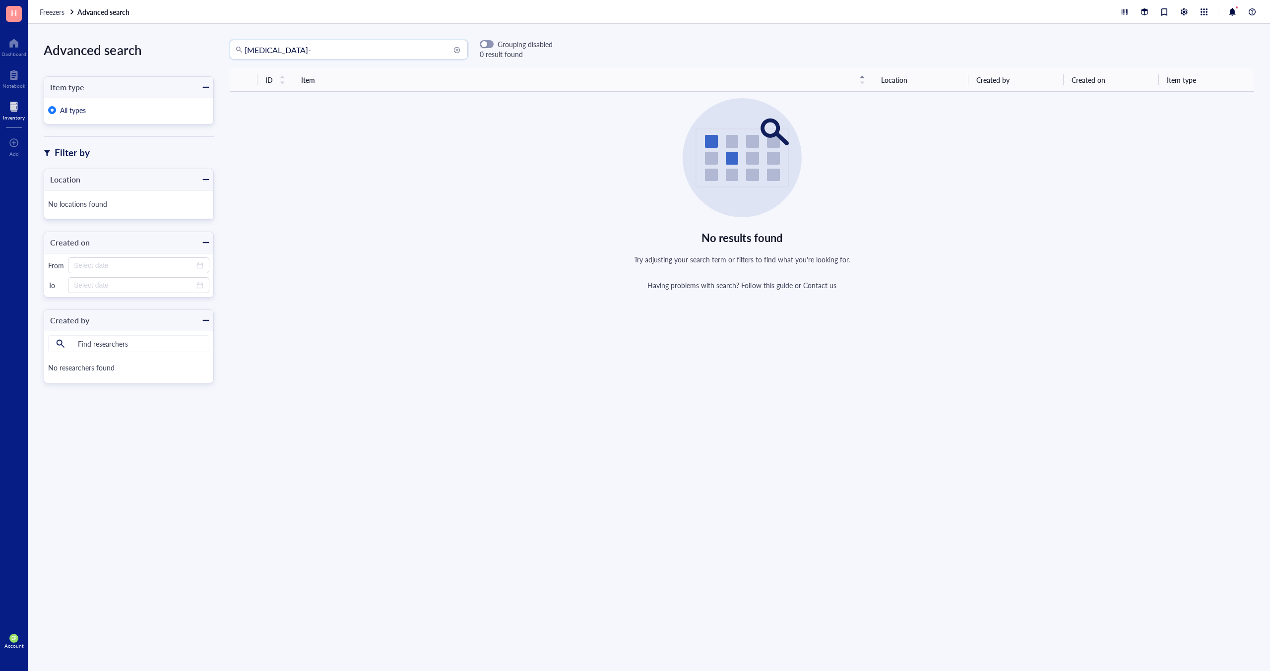
type input "interferon"
type input "recombinant"
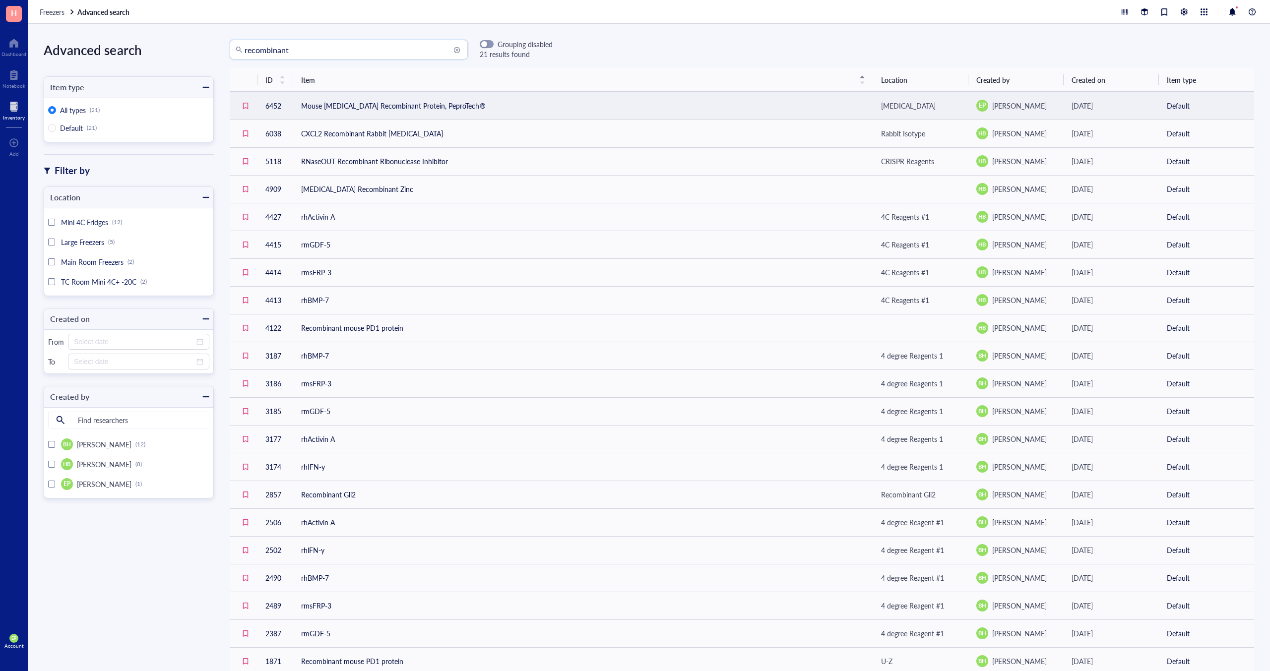
click at [330, 102] on td "Mouse IFN-gamma Recombinant Protein, PeproTech®" at bounding box center [583, 106] width 580 height 28
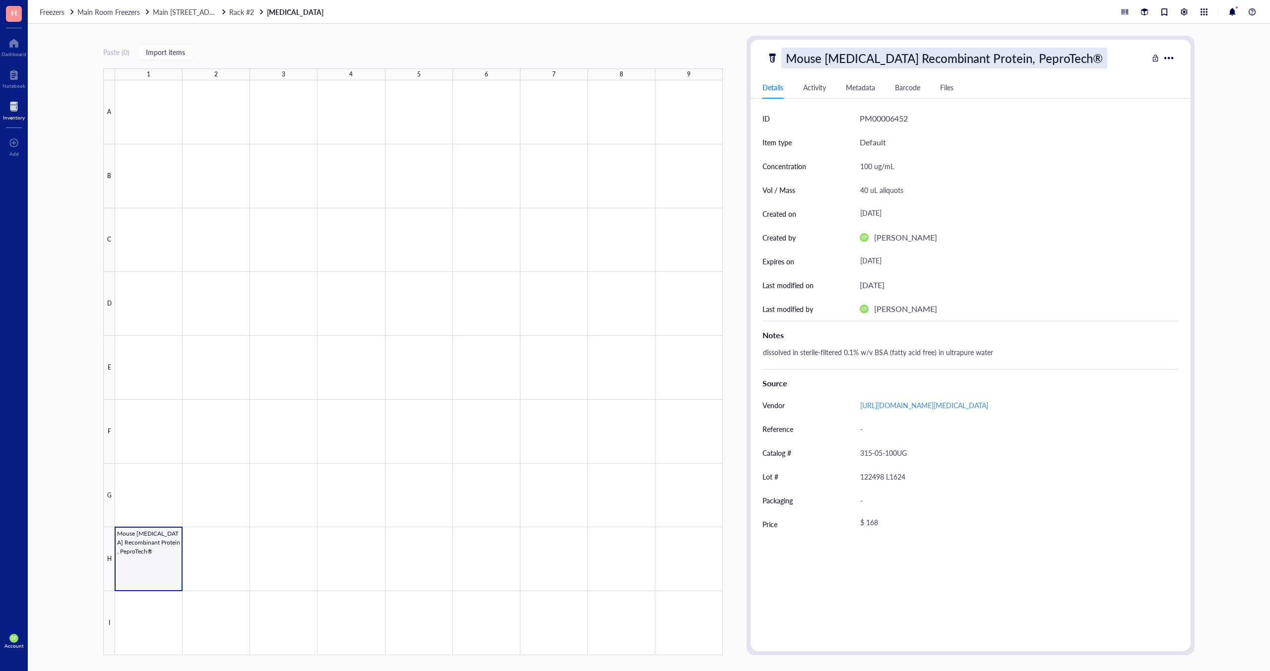
click at [836, 58] on div "Mouse IFN-gamma Recombinant Protein, PeproTech®" at bounding box center [944, 58] width 326 height 21
click at [886, 57] on input "Mouse IFN-gamma Recombinant Protein, PeproTech®" at bounding box center [952, 58] width 340 height 20
drag, startPoint x: 823, startPoint y: 58, endPoint x: 835, endPoint y: 106, distance: 49.6
click at [824, 58] on input "Mouse IFN-gamma Recombinant Protein, PeproTech®" at bounding box center [952, 58] width 340 height 20
type input "Mouse interferon IFN-gamma Recombinant Protein, PeproTech®"
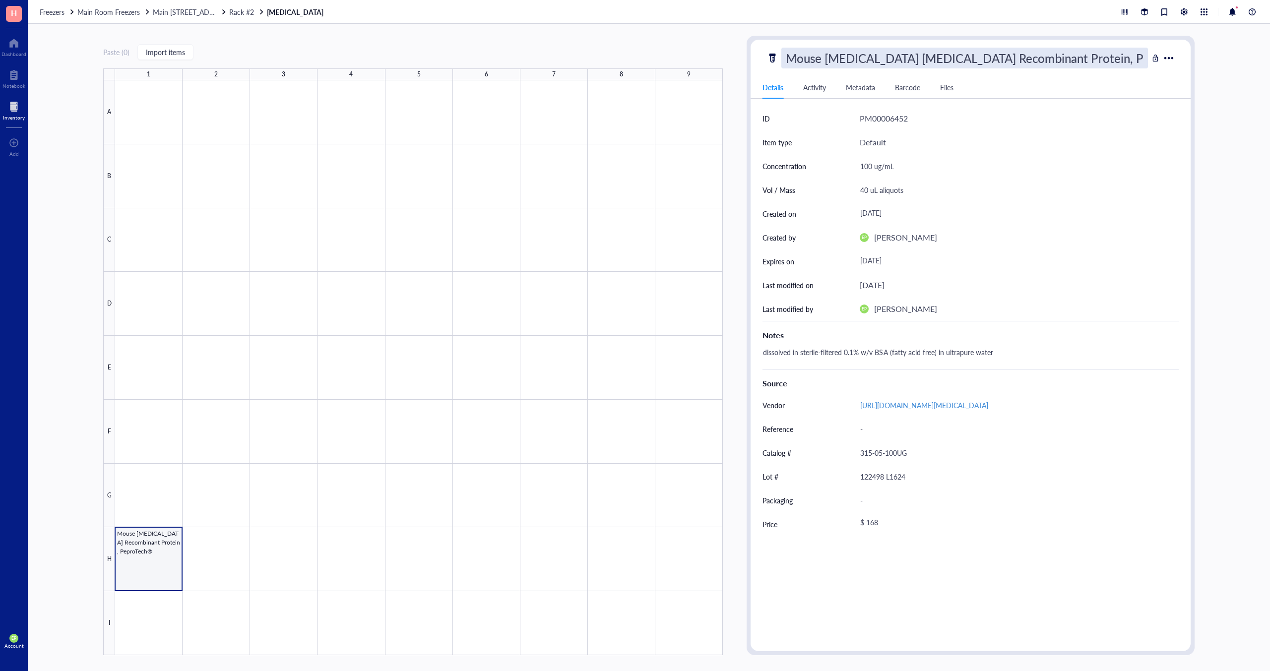
click at [843, 57] on input "Mouse interferon IFN-gamma Recombinant Protein, PeproTech®" at bounding box center [965, 58] width 366 height 20
click at [921, 50] on input "Mouse interferon IFN-gamma Recombinant Protein, PeproTech®" at bounding box center [965, 58] width 366 height 20
click at [911, 22] on div "Freezers Main Room Freezers Main 80C Row 3 Rack #2 Cytokines" at bounding box center [649, 12] width 1242 height 24
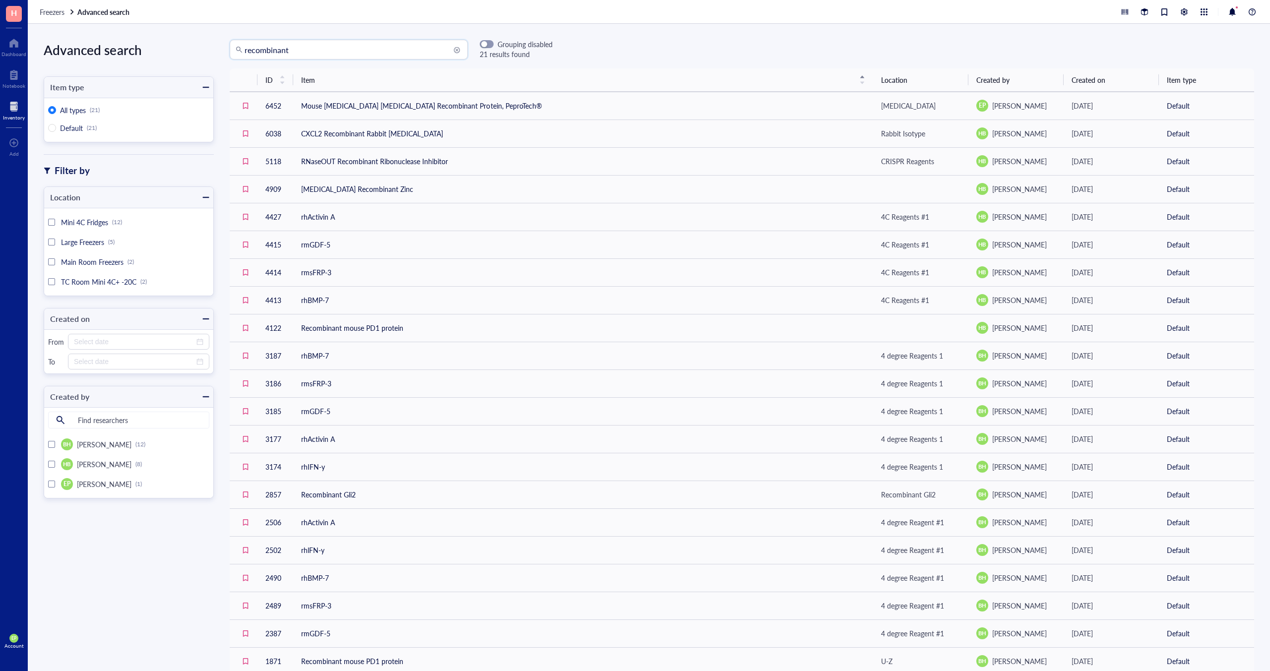
click at [305, 53] on input "recombinant" at bounding box center [353, 49] width 217 height 19
click at [355, 104] on td "Mouse interferon IFN-gamma Recombinant Protein, PeproTech®" at bounding box center [583, 106] width 580 height 28
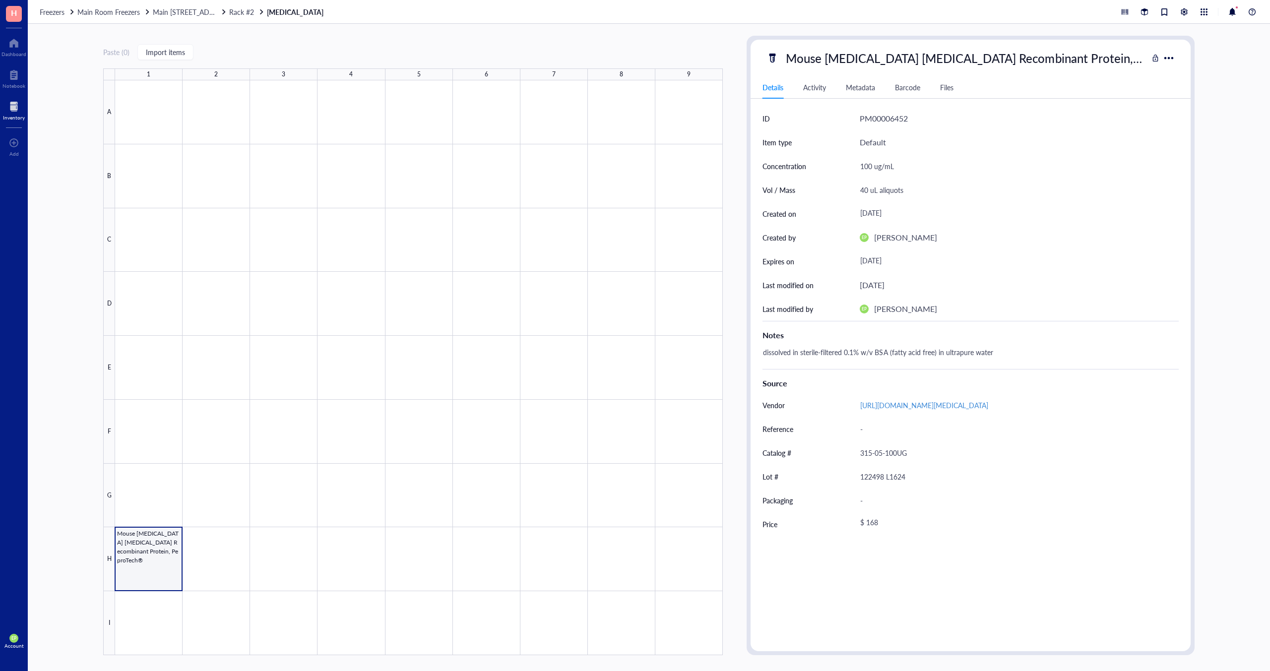
click at [5, 116] on div "Inventory" at bounding box center [14, 118] width 22 height 6
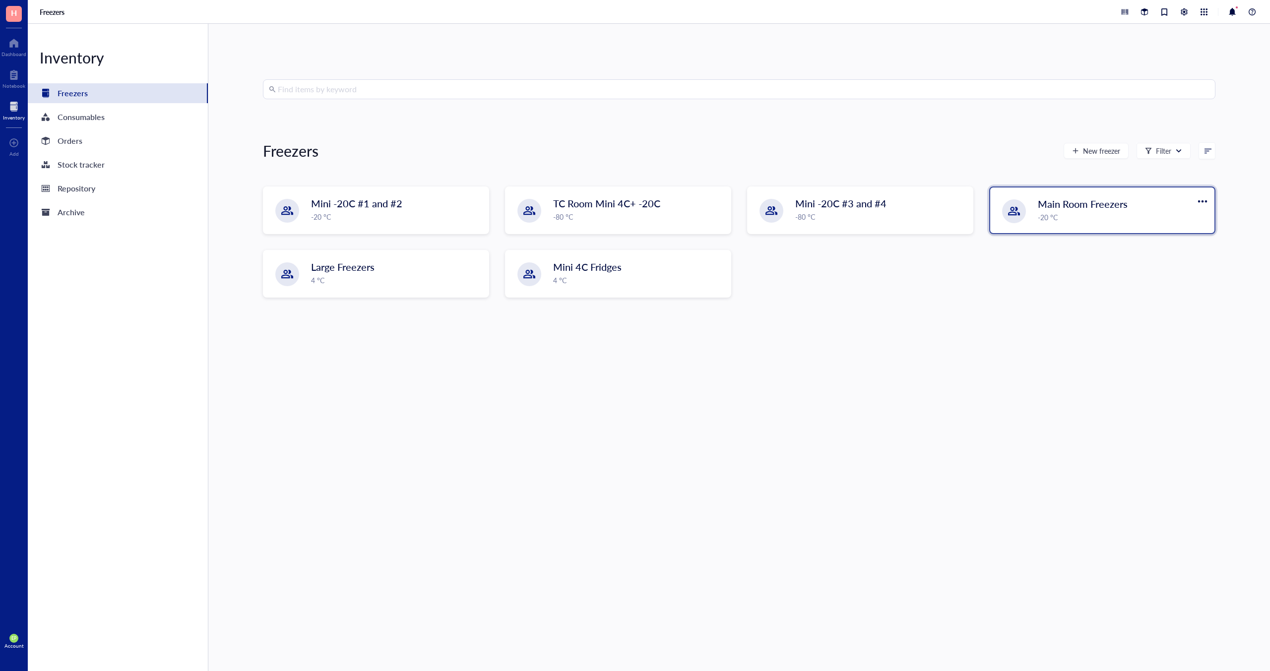
click at [1046, 221] on div "-20 °C" at bounding box center [1123, 217] width 171 height 11
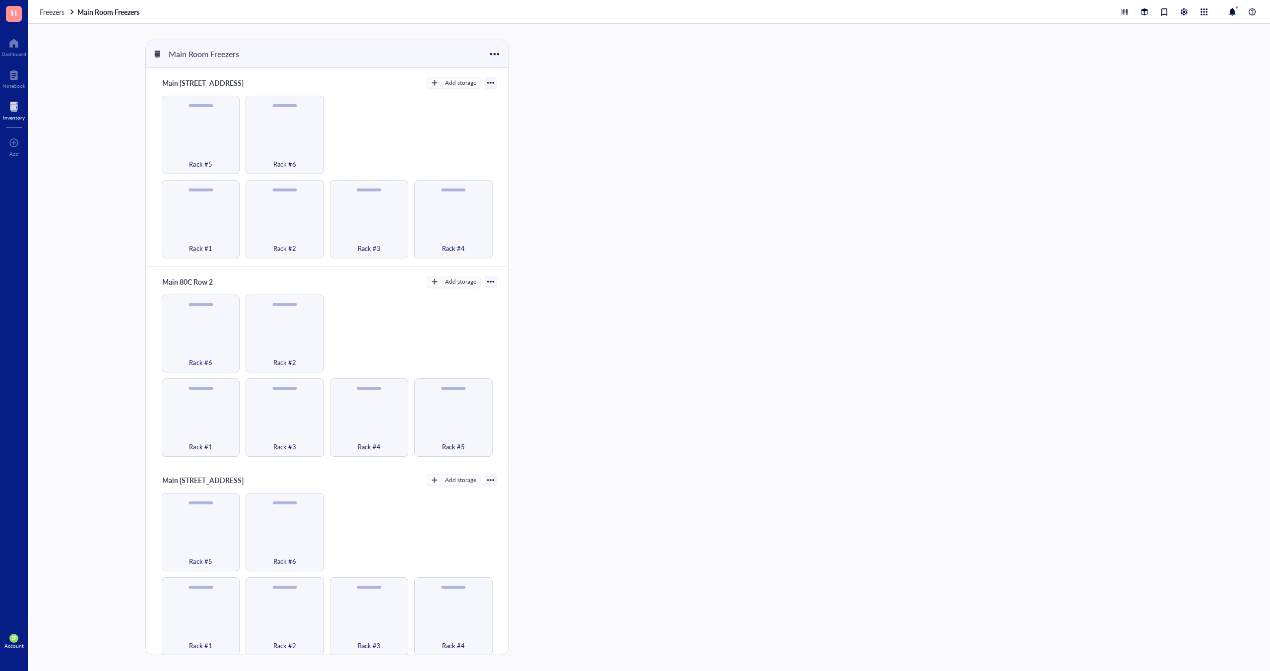
drag, startPoint x: 10, startPoint y: 119, endPoint x: 15, endPoint y: 121, distance: 5.3
click at [10, 119] on div "Inventory" at bounding box center [14, 118] width 22 height 6
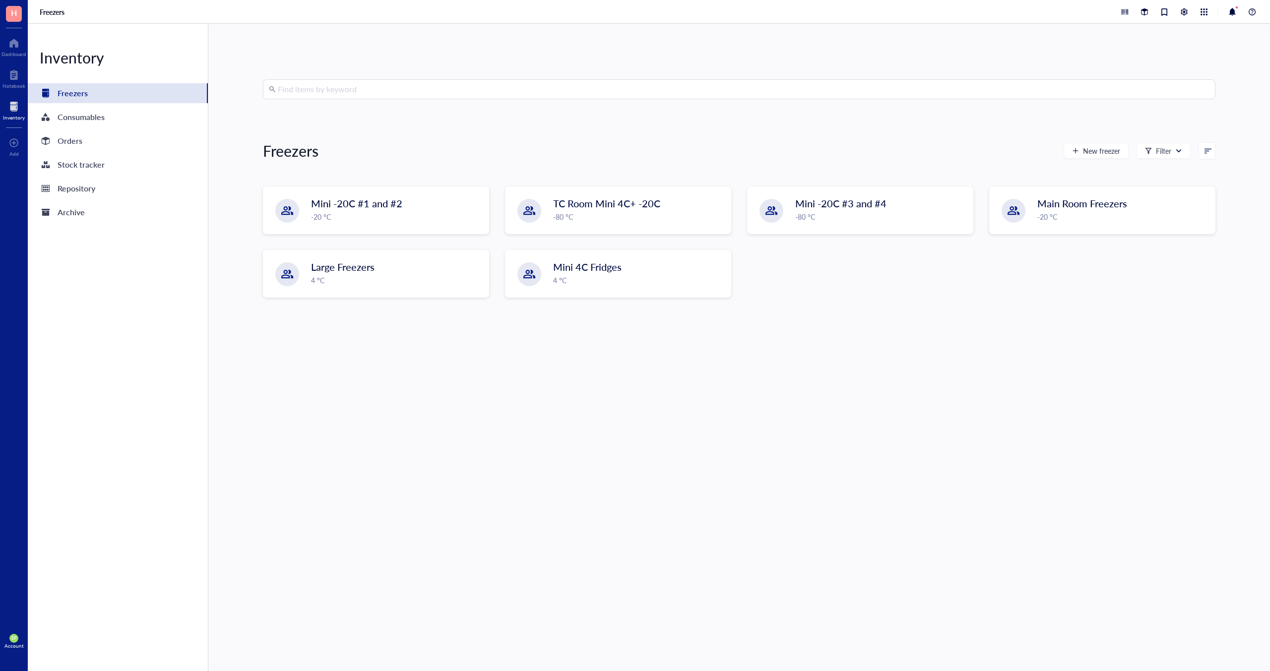
click at [338, 86] on input "search" at bounding box center [744, 89] width 932 height 19
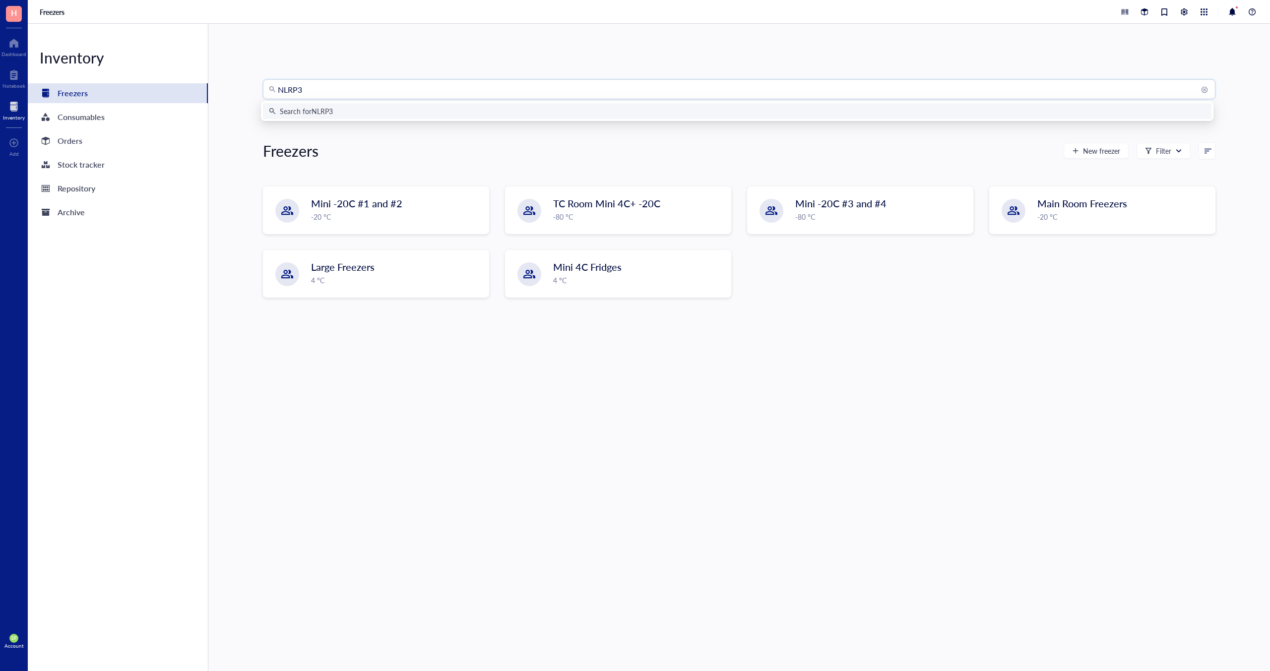
type input "NLRP3a"
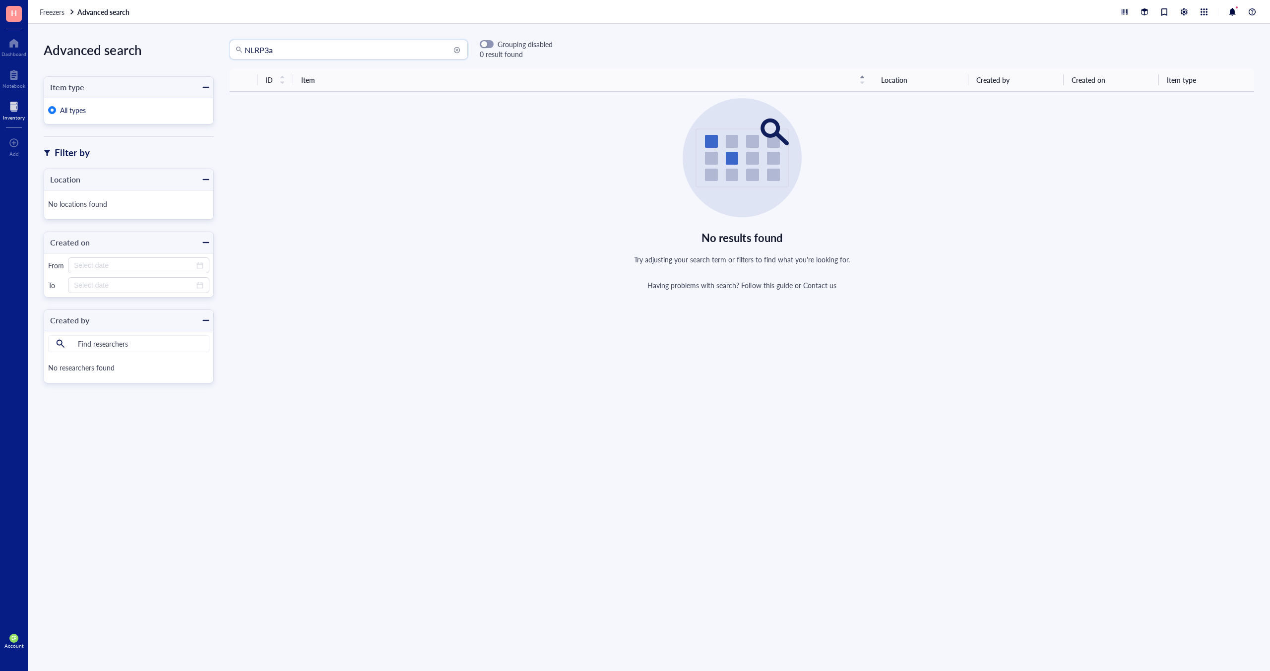
click at [283, 48] on input "NLRP3a" at bounding box center [353, 49] width 217 height 19
click at [280, 52] on div "Click to sort ascending" at bounding box center [275, 59] width 77 height 17
click at [283, 49] on input "lentivirus" at bounding box center [353, 49] width 217 height 19
click at [265, 53] on input "lentiviral" at bounding box center [353, 49] width 217 height 19
click at [264, 53] on input "lentiviral" at bounding box center [353, 49] width 217 height 19
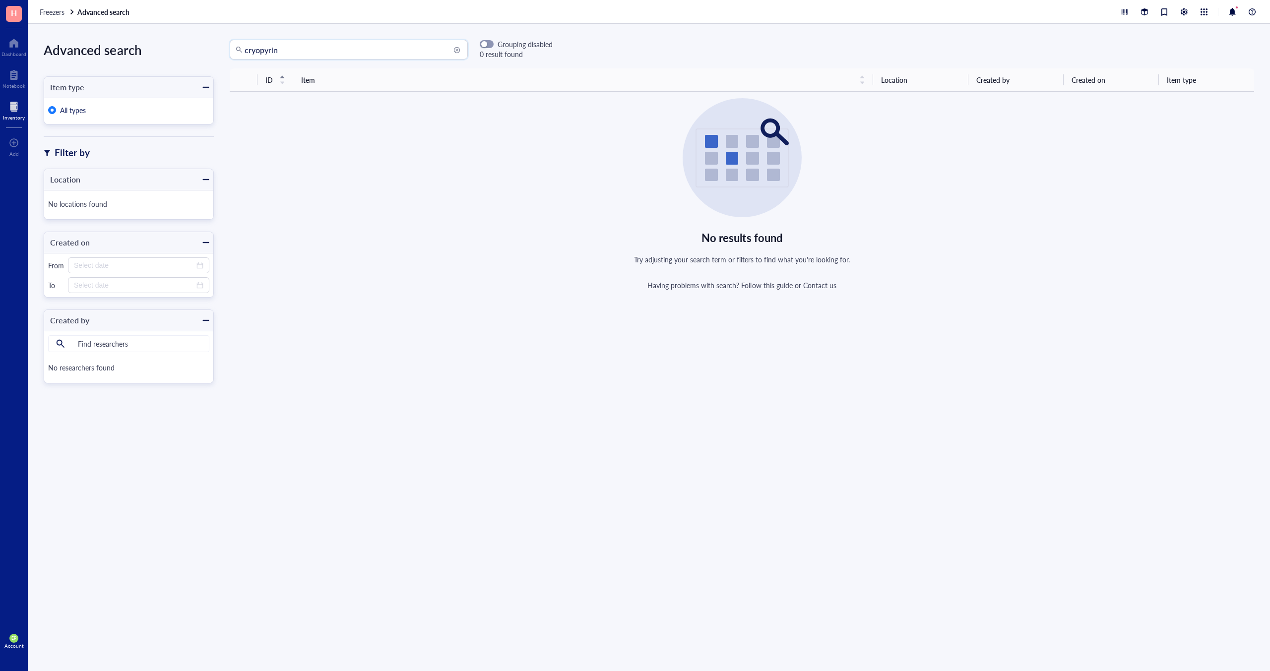
type input "cryopyrin"
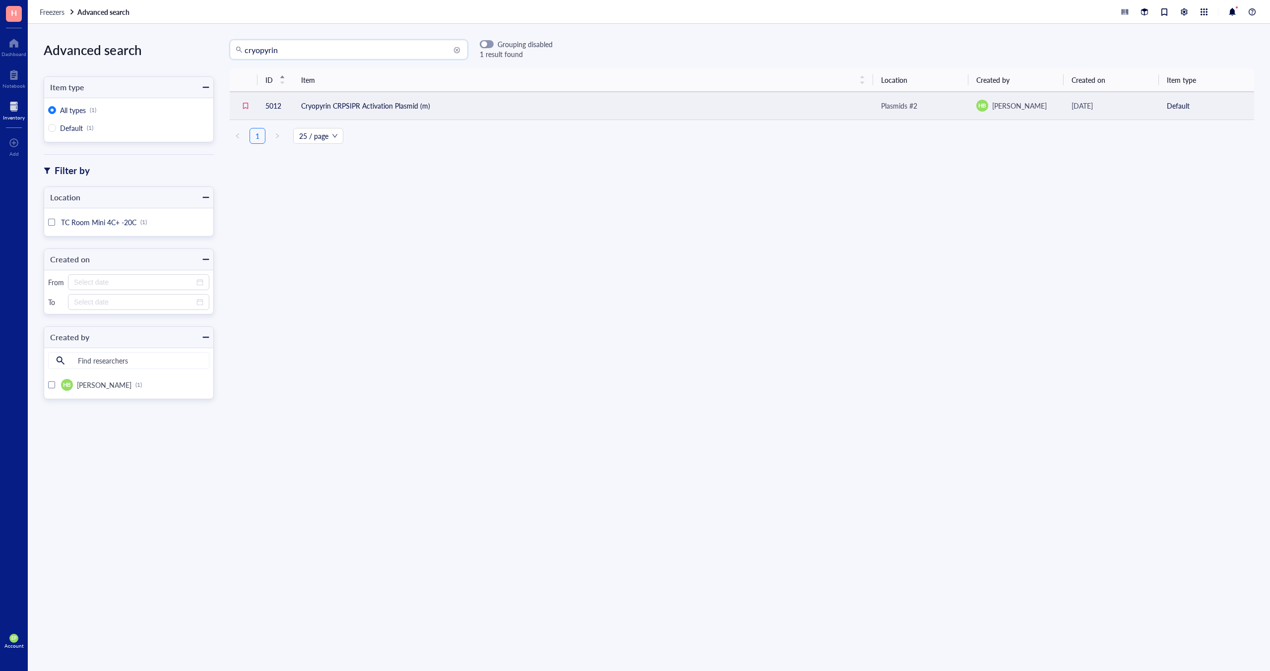
click at [399, 102] on td "Cryopyrin CRPSIPR Activation Plasmid (m)" at bounding box center [583, 106] width 580 height 28
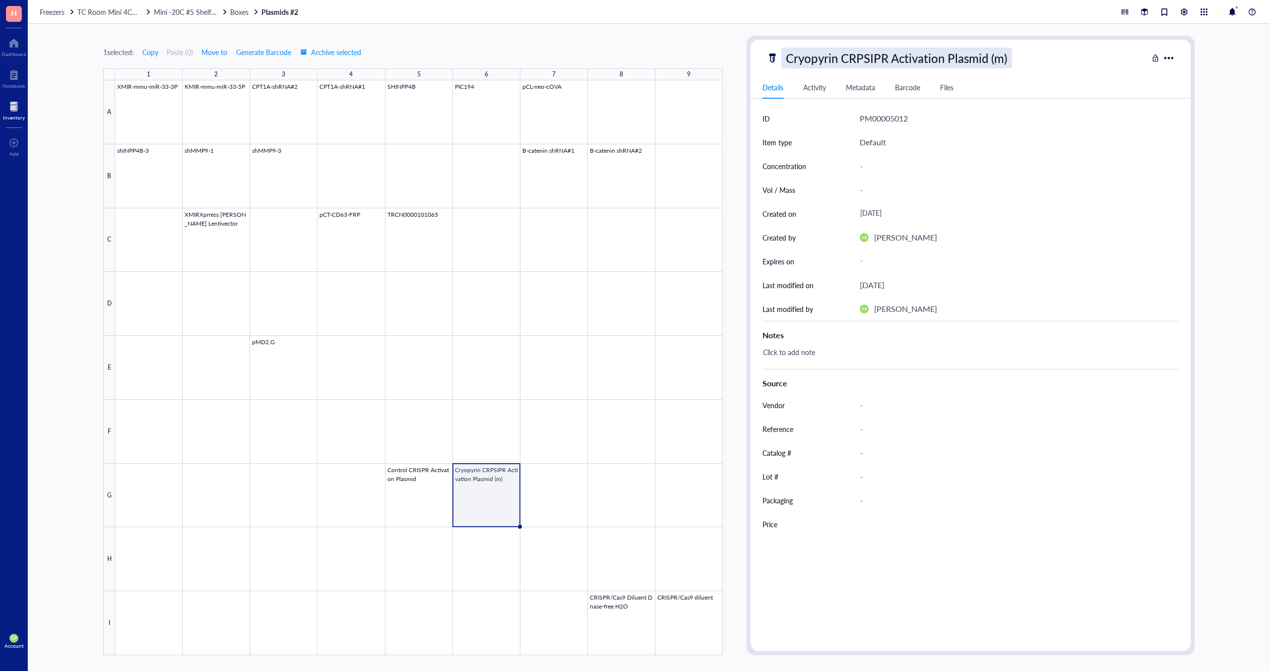
click at [836, 62] on div "Cryopyrin CRPSIPR Activation Plasmid (m)" at bounding box center [896, 58] width 230 height 21
click at [835, 63] on input "Cryopyrin CRPSIPR Activation Plasmid (m)" at bounding box center [928, 58] width 292 height 20
type input "Cryopyrin (NLRP3) CRPSIPR Activation Plasmid (m)"
click at [849, 58] on input "Cryopyrin (NLRP3) CRPSIPR Activation Plasmid (m)" at bounding box center [955, 58] width 347 height 20
click at [843, 59] on input "Cryopyrin (NLRP3) CRPSIPR Activation Plasmid (m)" at bounding box center [955, 58] width 347 height 20
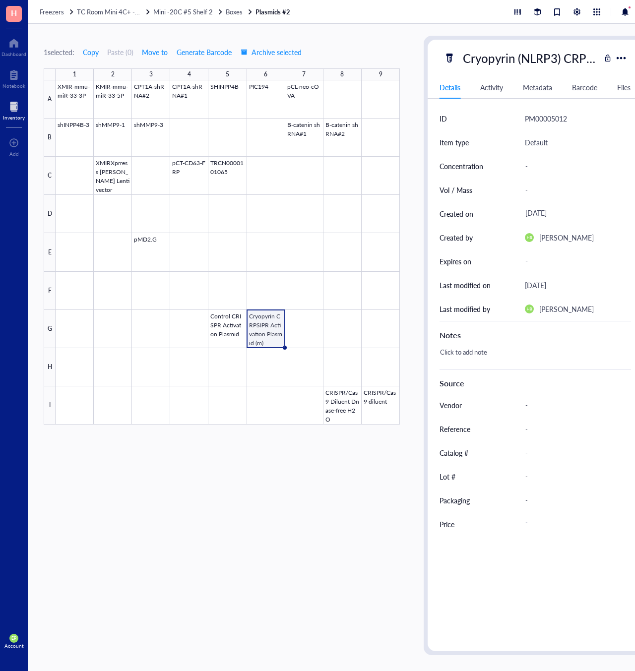
drag, startPoint x: 533, startPoint y: 396, endPoint x: 534, endPoint y: 384, distance: 12.0
click at [533, 396] on div "-" at bounding box center [574, 405] width 106 height 21
click at [536, 169] on div "-" at bounding box center [574, 166] width 106 height 21
type input "2"
click at [542, 188] on div "-" at bounding box center [574, 190] width 106 height 21
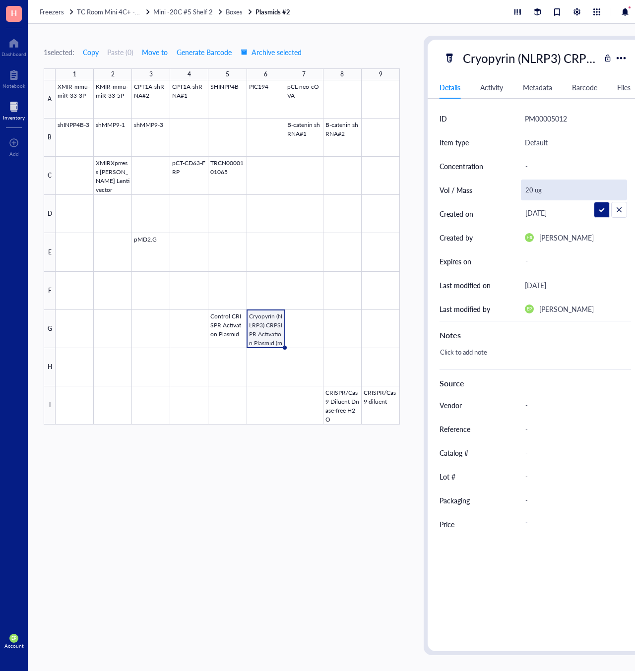
type input "20 ug"
click at [529, 455] on div "-" at bounding box center [574, 452] width 106 height 21
click at [501, 408] on div "Vendor" at bounding box center [475, 405] width 73 height 24
click at [517, 406] on div "Vendor -" at bounding box center [534, 405] width 191 height 24
click at [442, 380] on div "Source" at bounding box center [534, 383] width 191 height 12
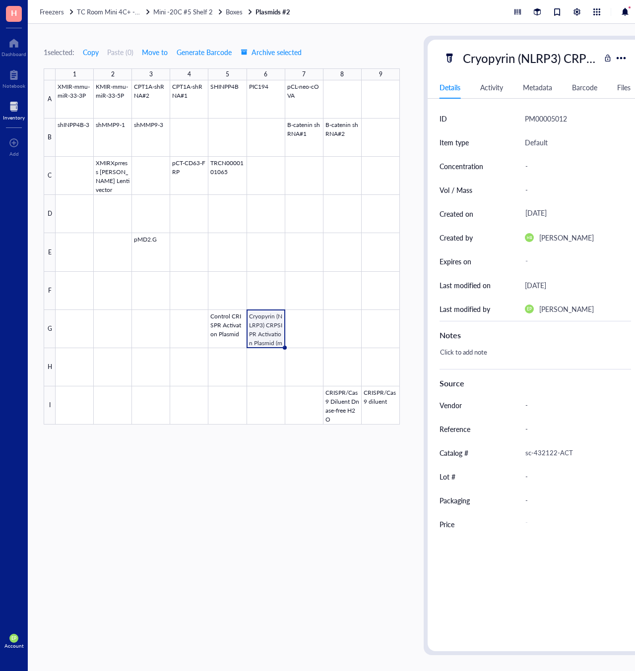
click at [451, 384] on div "Source" at bounding box center [534, 383] width 191 height 12
click at [455, 400] on div "Vendor" at bounding box center [450, 405] width 22 height 11
click at [516, 405] on div "Vendor -" at bounding box center [534, 405] width 191 height 24
click at [523, 407] on div "-" at bounding box center [574, 405] width 106 height 21
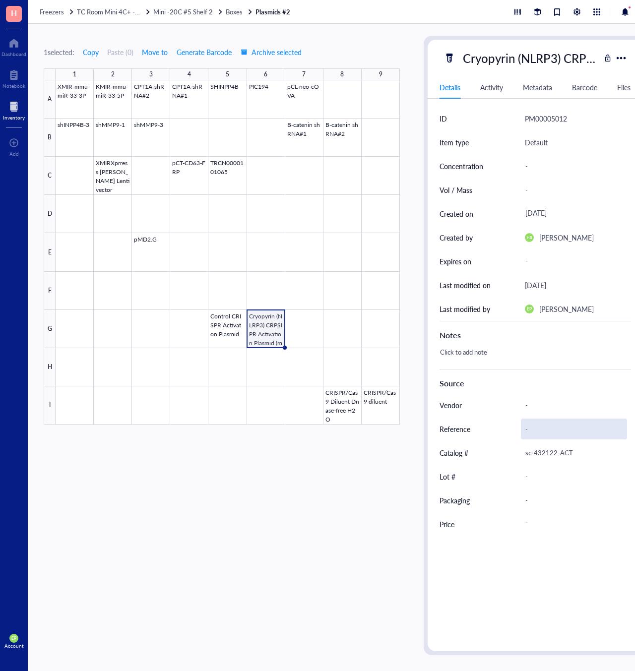
click at [527, 430] on div "-" at bounding box center [574, 429] width 106 height 21
type input "https://www.scbt.com/p/cryopyrin-crispr-knockout-and-activation-products-m"
click at [539, 410] on div "-" at bounding box center [574, 405] width 106 height 21
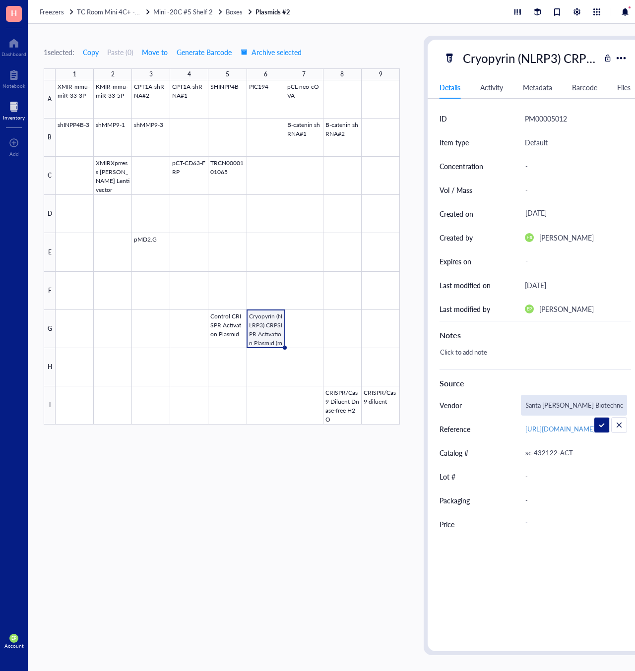
type input "Santa Cruz Biotechnology"
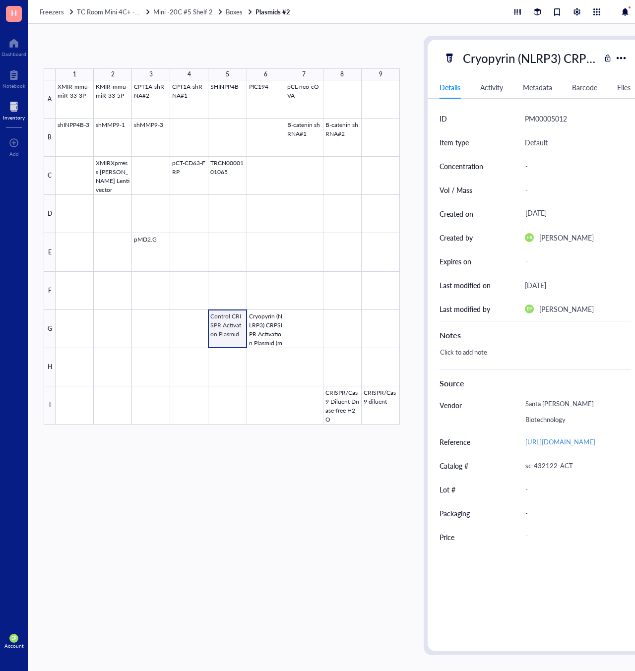
click at [229, 327] on div at bounding box center [228, 252] width 344 height 344
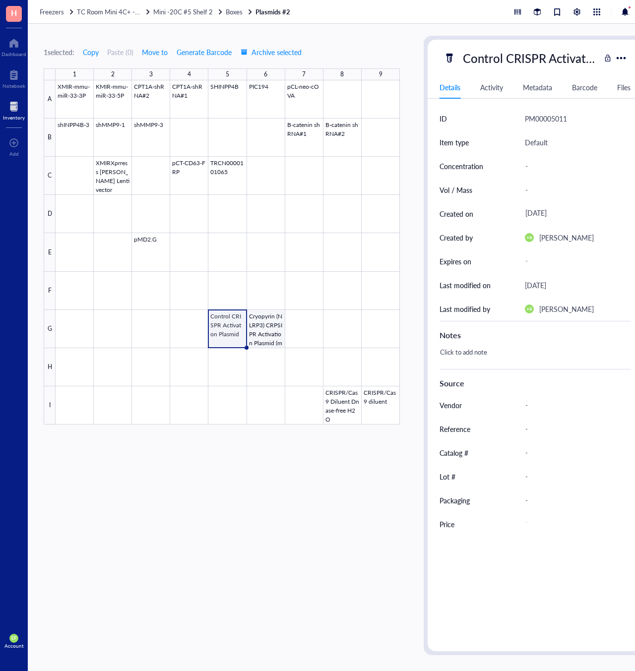
click at [268, 328] on div at bounding box center [228, 252] width 344 height 344
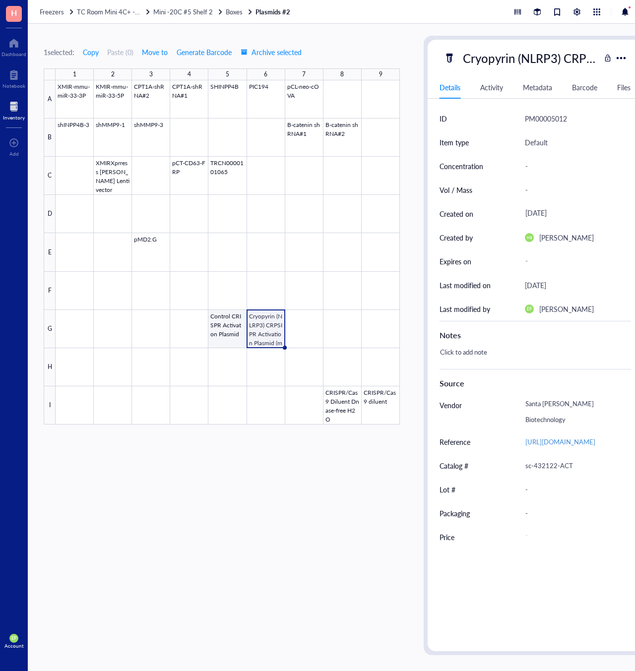
click at [245, 327] on div at bounding box center [228, 252] width 344 height 344
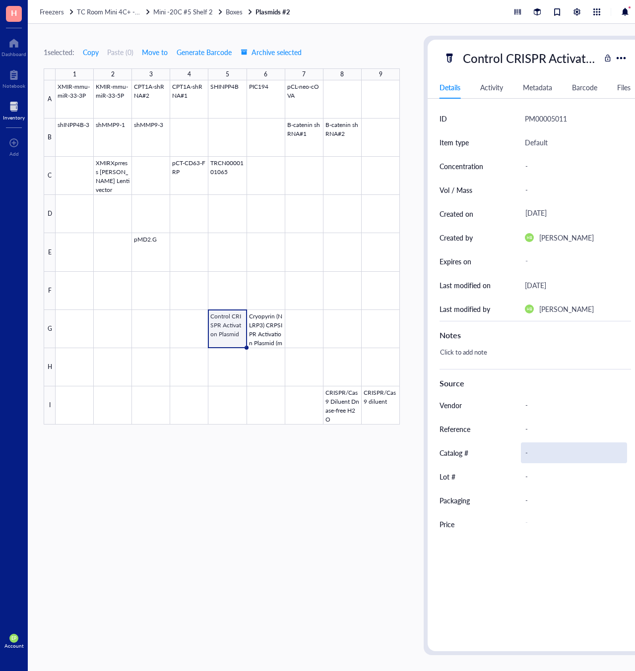
click at [534, 458] on div "-" at bounding box center [574, 452] width 106 height 21
type input "437275"
drag, startPoint x: 600, startPoint y: 477, endPoint x: 592, endPoint y: 473, distance: 8.9
click at [530, 410] on div "-" at bounding box center [574, 405] width 106 height 21
click at [535, 432] on div "-" at bounding box center [574, 429] width 106 height 21
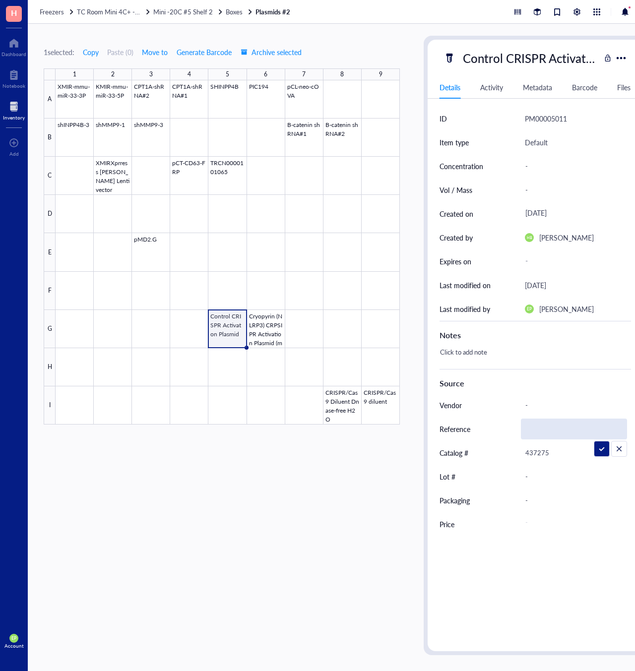
type input "https://www.scbt.com/p/control-crispr-activation-plasmid"
click at [537, 414] on div "-" at bounding box center [574, 405] width 106 height 21
click at [537, 410] on div "-" at bounding box center [574, 405] width 106 height 21
type input "Santa Cruz Biotechnology"
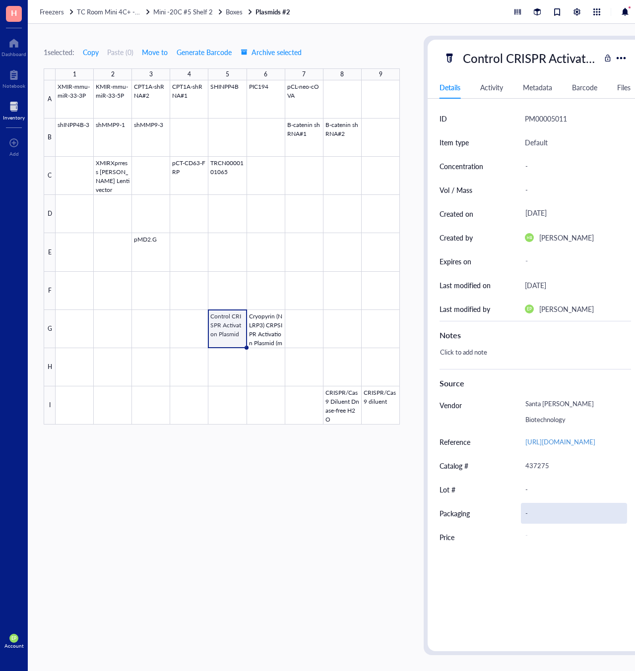
click at [555, 523] on div "-" at bounding box center [574, 513] width 106 height 21
click at [545, 535] on div "-" at bounding box center [572, 537] width 102 height 18
click at [561, 536] on input "number" at bounding box center [587, 538] width 79 height 16
type input "84"
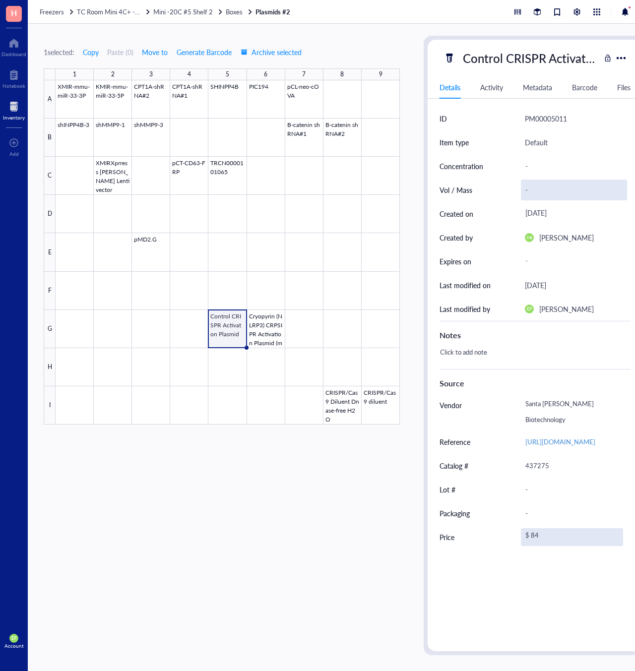
click at [542, 187] on div "-" at bounding box center [574, 190] width 106 height 21
type input "20 ug"
click at [281, 338] on div at bounding box center [228, 252] width 344 height 344
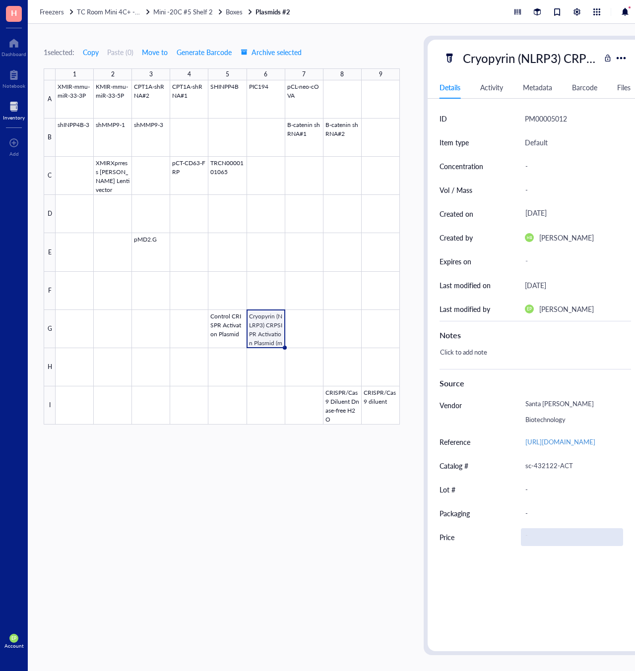
click at [539, 546] on div "-" at bounding box center [572, 537] width 102 height 18
click at [561, 546] on input "number" at bounding box center [587, 538] width 79 height 16
type input "390"
click at [278, 486] on div "1 selected: Copy Paste ( 0 ) Move to Generate Barcode Archive selected 1 2 3 4 …" at bounding box center [222, 346] width 356 height 620
click at [343, 38] on div "1 selected: Copy Paste ( 0 ) Move to Generate Barcode Archive selected 1 2 3 4 …" at bounding box center [222, 346] width 356 height 620
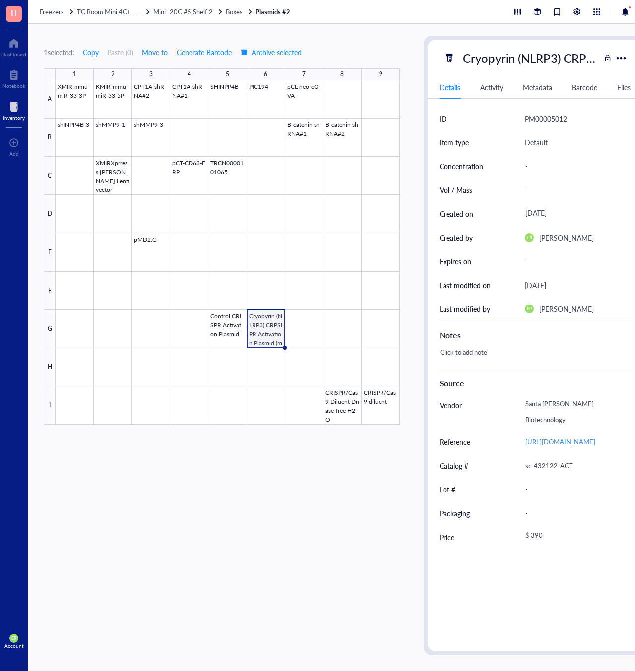
click at [13, 109] on div at bounding box center [14, 107] width 22 height 16
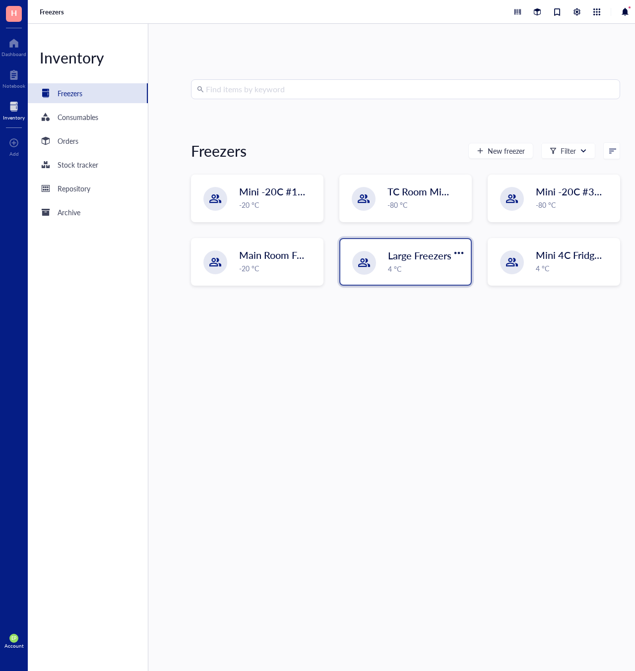
click at [456, 262] on div "Large Freezers 4 °C" at bounding box center [426, 262] width 77 height 26
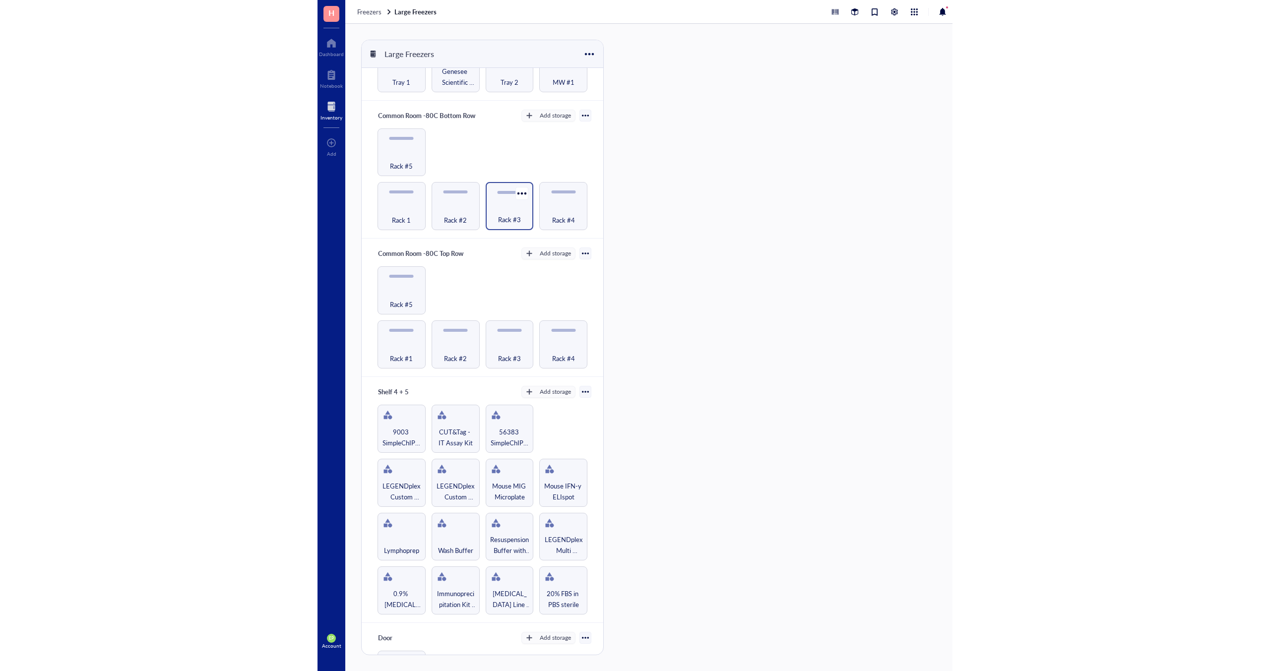
scroll to position [112, 0]
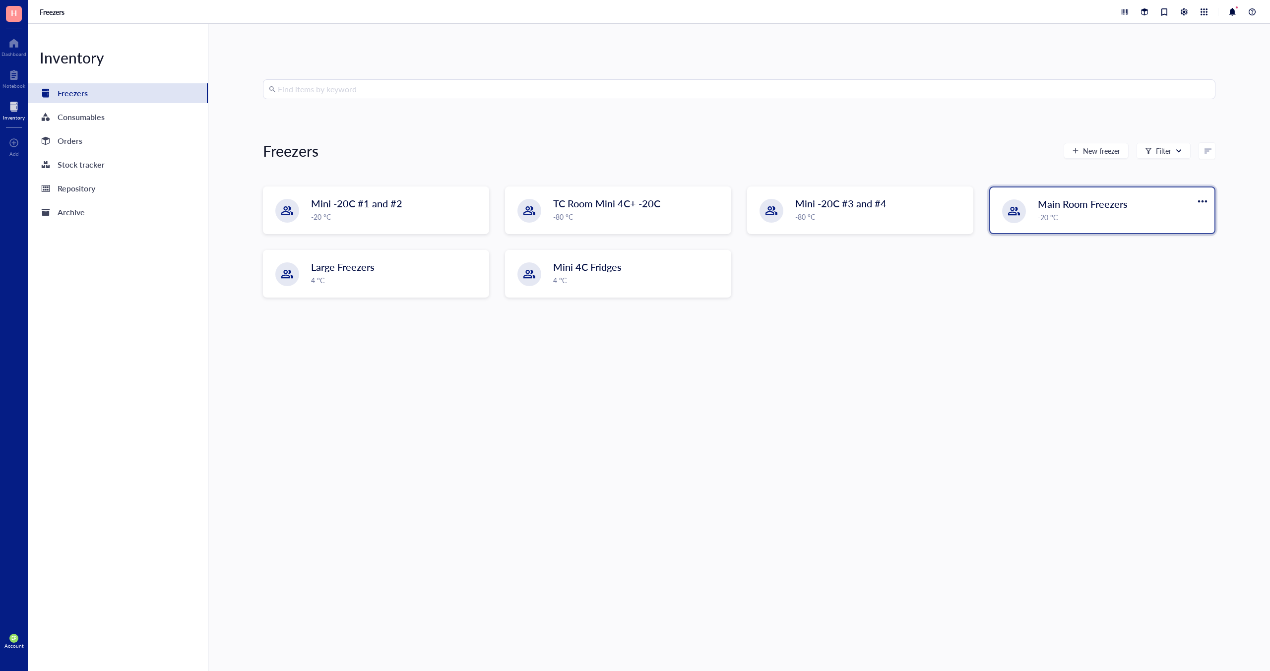
click at [1108, 212] on div "-20 °C" at bounding box center [1123, 217] width 171 height 11
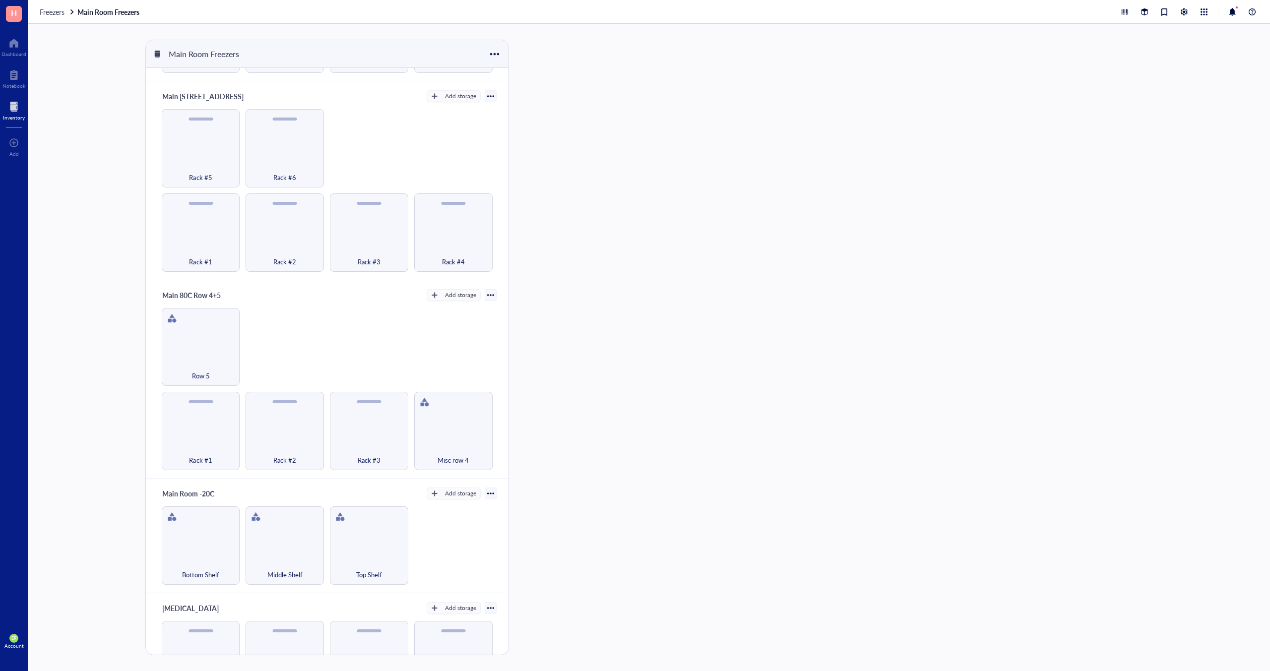
scroll to position [346, 0]
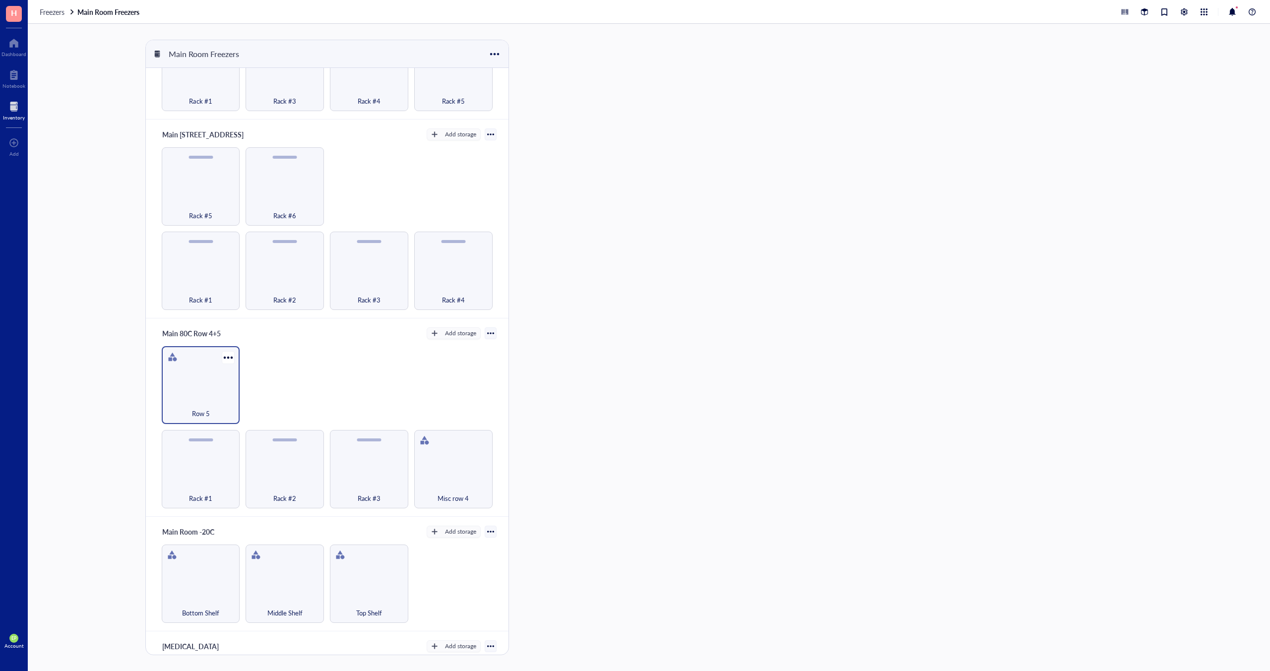
click at [193, 397] on div "Row 5" at bounding box center [201, 408] width 68 height 22
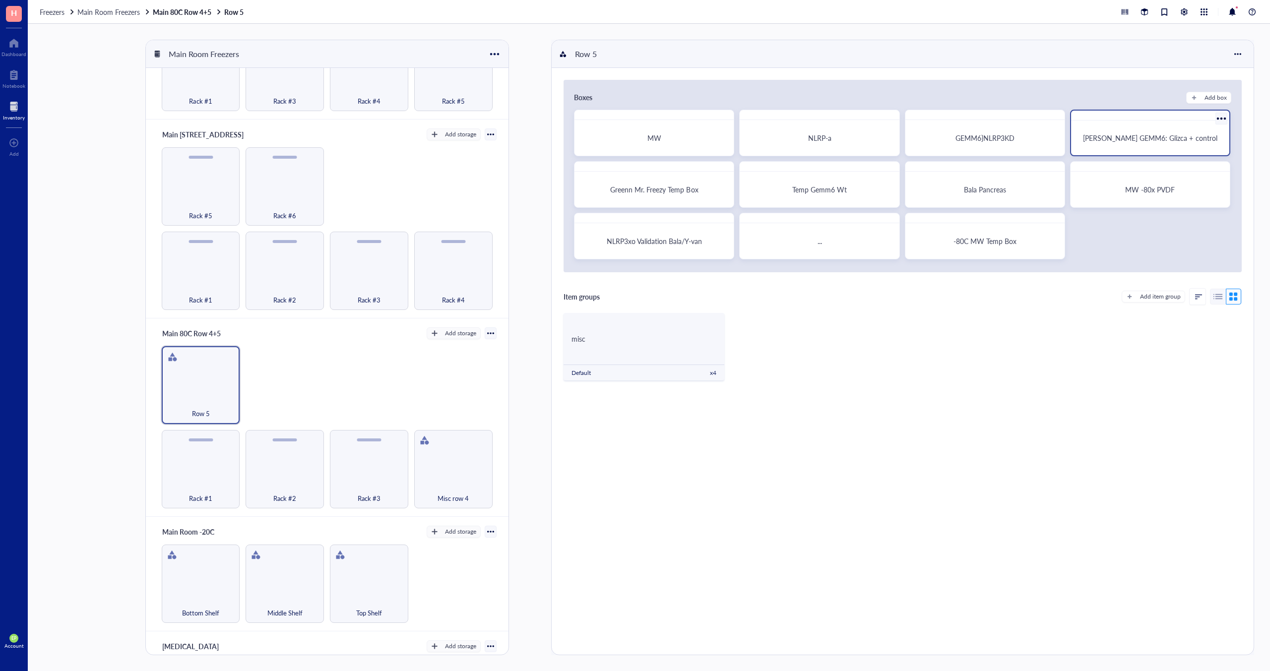
click at [1164, 144] on div "Ernesto GEMM6: Glizca + control" at bounding box center [1150, 137] width 150 height 27
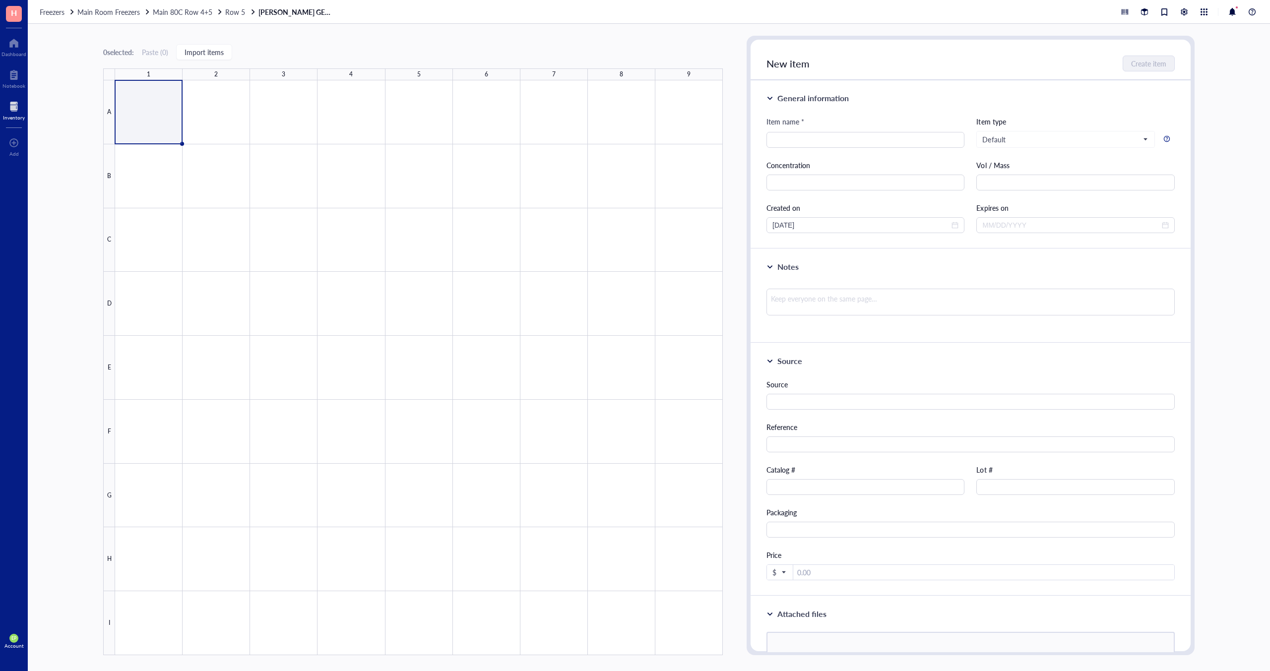
click at [291, 13] on link "Ernesto GEMM6: Glizca + control" at bounding box center [295, 11] width 74 height 9
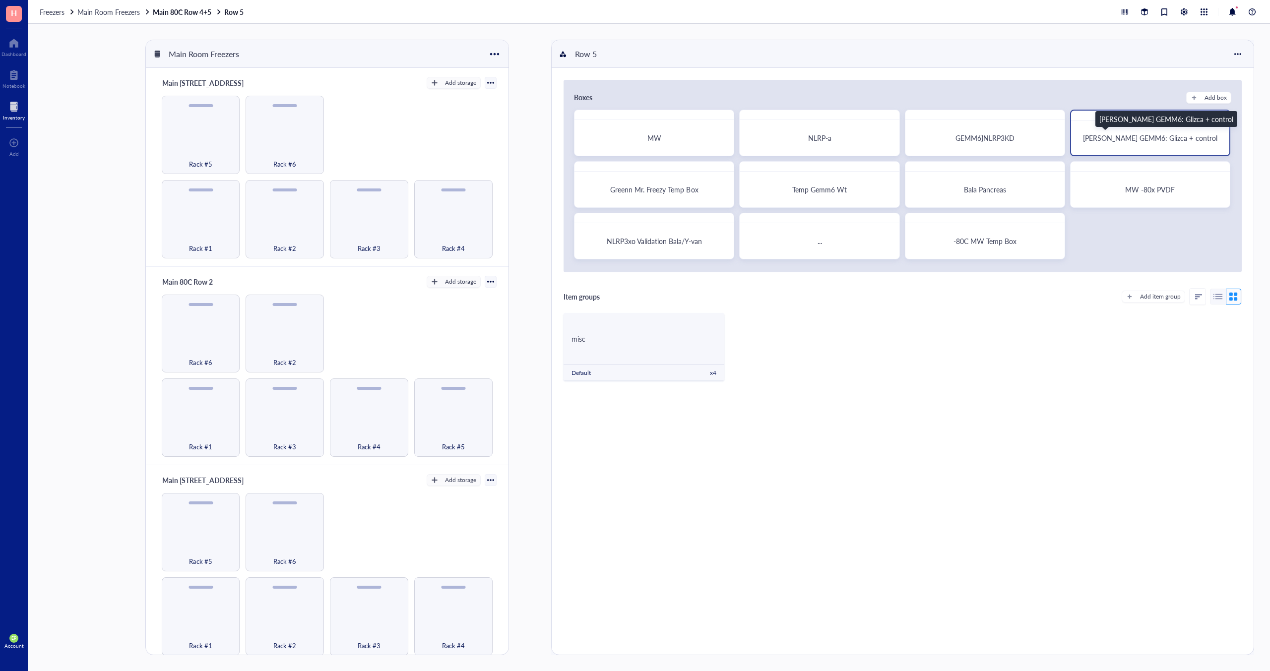
click at [1168, 138] on span "Ernesto GEMM6: Glizca + control" at bounding box center [1150, 138] width 134 height 10
click at [1221, 117] on div at bounding box center [1221, 118] width 14 height 14
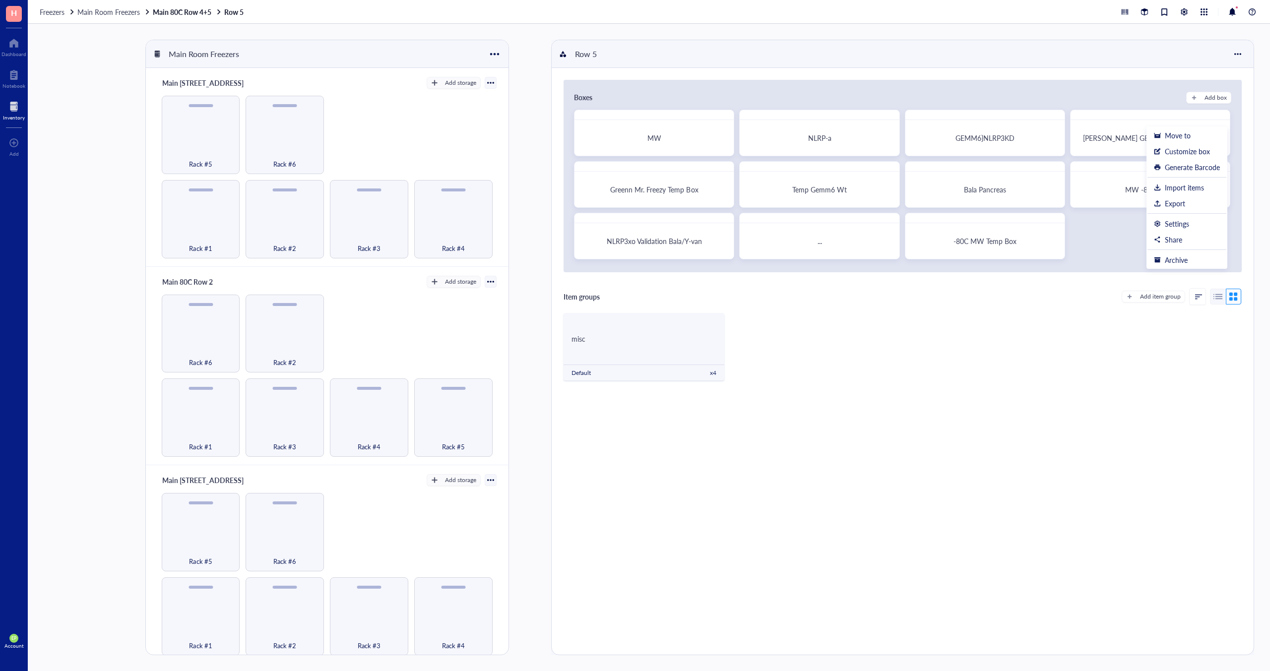
click at [365, 125] on div "Rack #1 Rack #2 Rack #3 Rack #4 Rack #5 Rack #6" at bounding box center [327, 177] width 339 height 163
click at [1216, 117] on div at bounding box center [1221, 118] width 14 height 14
click at [1198, 151] on div "Customize box" at bounding box center [1187, 150] width 45 height 9
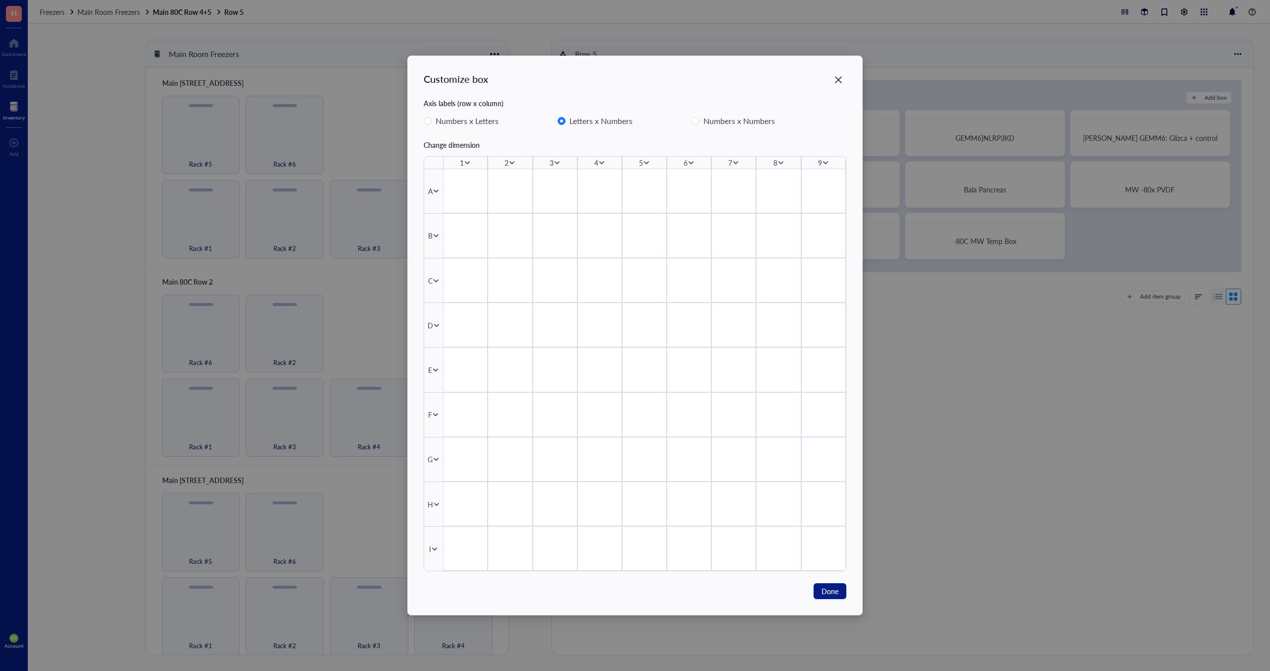
click at [832, 76] on div "Close" at bounding box center [838, 80] width 16 height 16
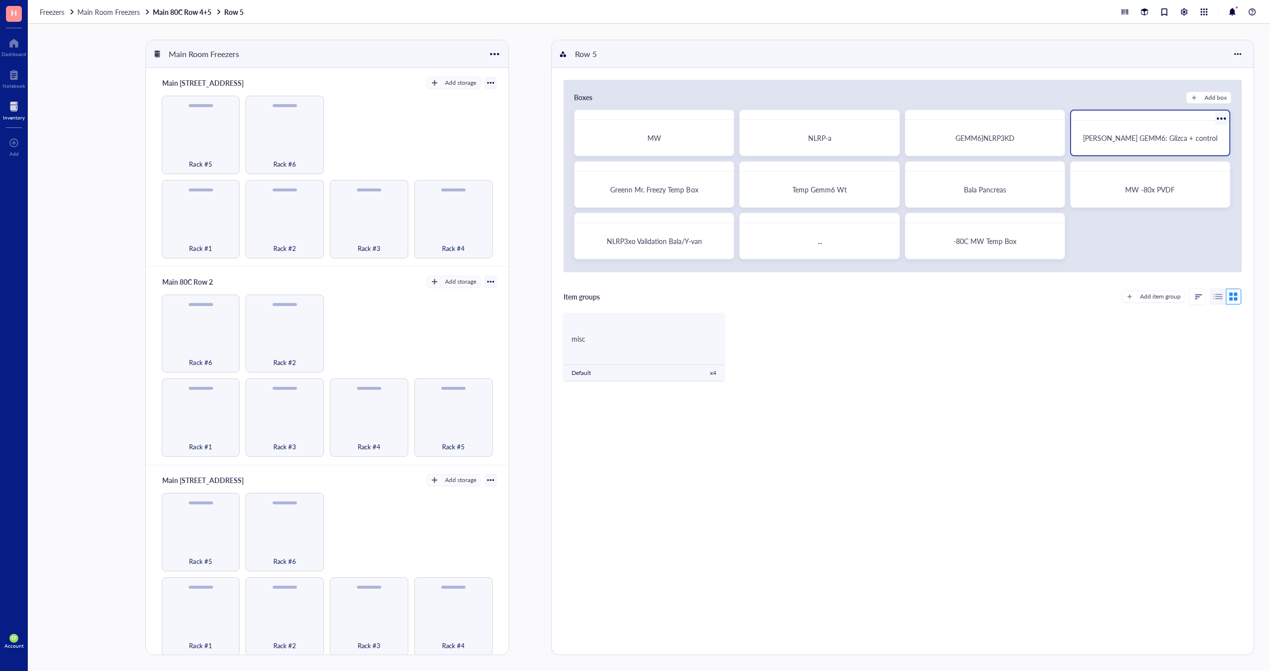
click at [1215, 117] on div at bounding box center [1221, 118] width 14 height 14
click at [1179, 227] on div "Settings" at bounding box center [1177, 223] width 24 height 9
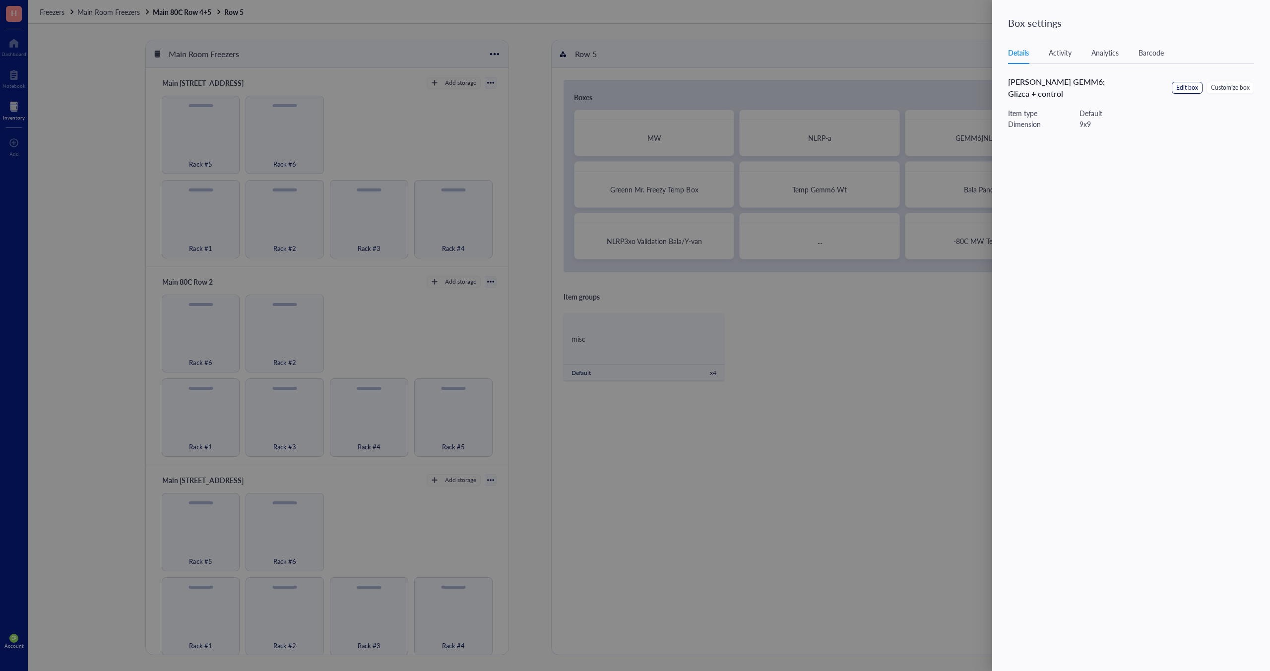
click at [1183, 83] on span "Edit box" at bounding box center [1187, 87] width 22 height 9
click at [1058, 70] on input "Ernesto GEMM6: Glizca + control" at bounding box center [1137, 69] width 258 height 16
click at [1080, 67] on input "Ernesto GEMM6: Glizca + control" at bounding box center [1137, 69] width 258 height 16
type input "Ernesto GEMM6: Gli2-CA + control"
click at [1252, 24] on span "Save" at bounding box center [1250, 24] width 14 height 8
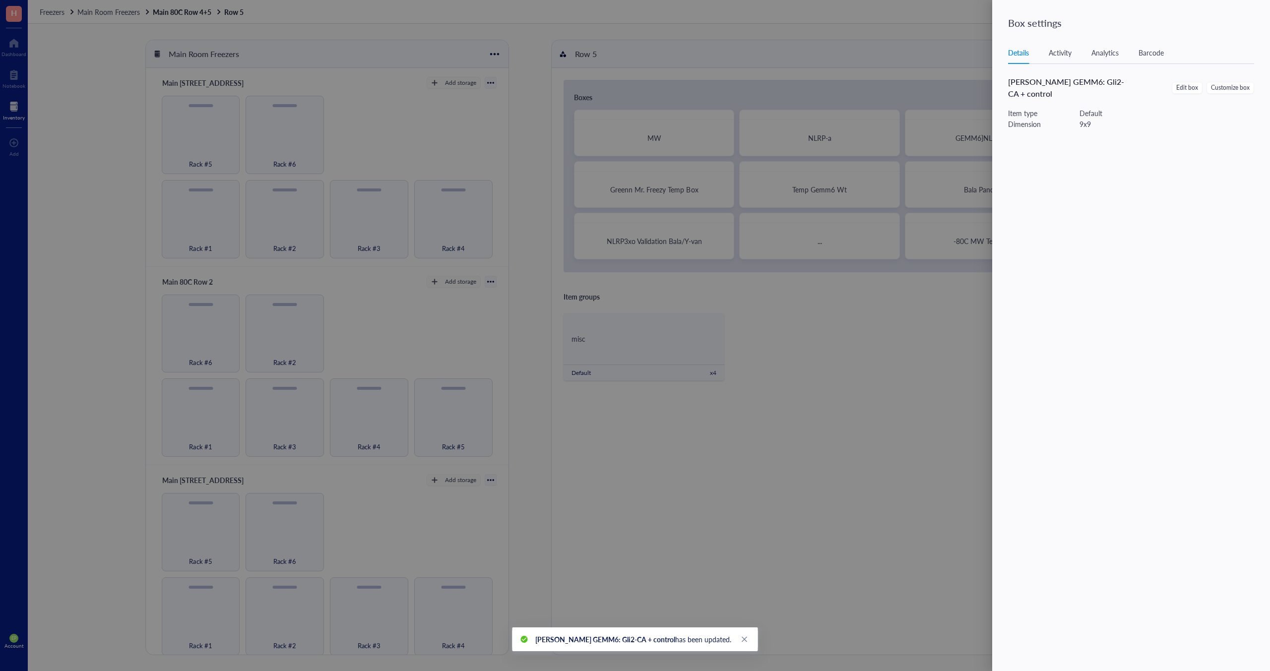
drag, startPoint x: 836, startPoint y: 447, endPoint x: 854, endPoint y: 449, distance: 18.5
click at [838, 447] on div at bounding box center [635, 335] width 1270 height 671
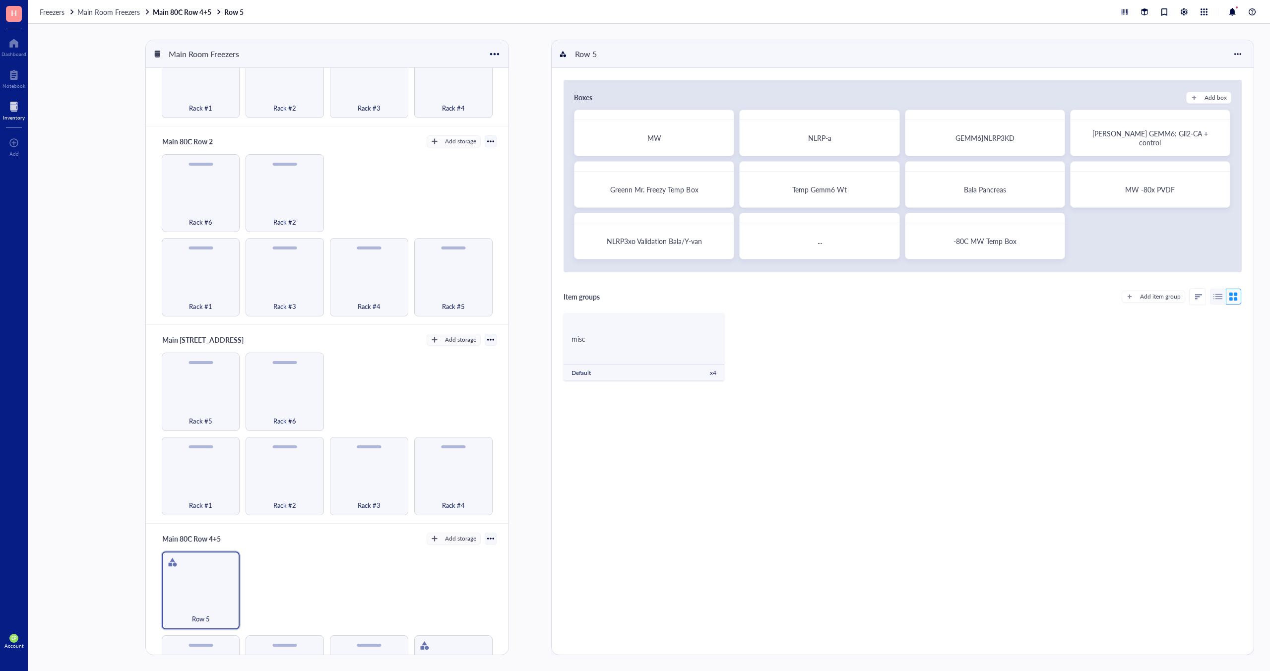
scroll to position [197, 0]
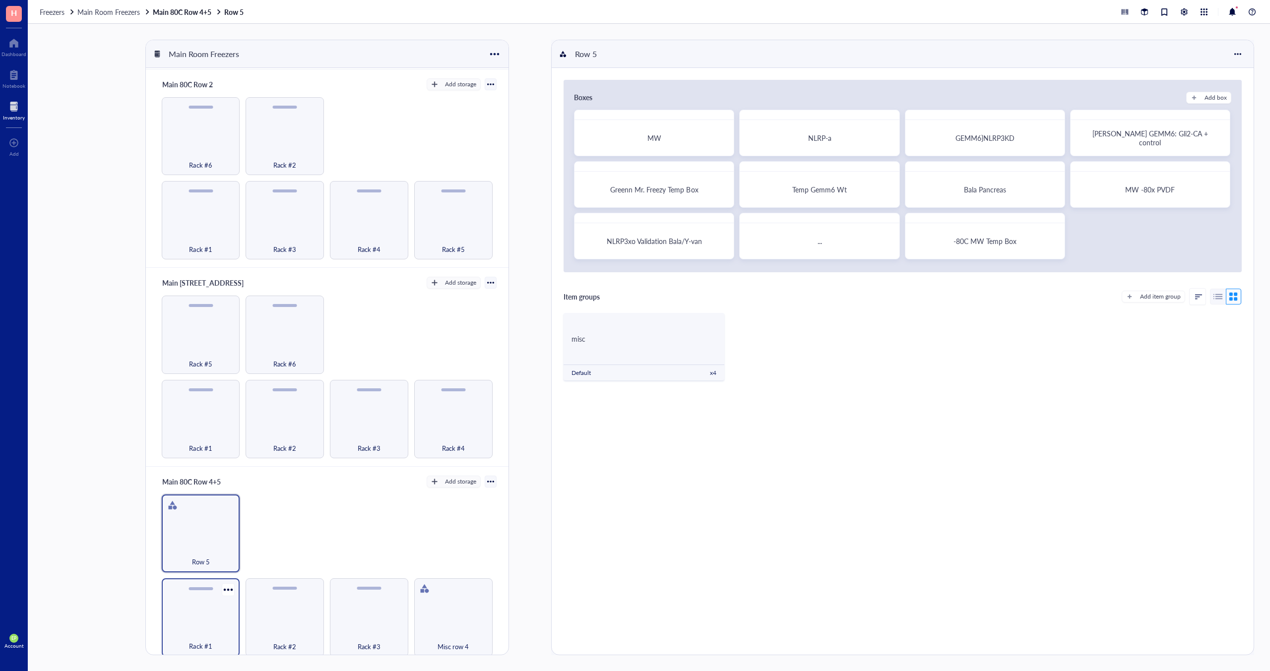
click at [202, 632] on div "Rack #1" at bounding box center [201, 641] width 68 height 22
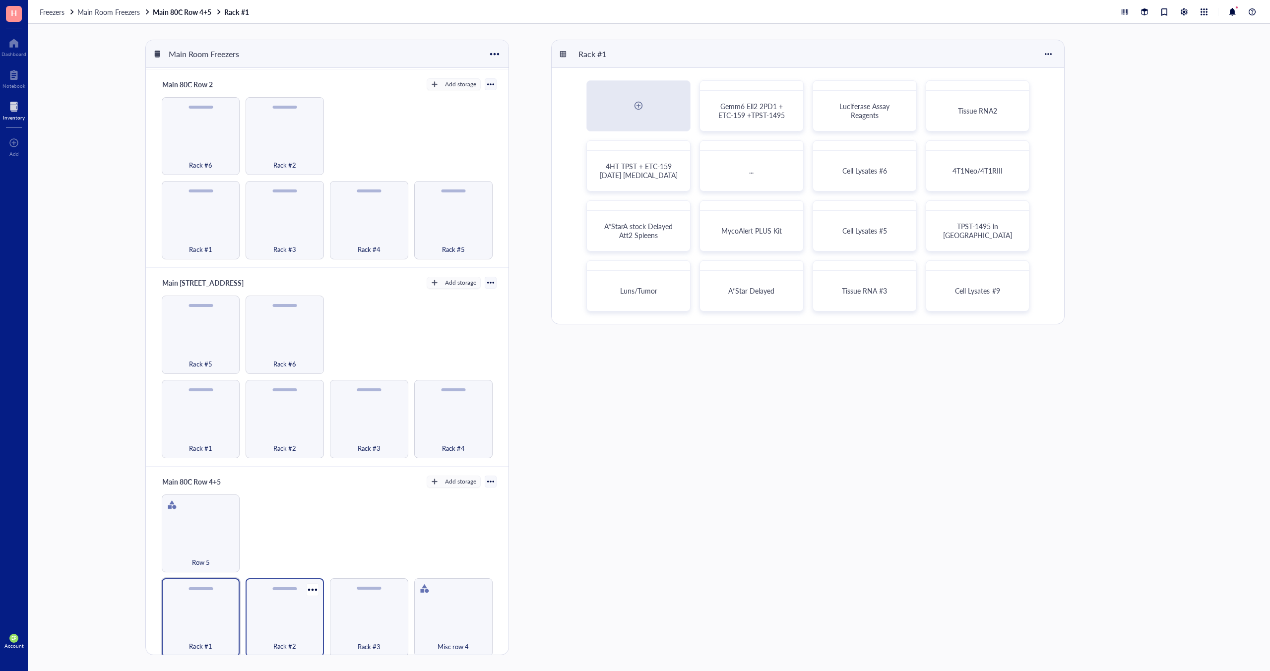
click at [278, 619] on div "Rack #2" at bounding box center [285, 617] width 78 height 78
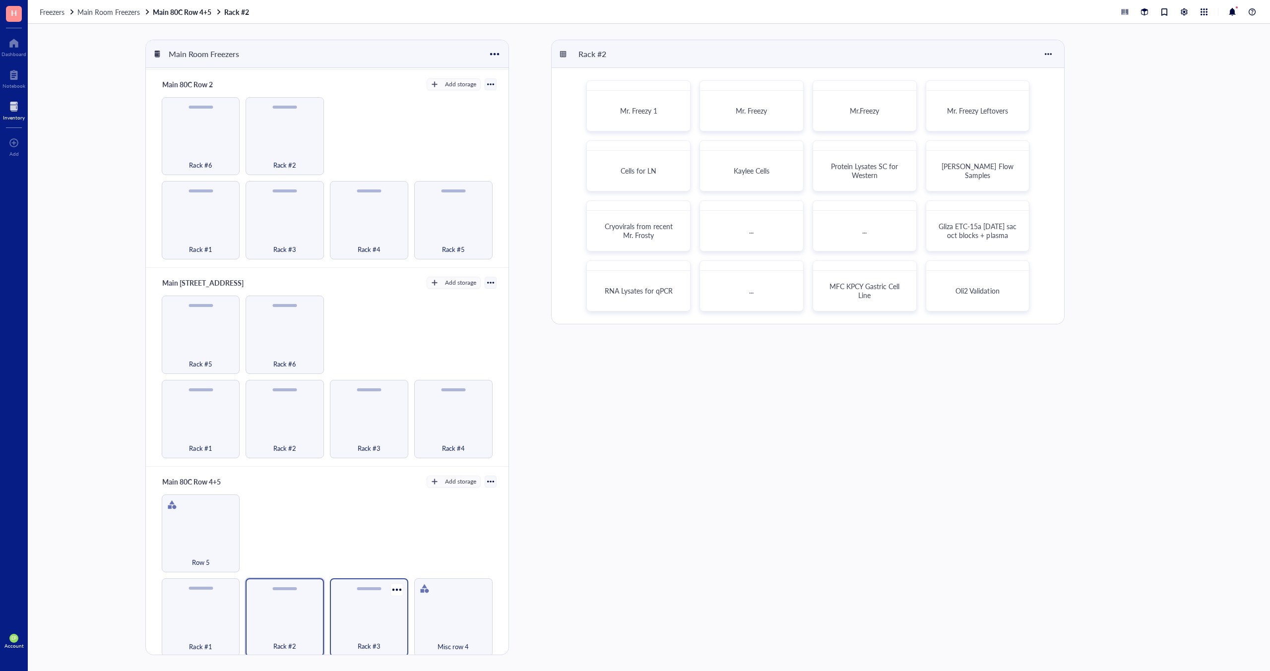
click at [374, 620] on div "Rack #3" at bounding box center [369, 617] width 78 height 78
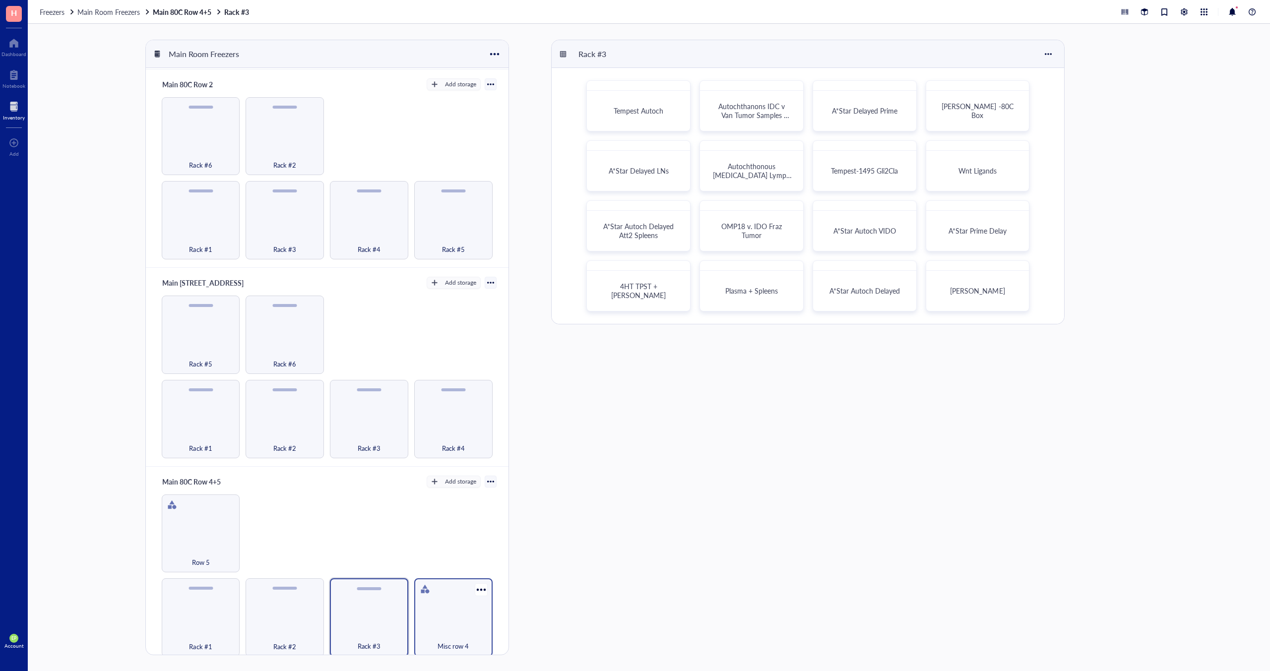
click at [447, 630] on div "Misc row 4" at bounding box center [453, 641] width 68 height 22
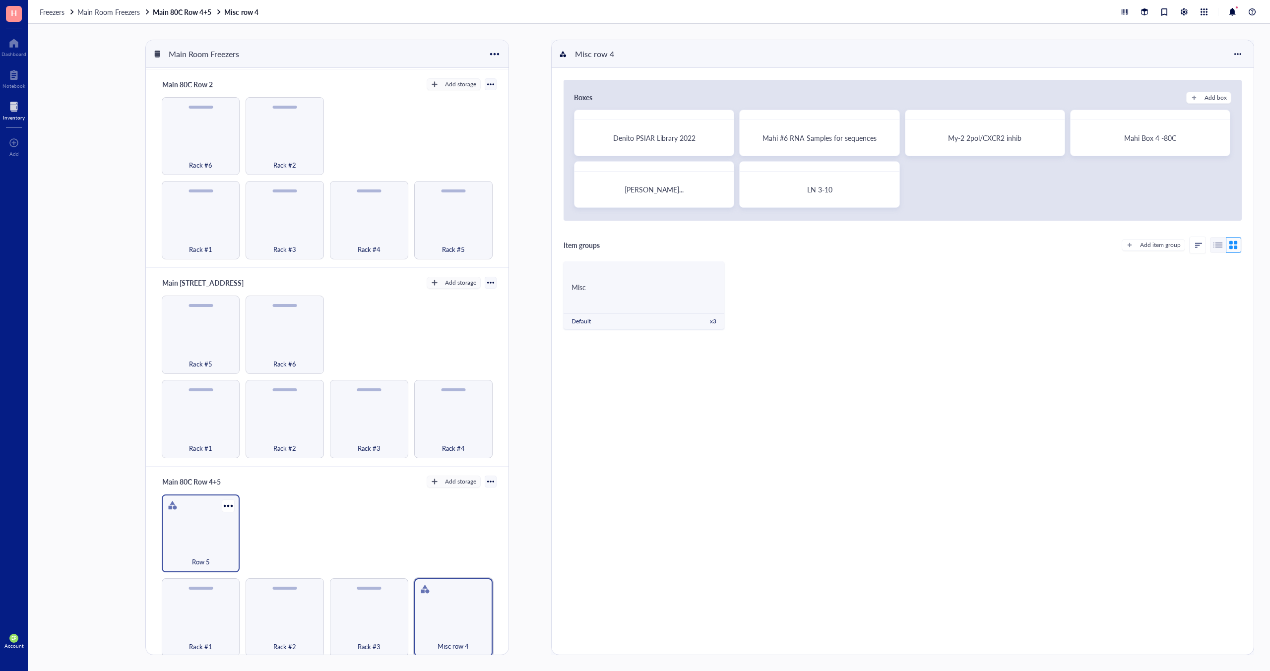
click at [199, 546] on div "Row 5" at bounding box center [201, 557] width 68 height 22
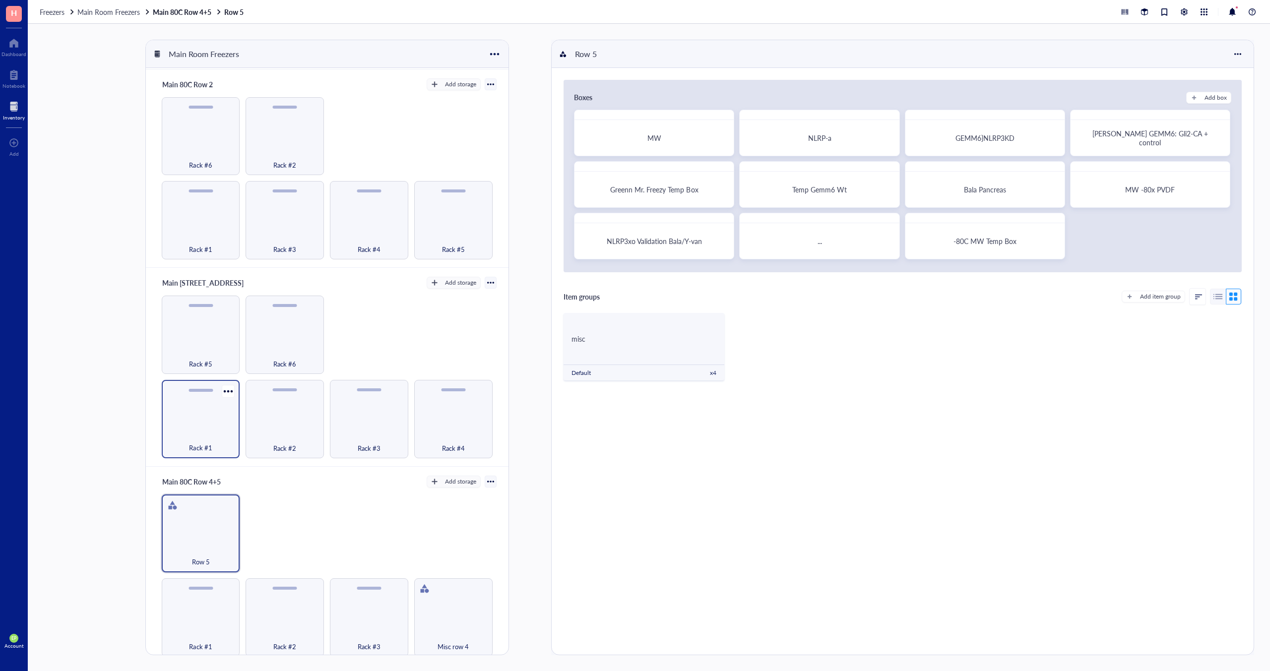
click at [204, 414] on div "Rack #1" at bounding box center [201, 419] width 78 height 78
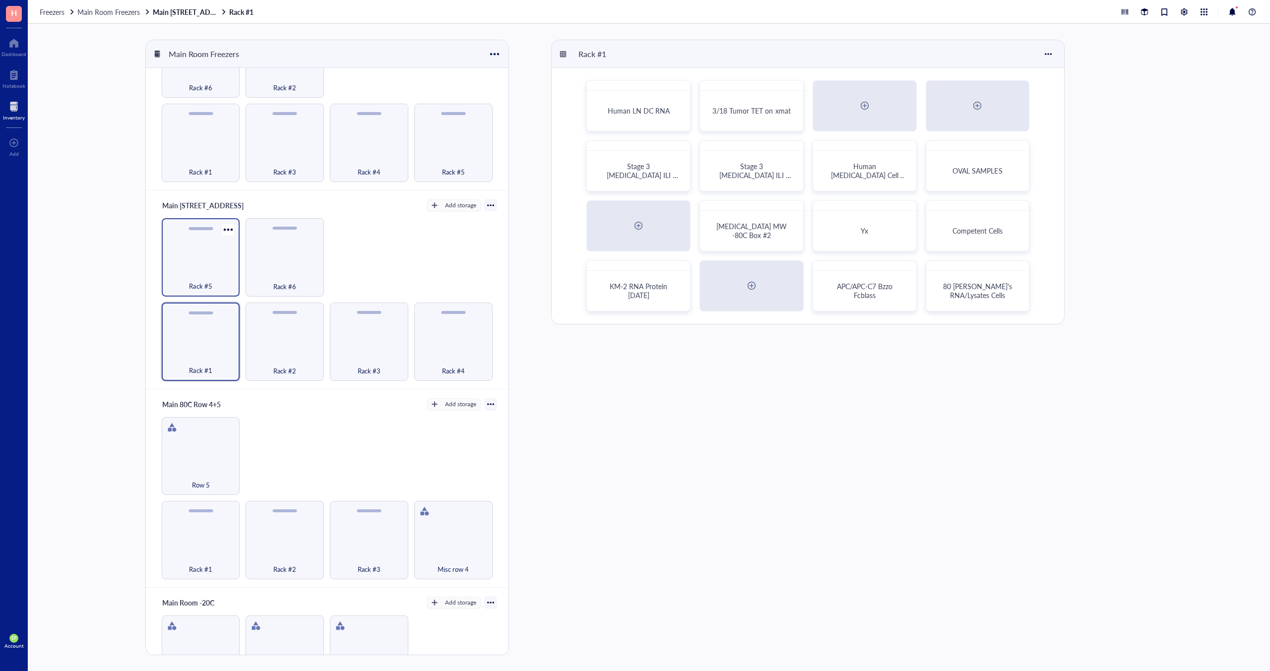
scroll to position [275, 0]
click at [201, 234] on div "Rack #5" at bounding box center [201, 257] width 78 height 78
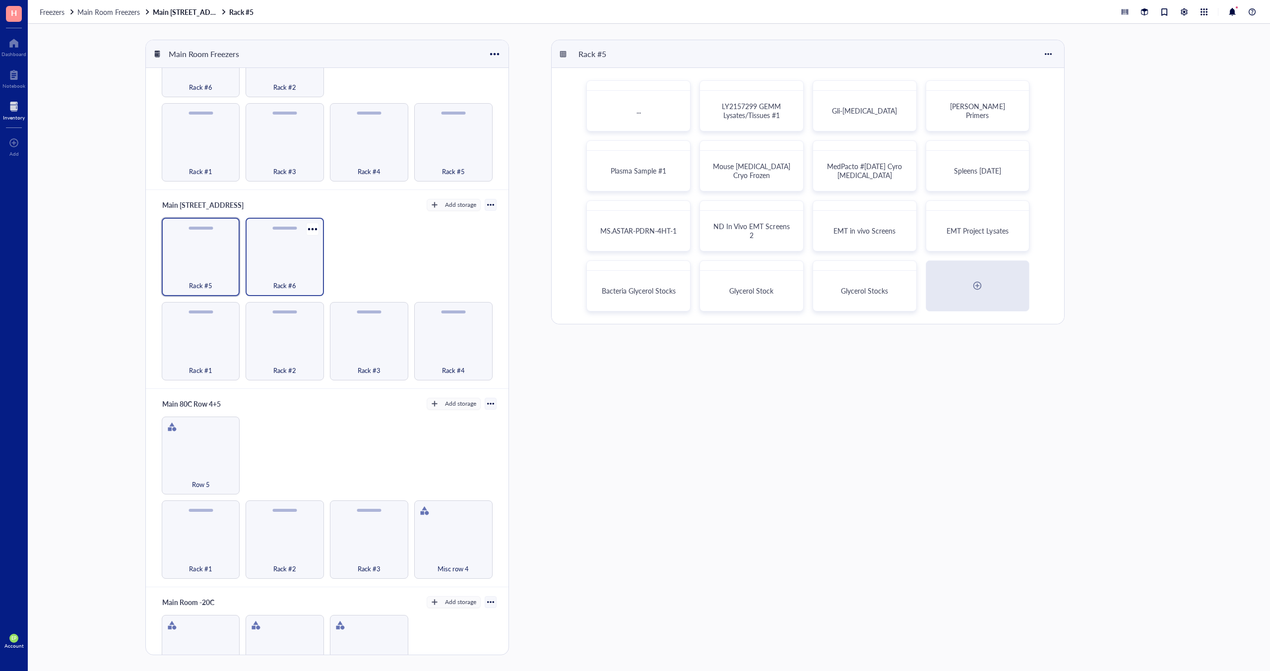
click at [284, 254] on div "Rack #6" at bounding box center [285, 257] width 78 height 78
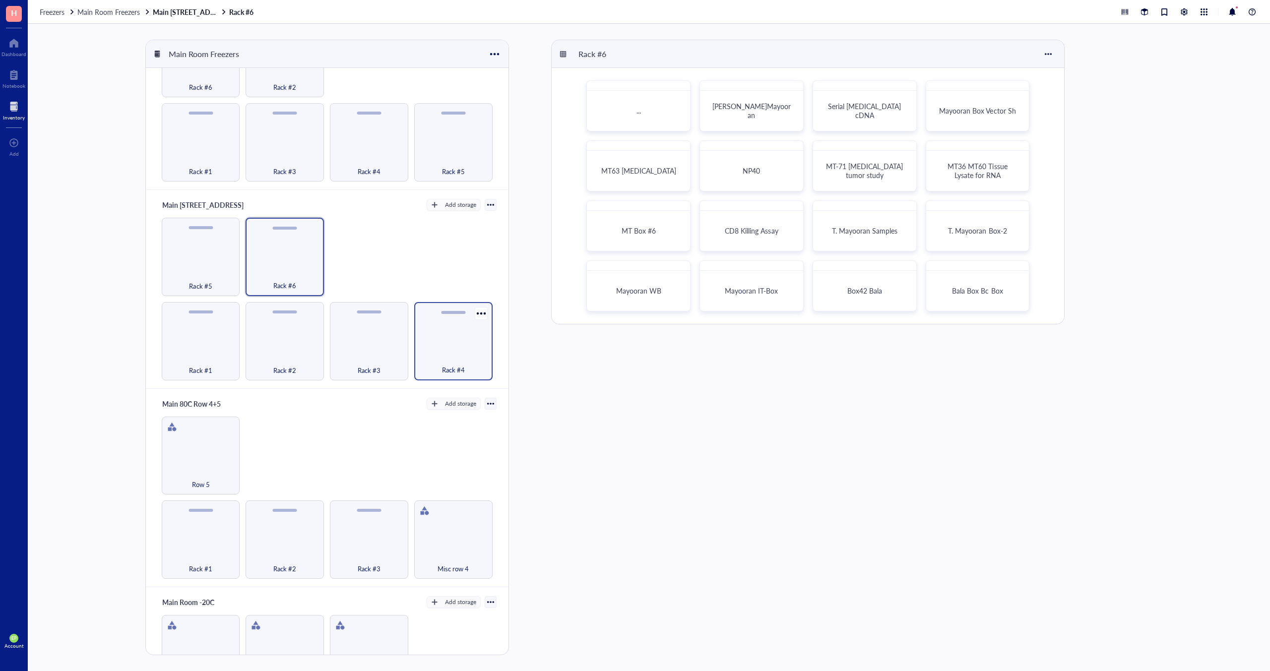
click at [449, 354] on div "Rack #4" at bounding box center [453, 365] width 68 height 22
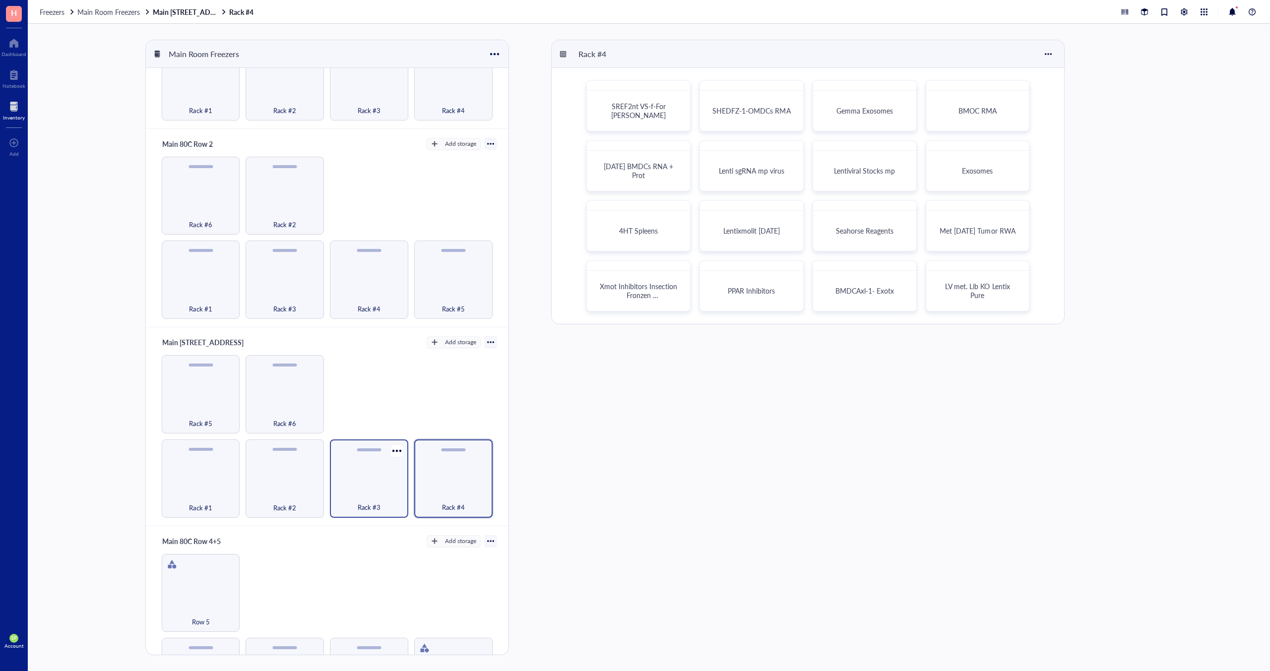
scroll to position [125, 0]
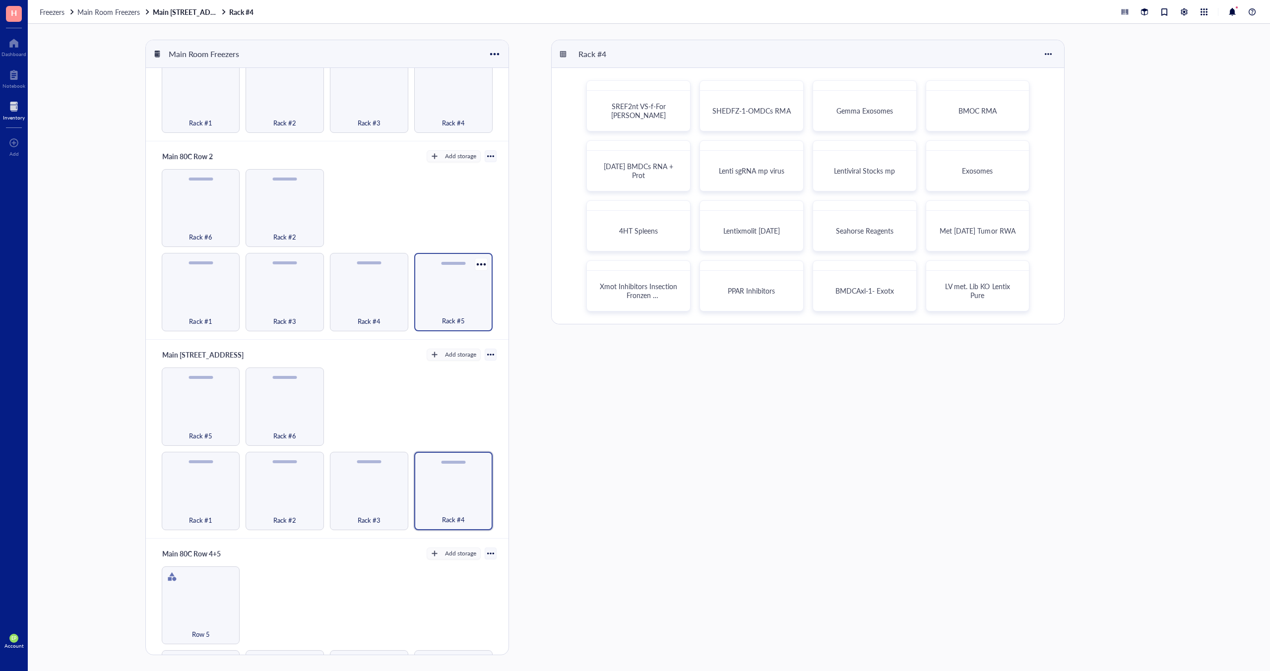
click at [454, 305] on div "Rack #5" at bounding box center [453, 316] width 68 height 22
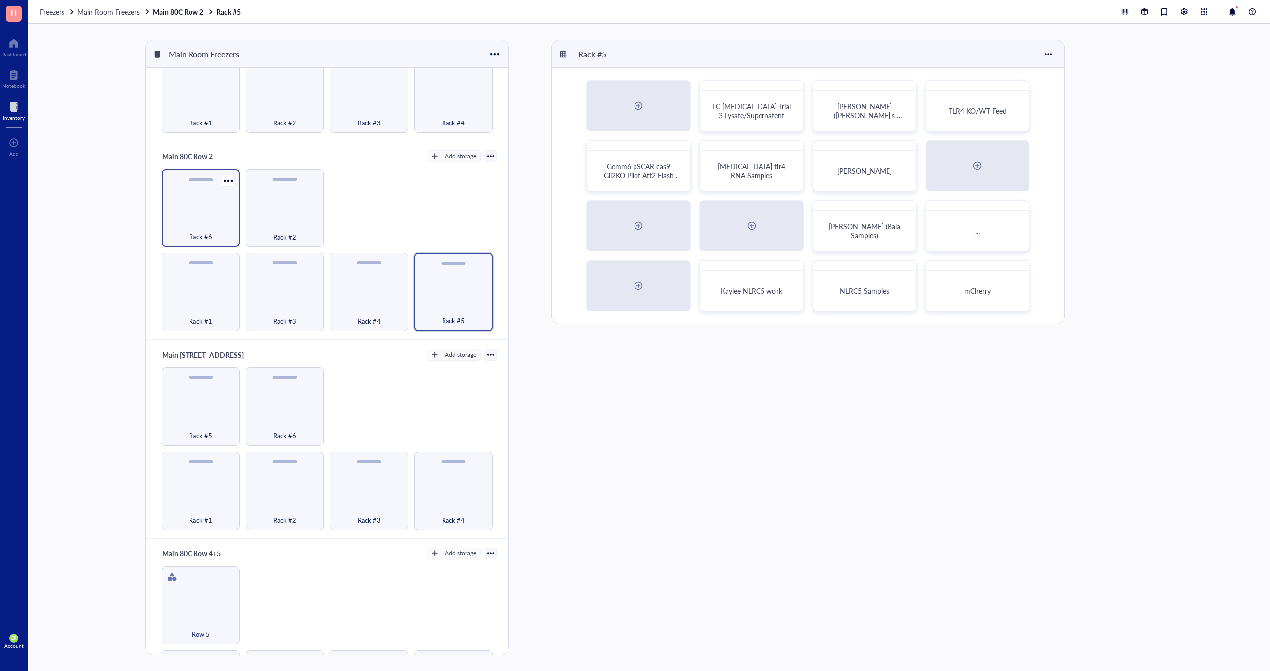
click at [179, 231] on div "Rack #6" at bounding box center [201, 231] width 68 height 22
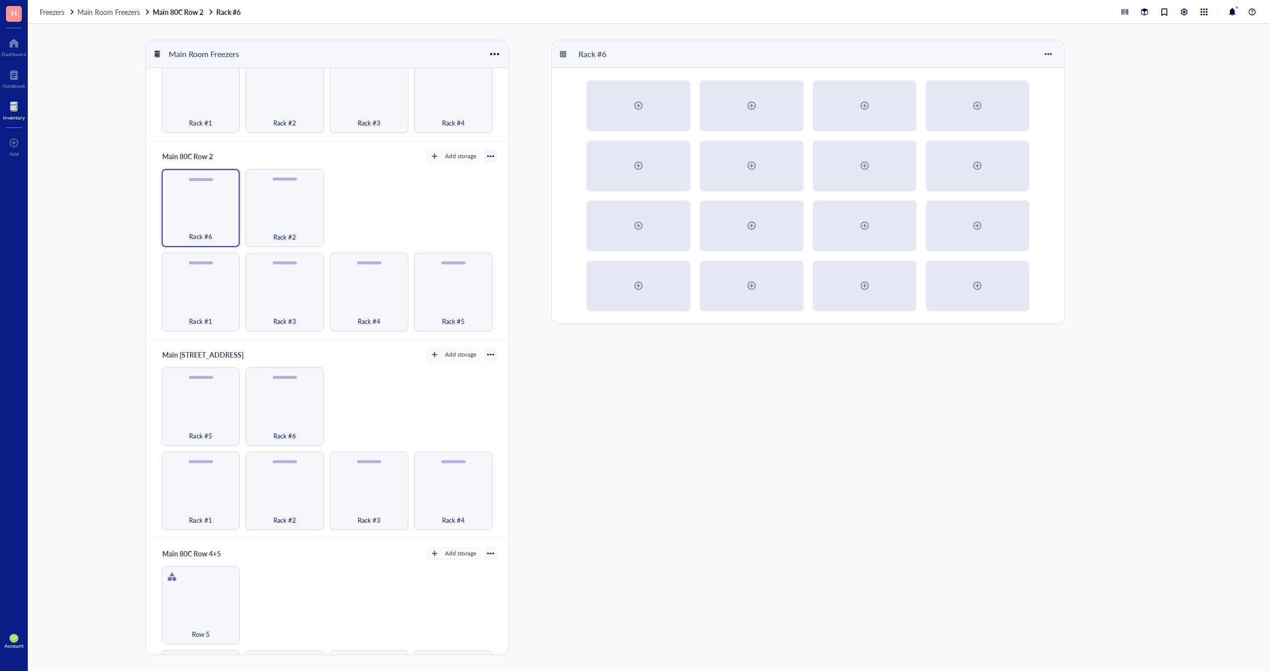
scroll to position [128, 0]
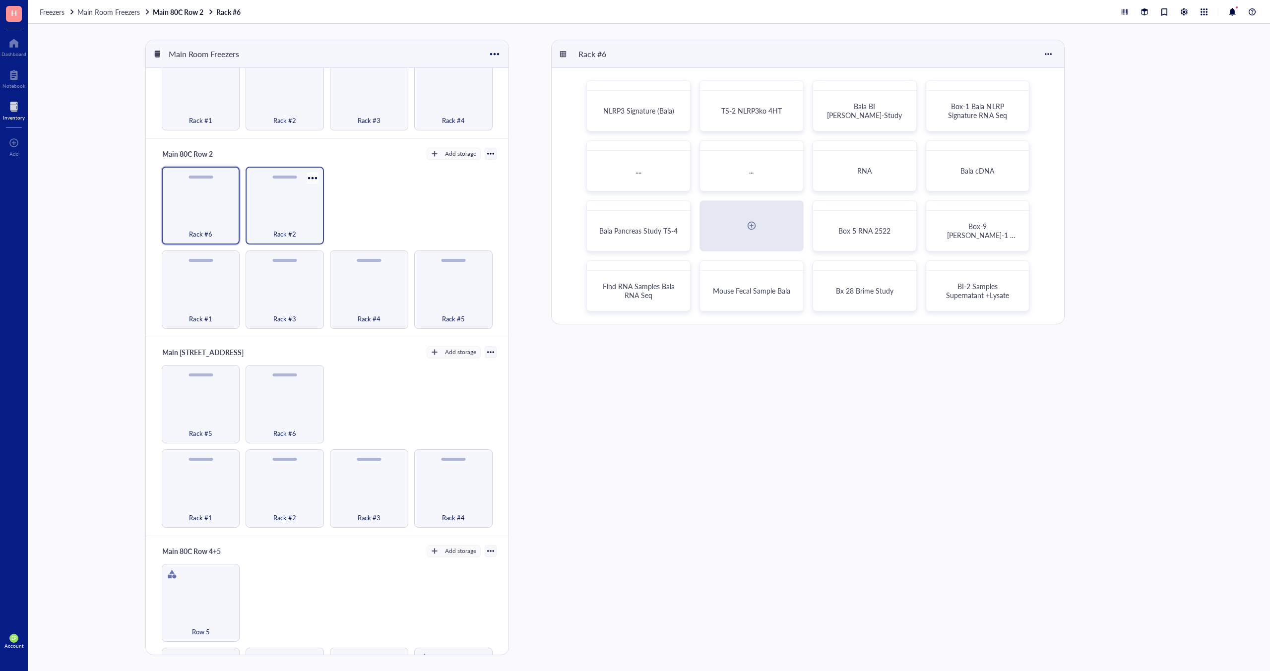
click at [298, 219] on div "Rack #2" at bounding box center [284, 229] width 68 height 22
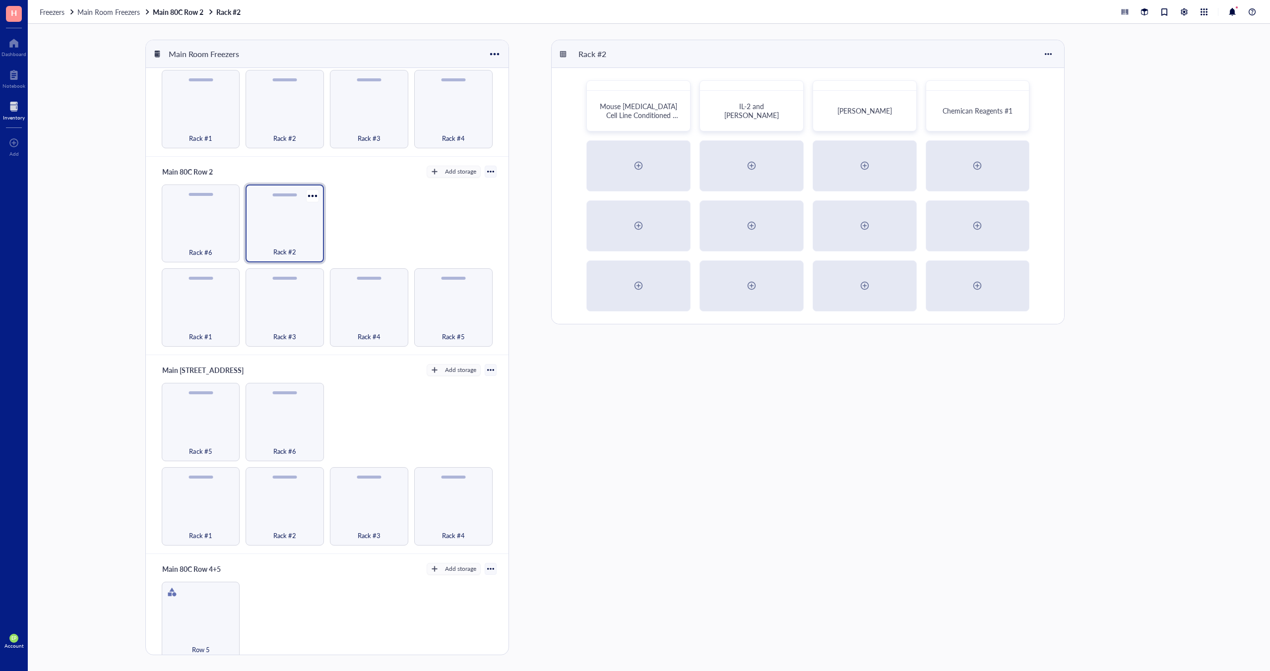
scroll to position [42, 0]
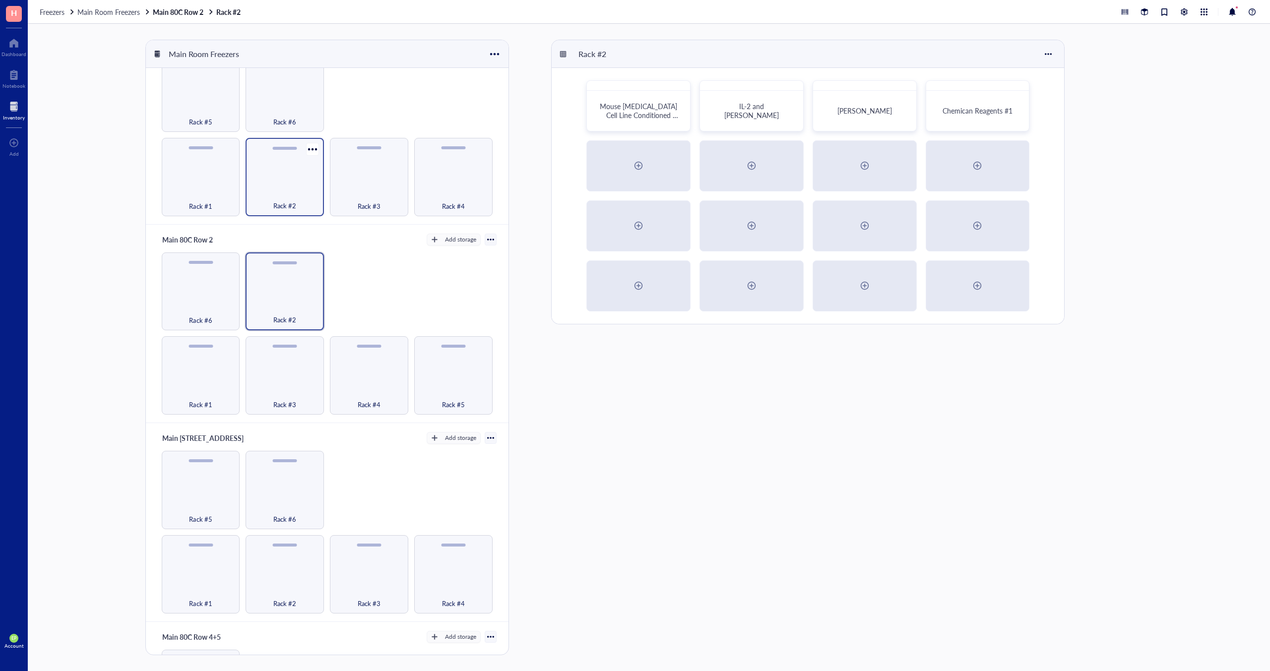
click at [321, 187] on div "Rack #2" at bounding box center [285, 177] width 78 height 78
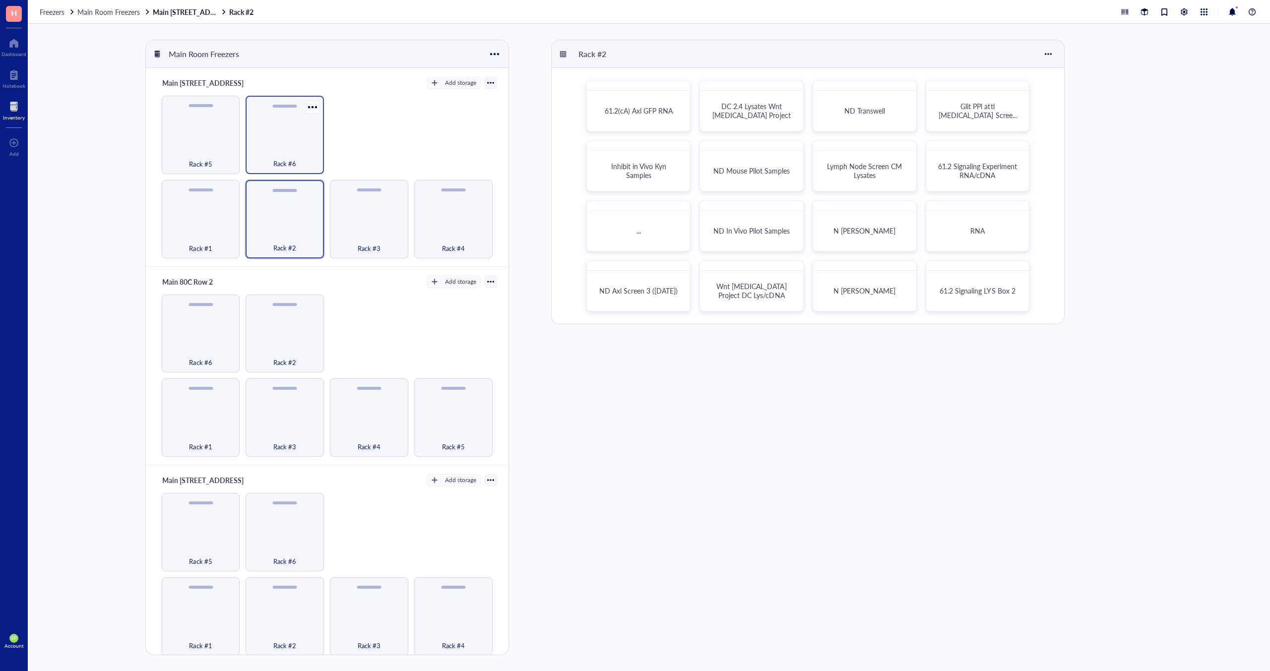
click at [262, 151] on div "Rack #6" at bounding box center [284, 158] width 68 height 22
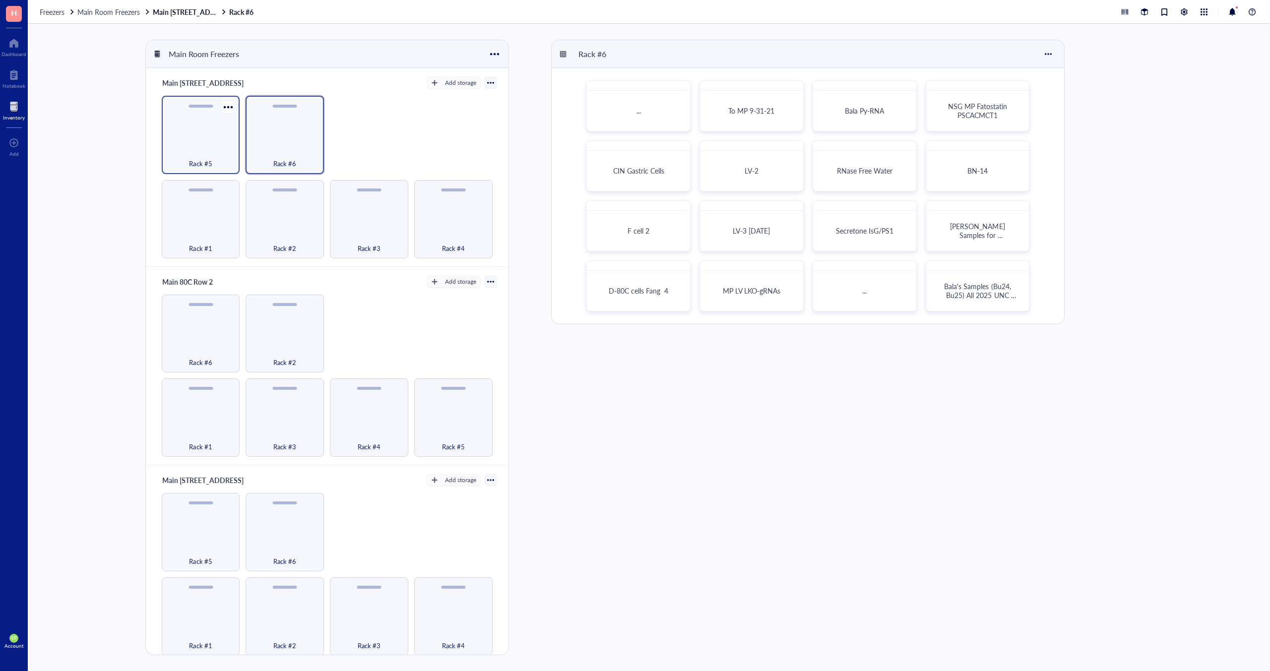
click at [192, 153] on div "Rack #5" at bounding box center [201, 158] width 68 height 22
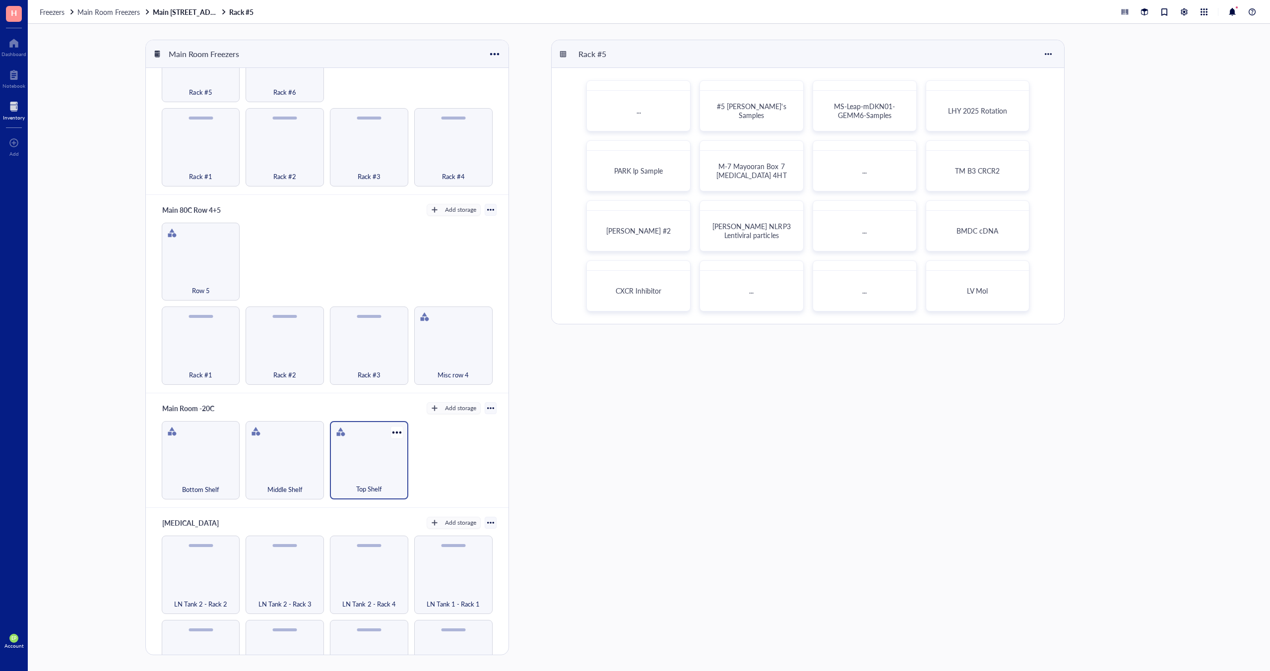
scroll to position [467, 0]
click at [435, 361] on div "Misc row 4" at bounding box center [453, 372] width 68 height 22
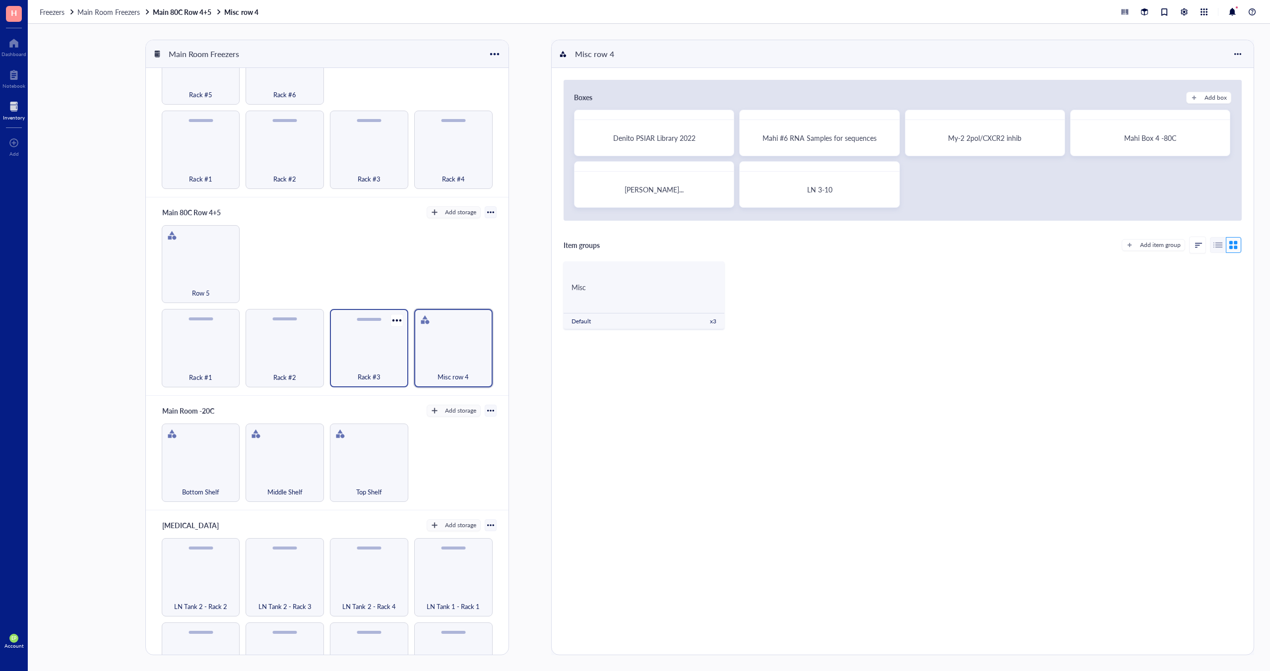
click at [387, 361] on div "Rack #3" at bounding box center [369, 372] width 68 height 22
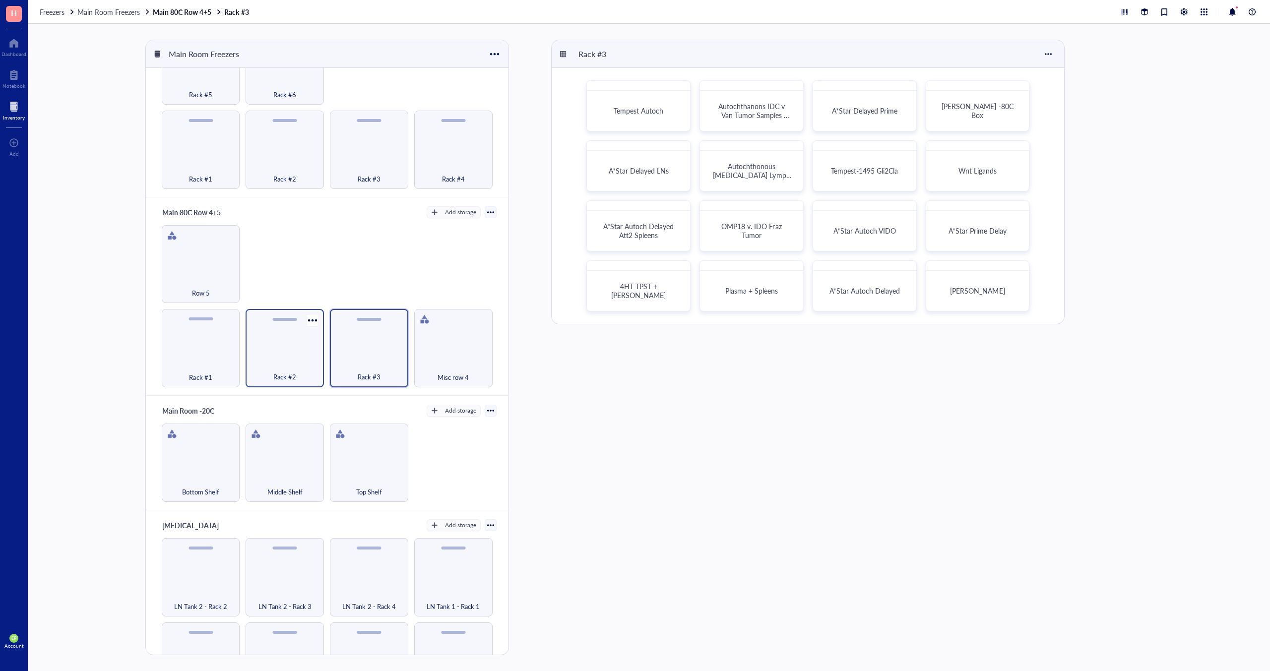
click at [293, 361] on div "Rack #2" at bounding box center [284, 372] width 68 height 22
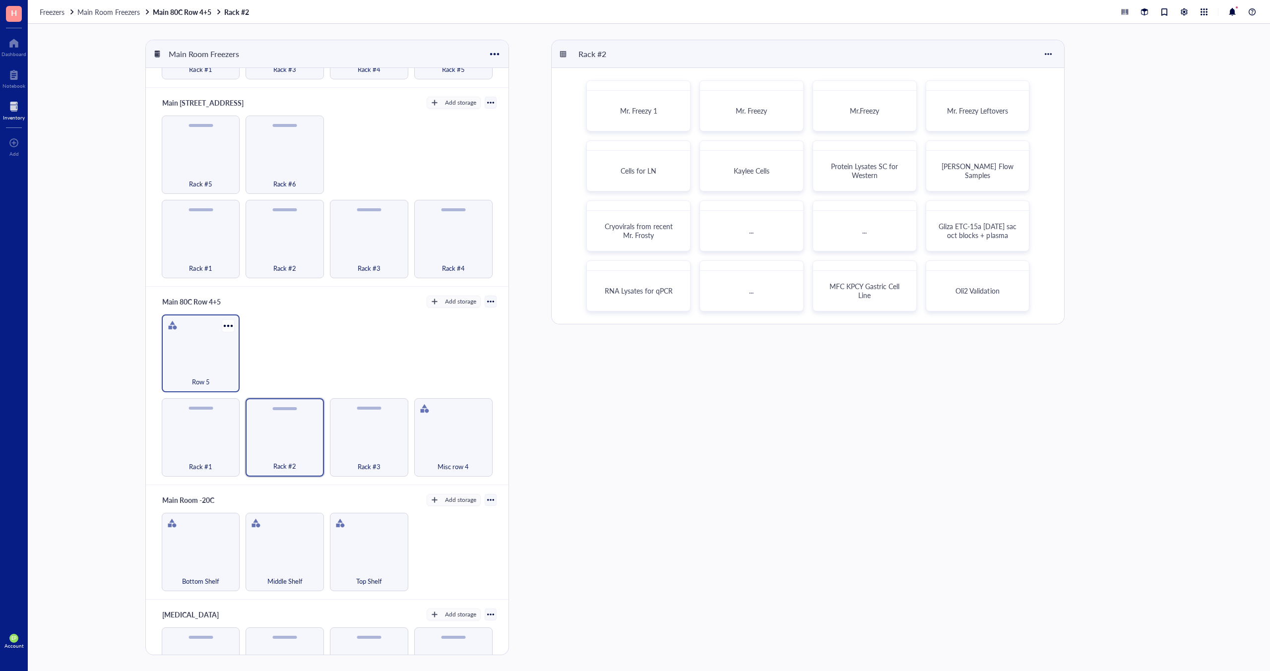
scroll to position [377, 0]
click at [211, 366] on div "Row 5" at bounding box center [201, 377] width 68 height 22
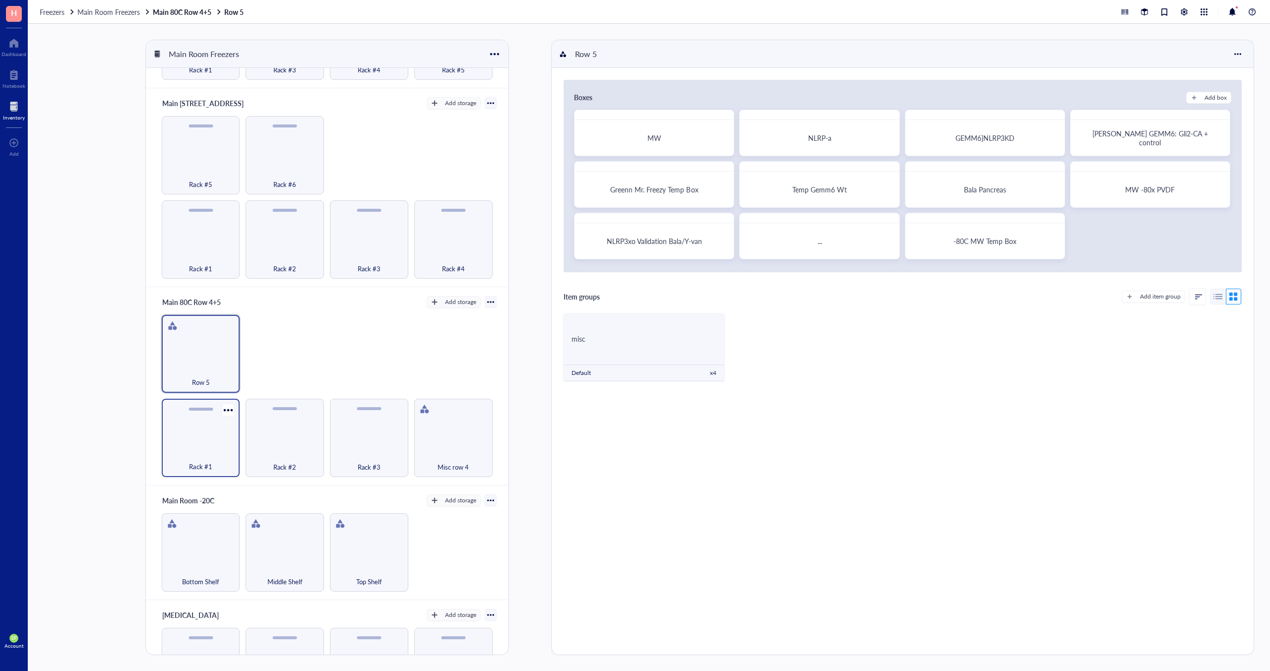
scroll to position [376, 0]
click at [1205, 97] on div "Add box" at bounding box center [1215, 97] width 22 height 9
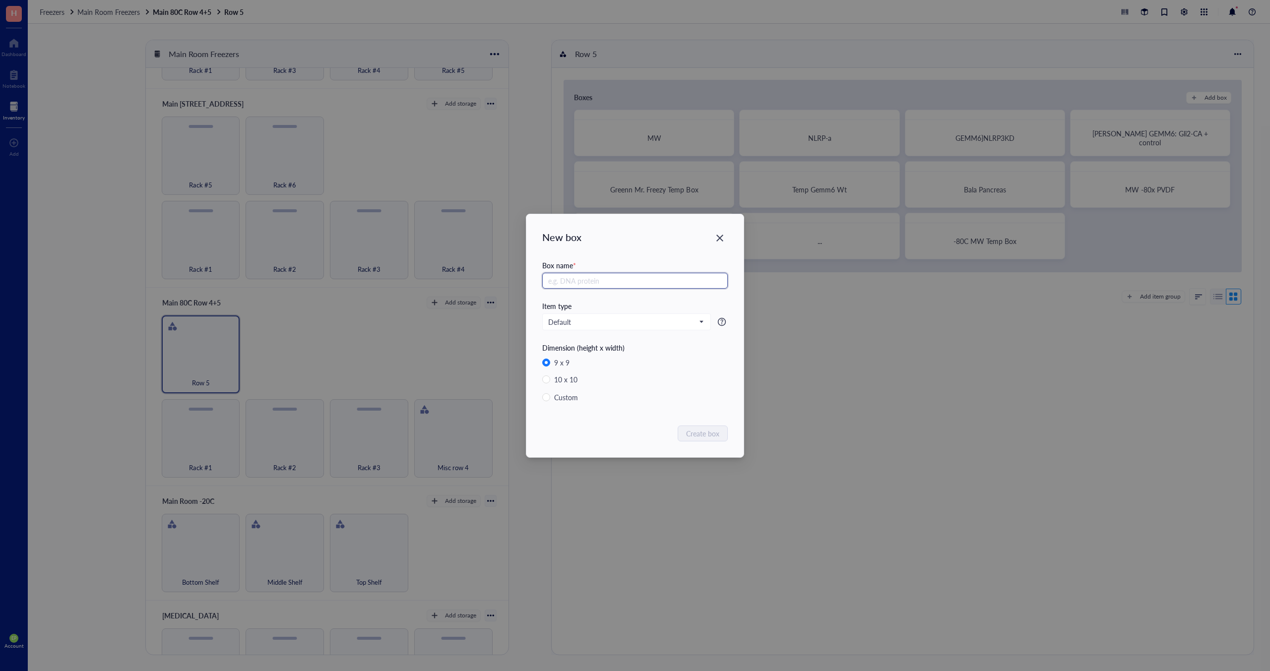
radio input "false"
radio input "true"
click at [576, 321] on span "Default" at bounding box center [625, 321] width 155 height 9
type input "NLRP3 lentiviral particles"
click at [575, 383] on div "Box" at bounding box center [627, 387] width 156 height 11
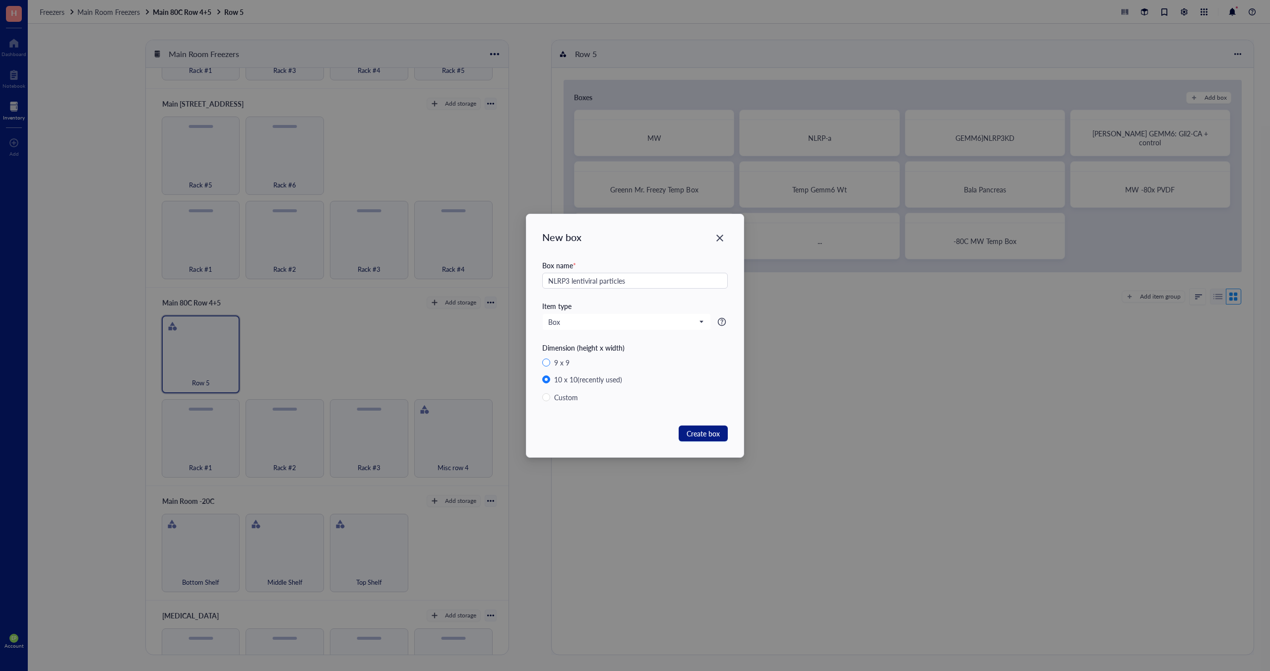
click at [556, 363] on div "9 x 9" at bounding box center [561, 362] width 15 height 11
click at [550, 363] on input "9 x 9" at bounding box center [546, 363] width 8 height 8
radio input "true"
radio input "false"
click at [701, 433] on span "Create box" at bounding box center [702, 433] width 33 height 11
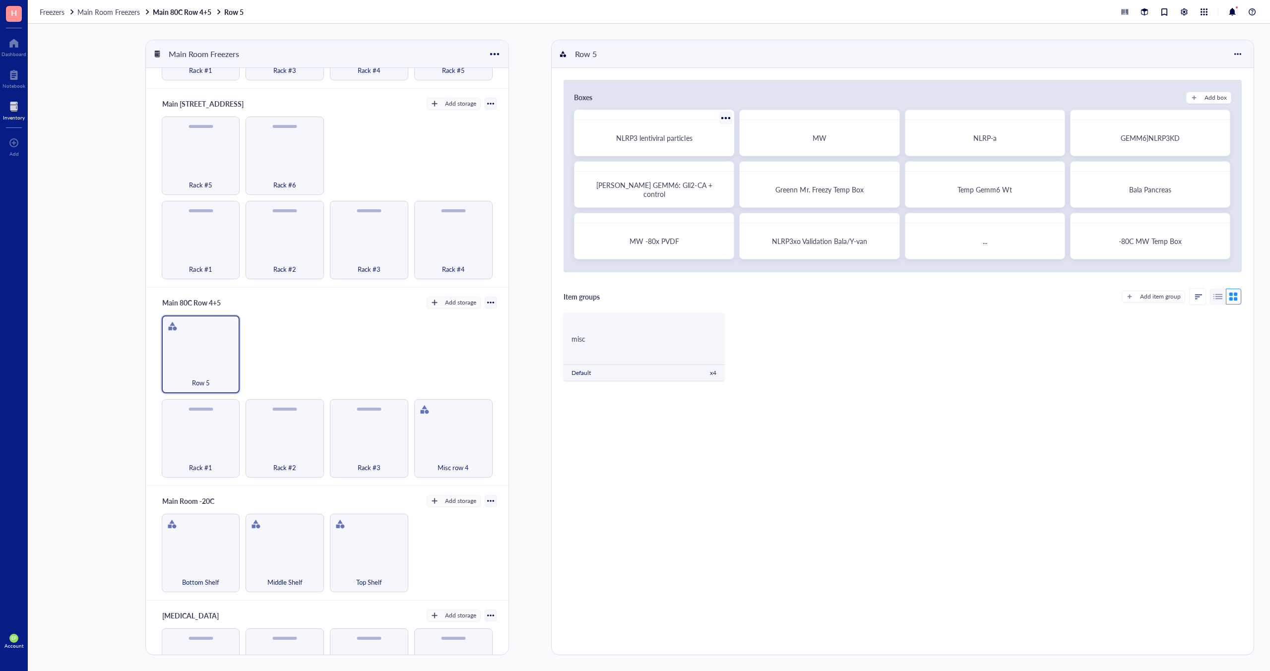
click at [666, 140] on span "NLRP3 lentiviral particles" at bounding box center [654, 138] width 76 height 10
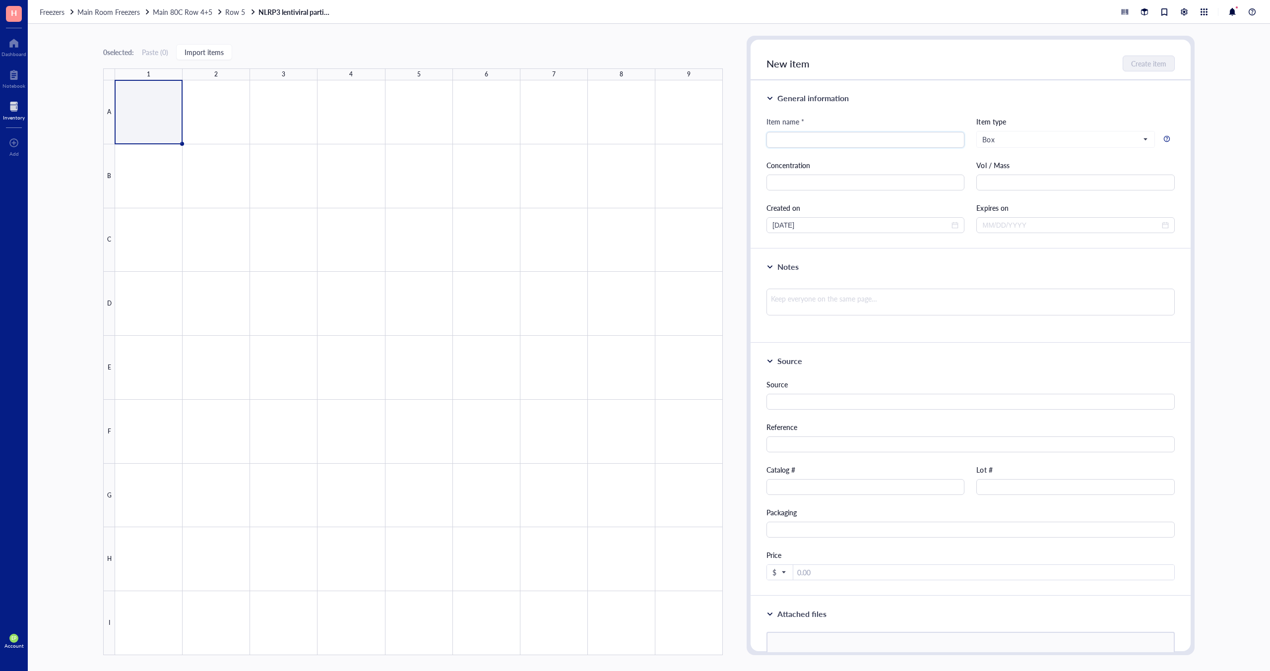
click at [150, 101] on div at bounding box center [419, 367] width 608 height 575
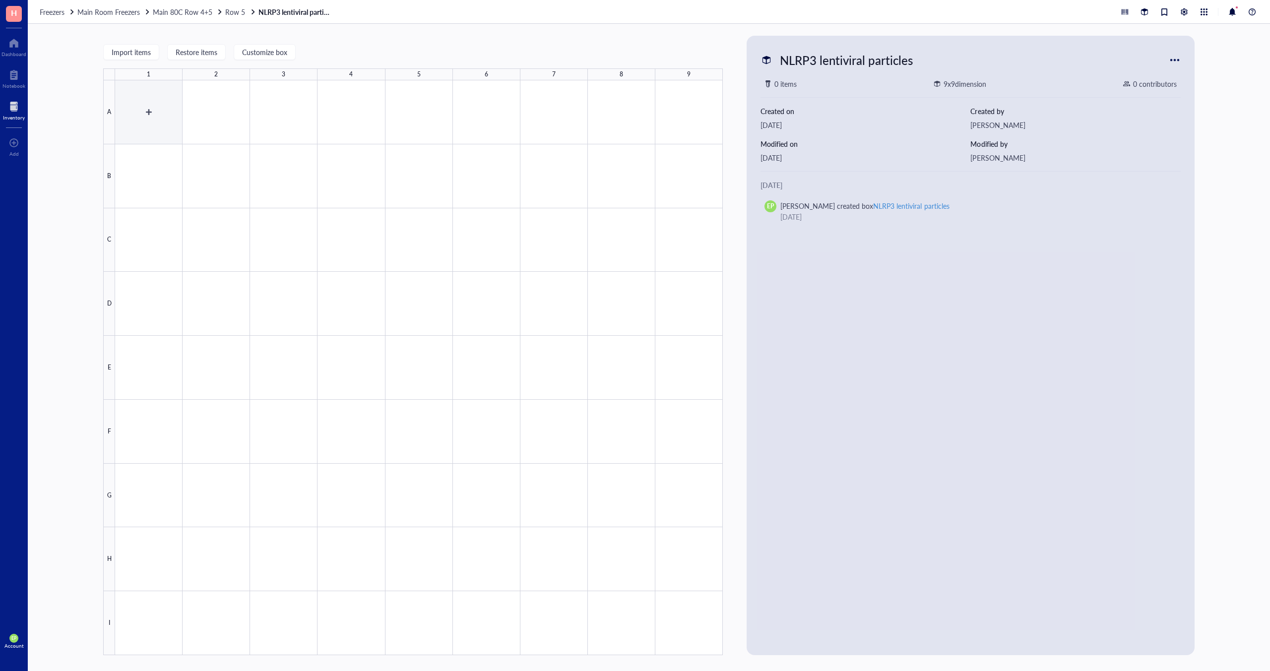
click at [149, 112] on div at bounding box center [419, 367] width 608 height 575
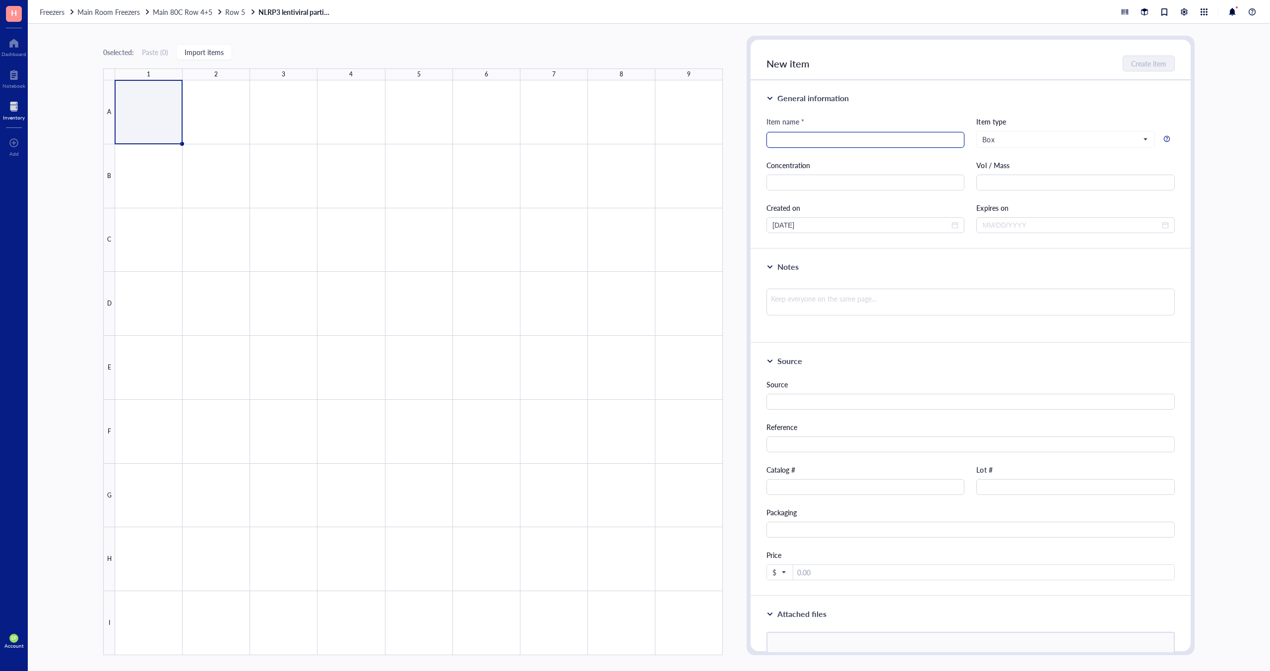
click at [803, 138] on input "search" at bounding box center [865, 139] width 186 height 15
paste input "Cryopyrin/NALP3/NLRP3 Lentiviral Activation Particles (m)"
drag, startPoint x: 829, startPoint y: 140, endPoint x: 802, endPoint y: 144, distance: 27.5
click at [802, 144] on input "Cryopyrin/NALP3/NLRP3 Lentiviral Activation Particles (m)" at bounding box center [865, 139] width 186 height 15
type input "Cryopyrin (NLRP3) Lentiviral Activation Particles (m)"
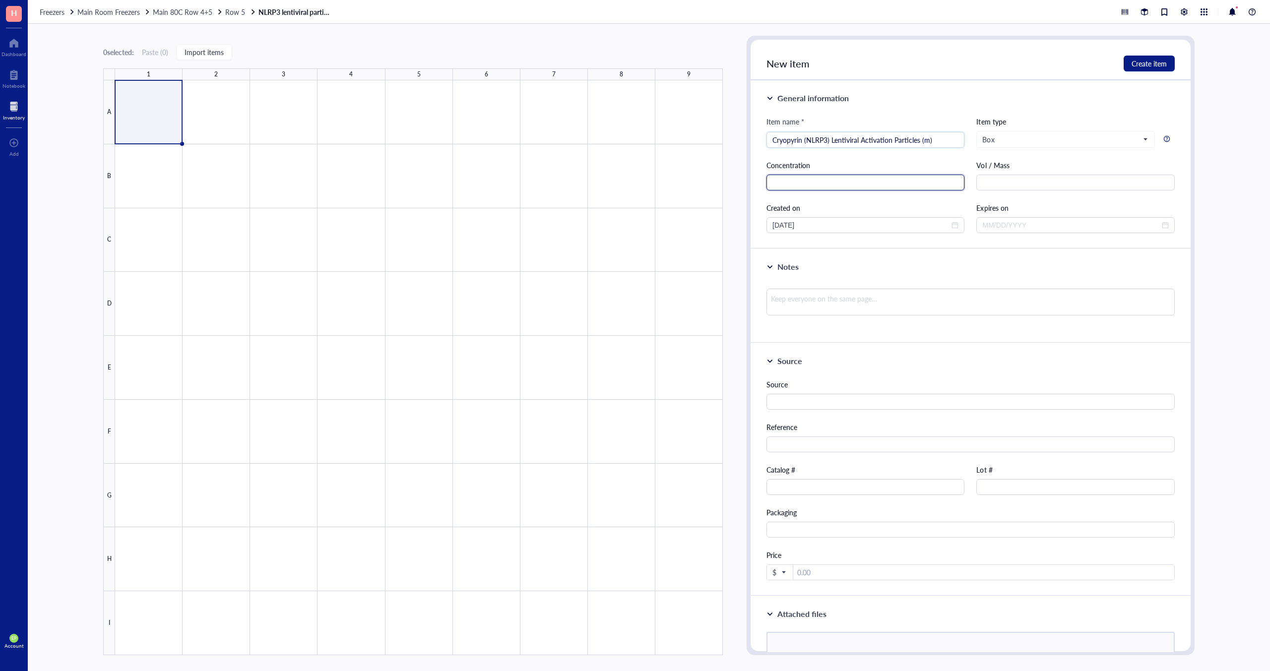
click at [863, 186] on input "text" at bounding box center [865, 183] width 198 height 16
click at [821, 183] on input "1E6 particles in 100 uL" at bounding box center [865, 183] width 198 height 16
click at [772, 185] on input "1E6 particles in 200 uL" at bounding box center [865, 183] width 198 height 16
click at [856, 180] on input ">1E6 particles in 200 uL" at bounding box center [865, 183] width 198 height 16
type input ">1E6 particles in 200 uL culture media"
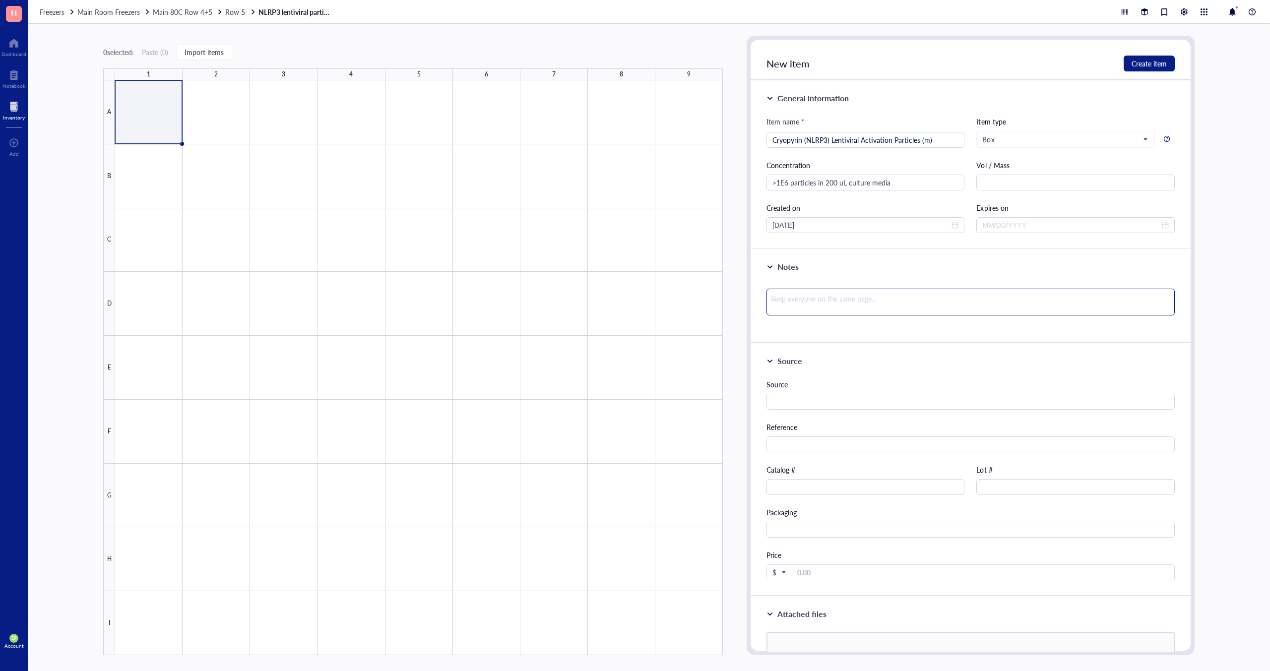
click at [847, 303] on textarea at bounding box center [970, 302] width 408 height 27
paste textarea "XM_006532857, XM_006532858, NM_145827"
type textarea "XM_006532857, XM_006532858, NM_145827"
click at [771, 302] on textarea "XM_006532857, XM_006532858, NM_145827" at bounding box center [970, 302] width 408 height 27
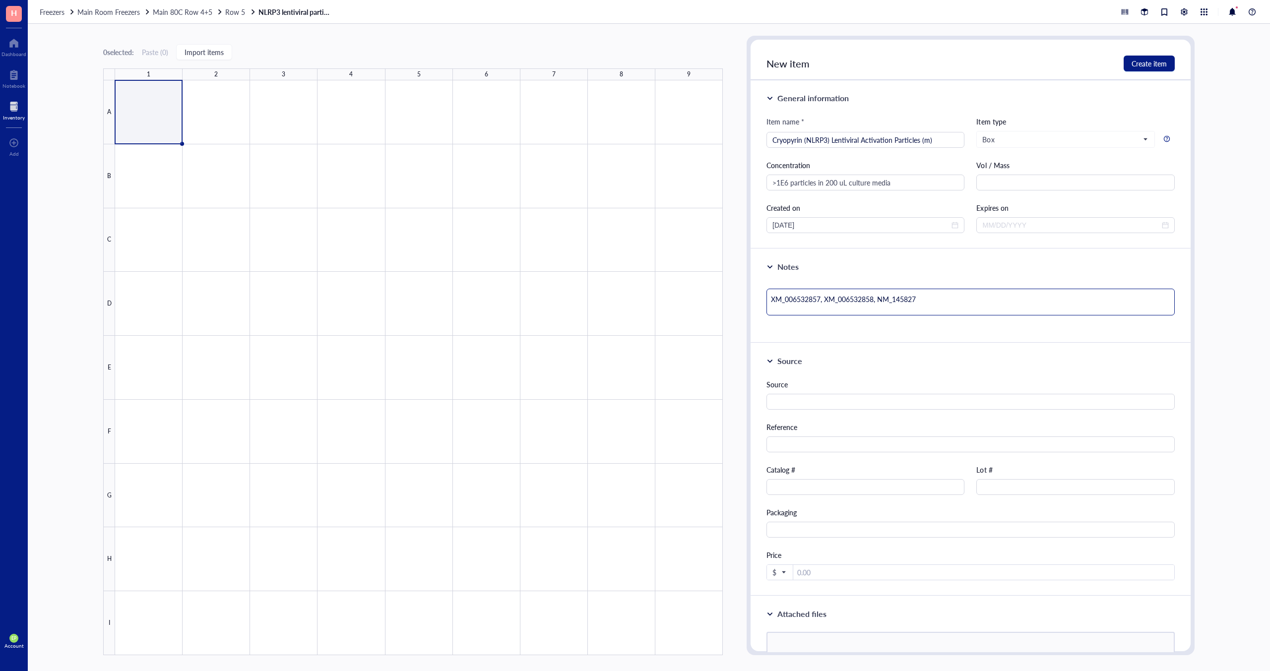
paste textarea "Isoform (mRNA) Accession Number"
type textarea "Isoform (mRNA) Accession NumberXM_006532857, XM_006532858, NM_145827"
click at [805, 484] on input "text" at bounding box center [865, 487] width 198 height 16
paste input "sc-432122-ACT"
click at [816, 404] on input "text" at bounding box center [970, 402] width 408 height 16
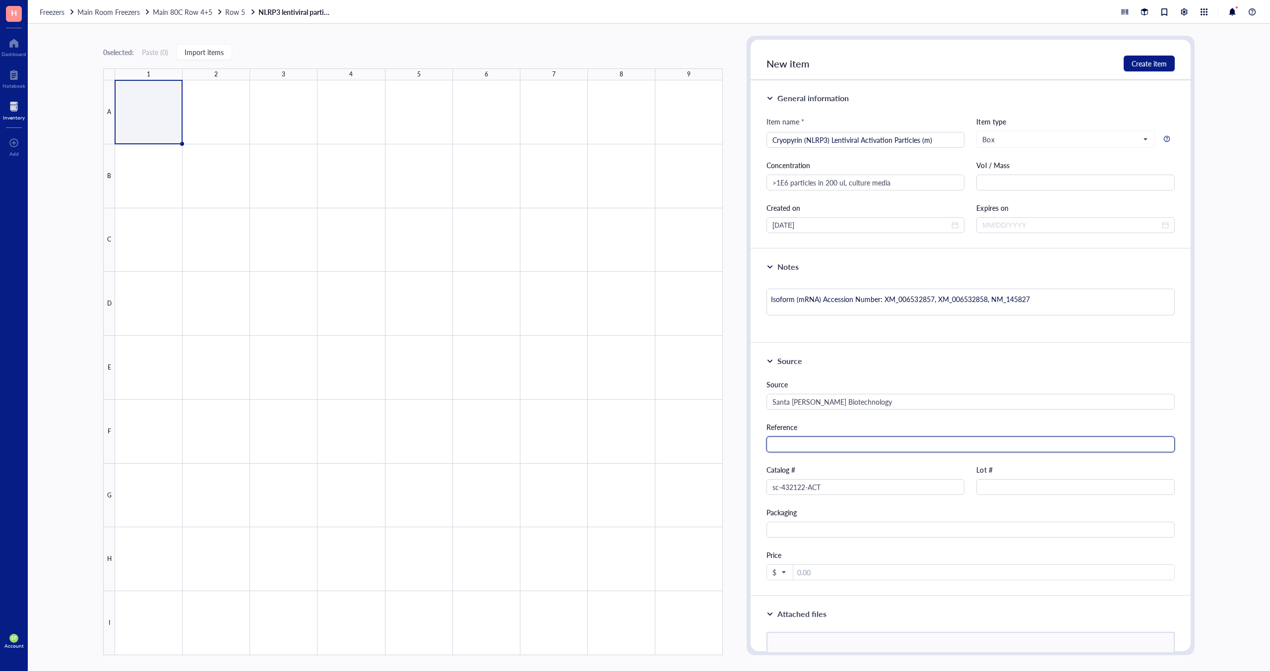
paste input "https://www.scbt.com/p/cryopyrin-crispr-knockout-and-activation-products-m"
click at [847, 571] on input "number" at bounding box center [983, 573] width 381 height 16
click at [841, 548] on div "Source Santa Cruz Biotechnology Reference https://www.scbt.com/p/cryopyrin-cris…" at bounding box center [970, 479] width 408 height 201
click at [825, 484] on input "sc-432122-ACT" at bounding box center [865, 487] width 198 height 16
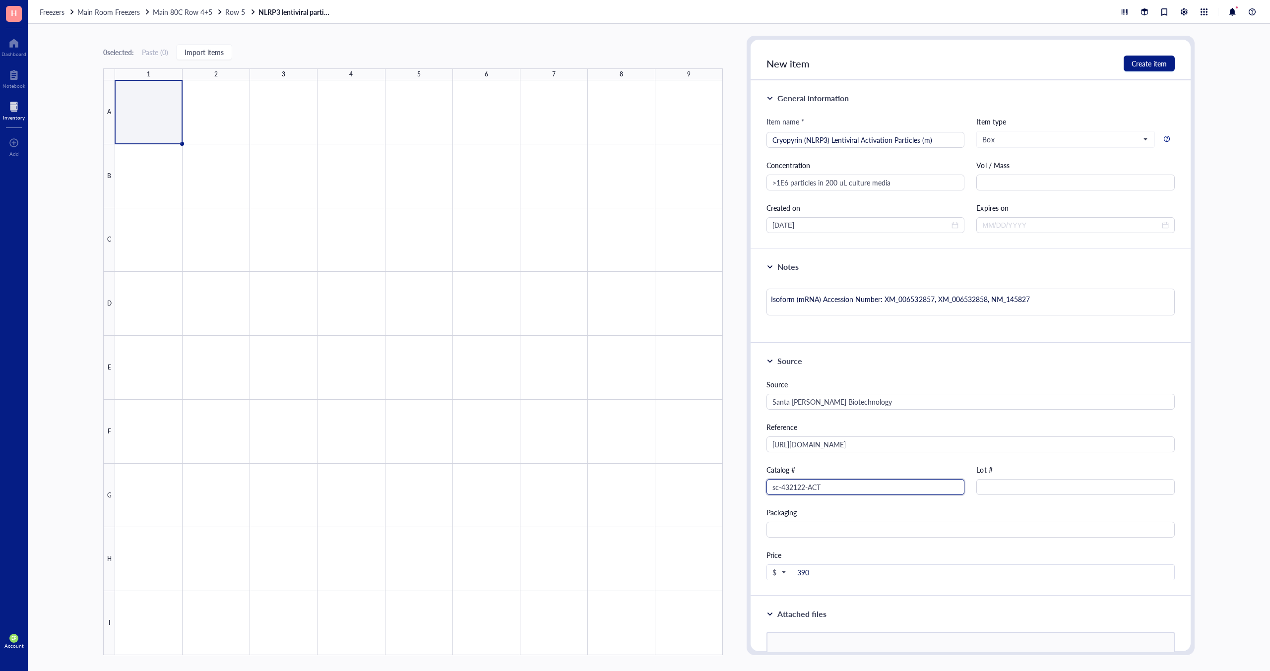
click at [825, 484] on input "sc-432122-ACT" at bounding box center [865, 487] width 198 height 16
paste input "LAC"
click at [821, 575] on input "390" at bounding box center [983, 573] width 381 height 16
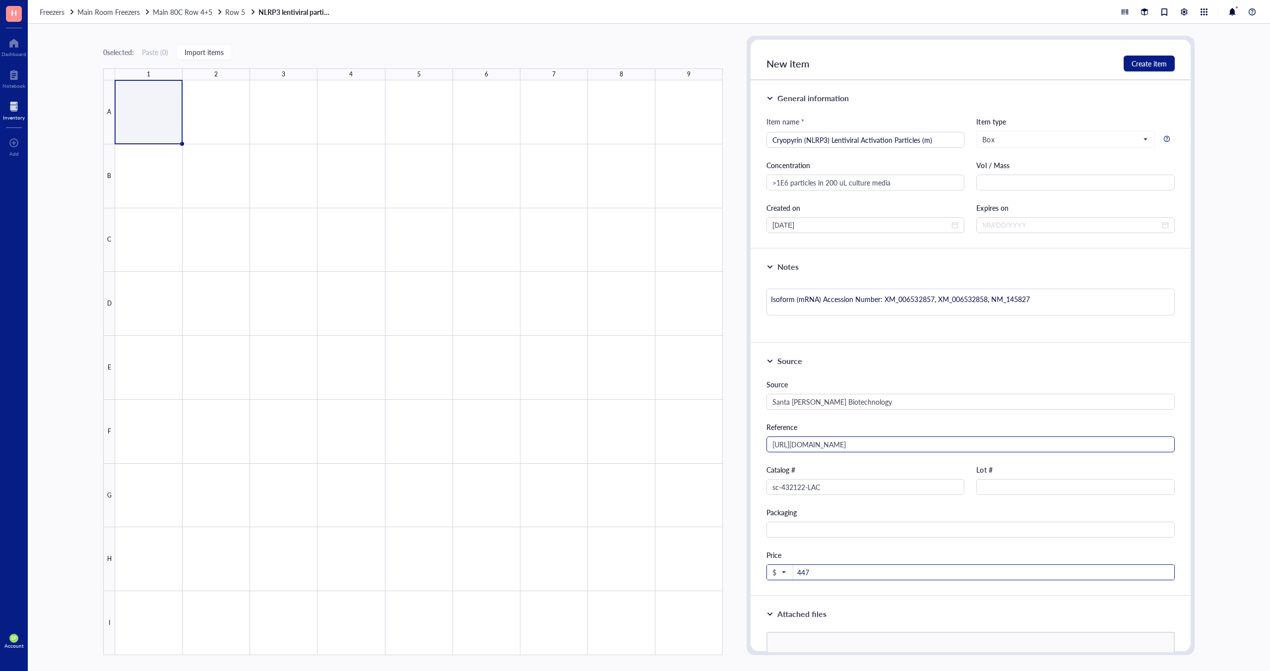
scroll to position [5, 0]
click at [1041, 293] on textarea "Isoform (mRNA) Accession Number: XM_006532857, XM_006532858, NM_145827" at bounding box center [970, 296] width 408 height 27
paste textarea "UniProt ID: Q8R4B8"
click at [1134, 62] on span "Create item" at bounding box center [1148, 64] width 35 height 8
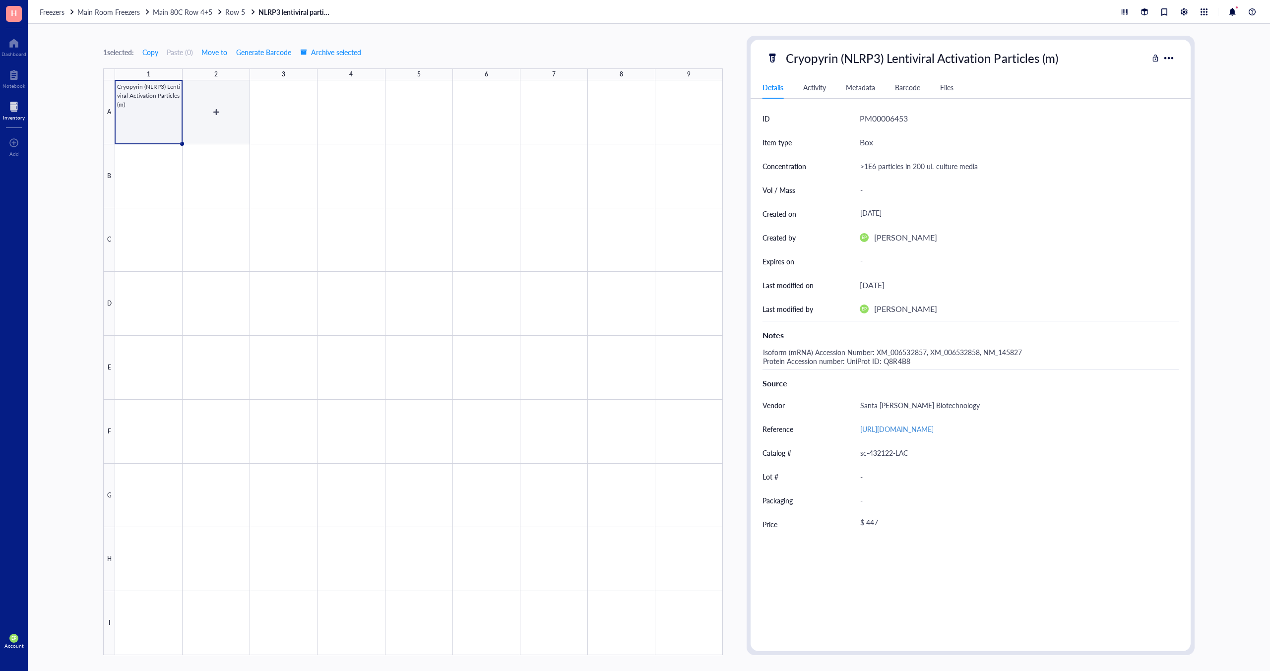
click at [224, 96] on div at bounding box center [419, 367] width 608 height 575
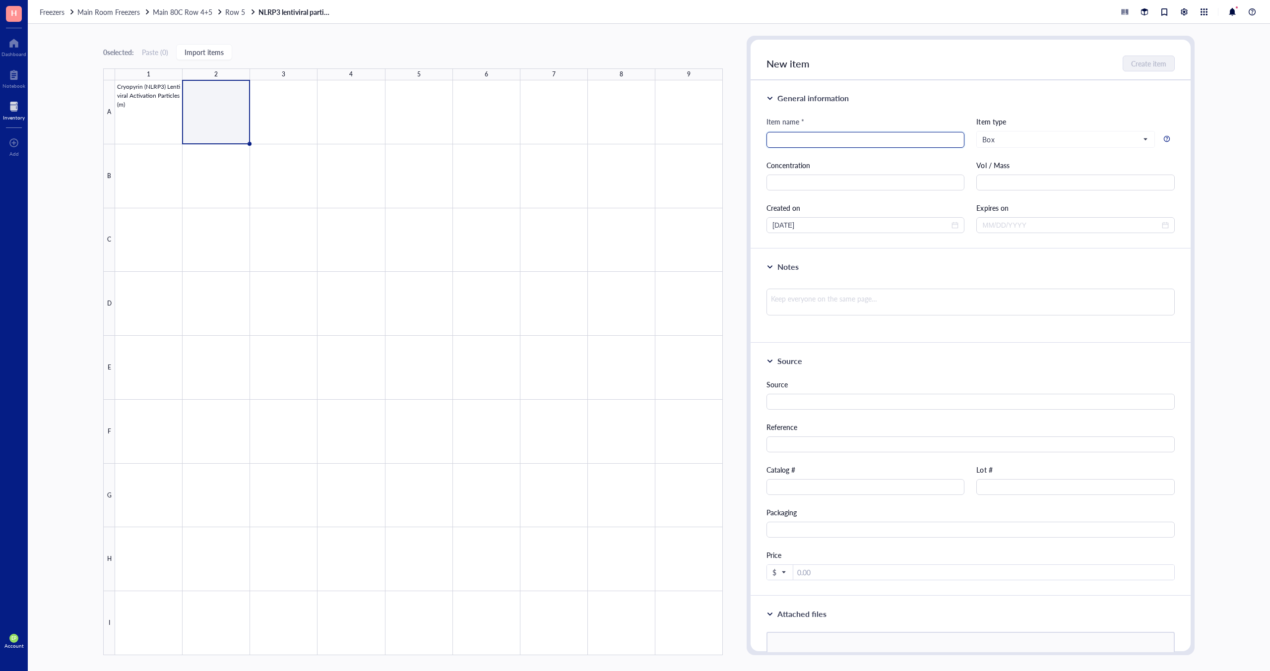
click at [799, 142] on input "search" at bounding box center [865, 139] width 186 height 15
paste input "Control Lentiviral Activation Particles"
click at [830, 181] on input "text" at bounding box center [865, 183] width 198 height 16
click at [799, 183] on input "text" at bounding box center [865, 183] width 198 height 16
click at [798, 395] on input "text" at bounding box center [970, 402] width 408 height 16
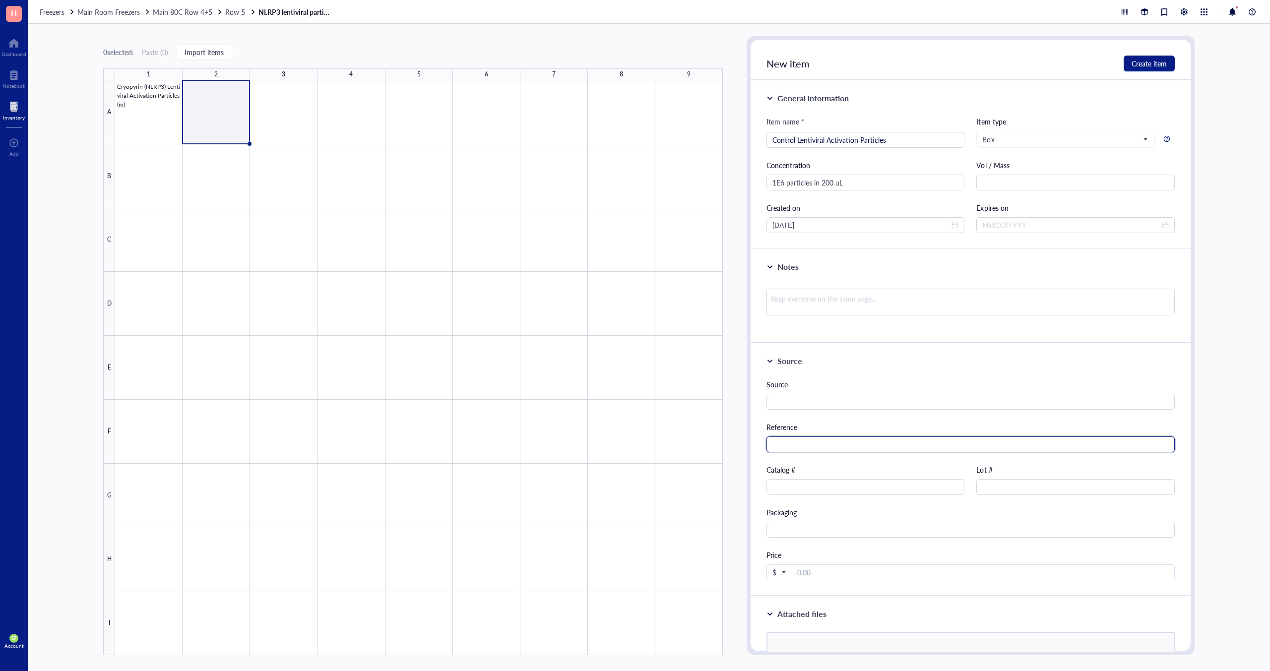
click at [814, 442] on input "text" at bounding box center [970, 444] width 408 height 16
paste input "https://www.scbt.com/p/control-lentiviral-activation-particles?srsltid=AfmBOoqO…"
click at [793, 403] on input "text" at bounding box center [970, 402] width 408 height 16
click at [824, 489] on input "text" at bounding box center [865, 487] width 198 height 16
paste input "sc-437282"
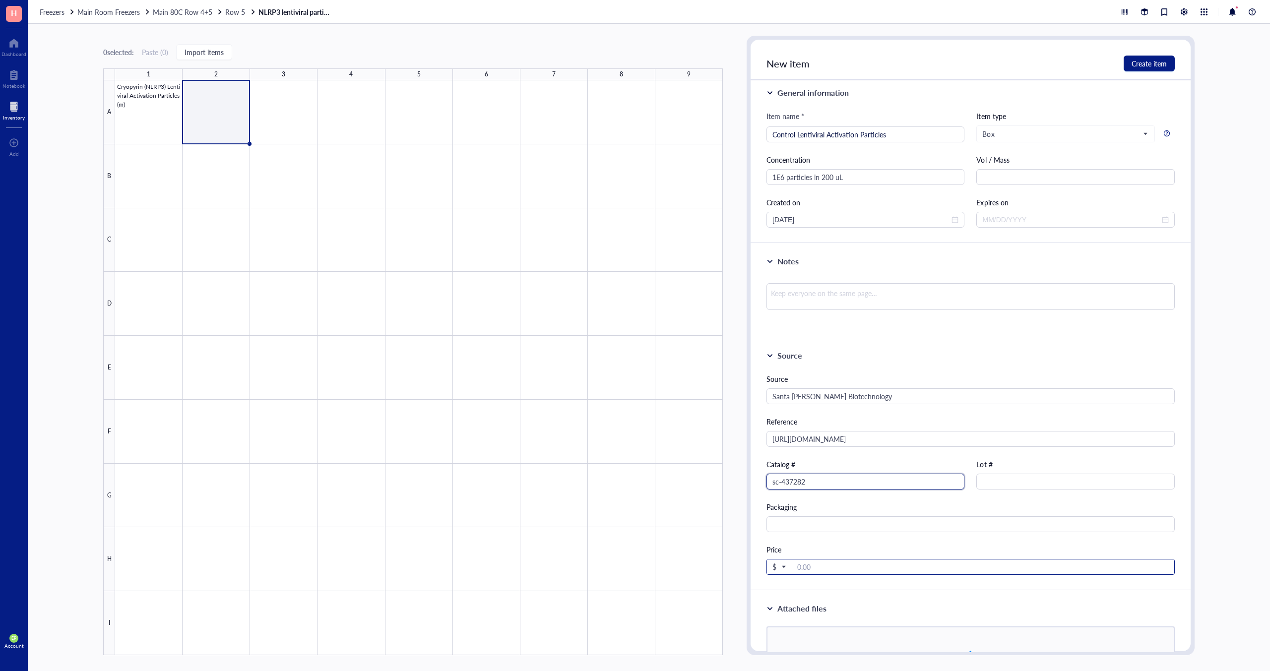
scroll to position [6, 0]
click at [827, 564] on input "number" at bounding box center [983, 567] width 381 height 16
click at [1155, 57] on button "Create item" at bounding box center [1148, 64] width 51 height 16
